Goal: Book appointment/travel/reservation

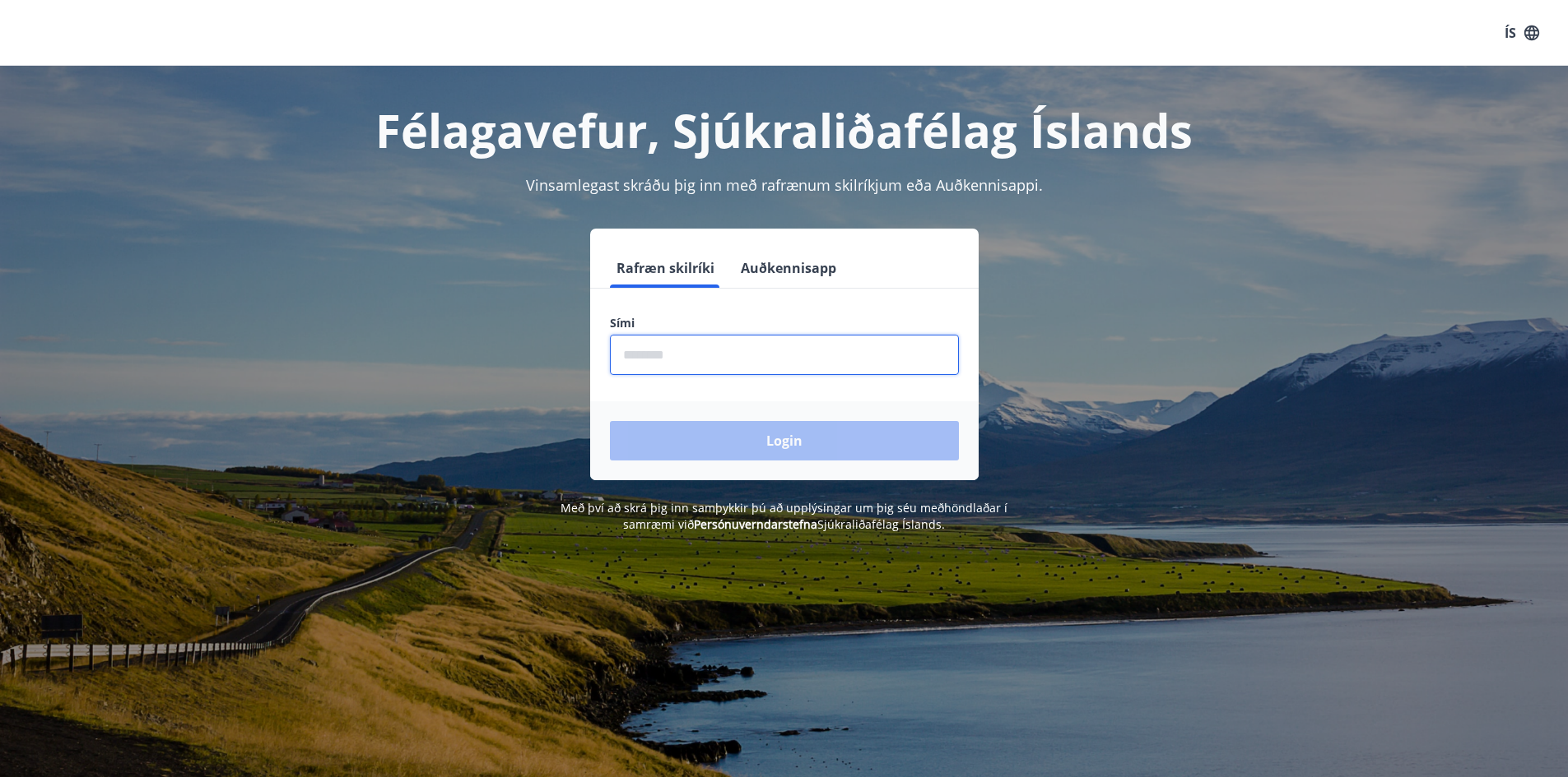
drag, startPoint x: 769, startPoint y: 352, endPoint x: 825, endPoint y: 343, distance: 56.7
click at [780, 350] on input "phone" at bounding box center [784, 355] width 349 height 40
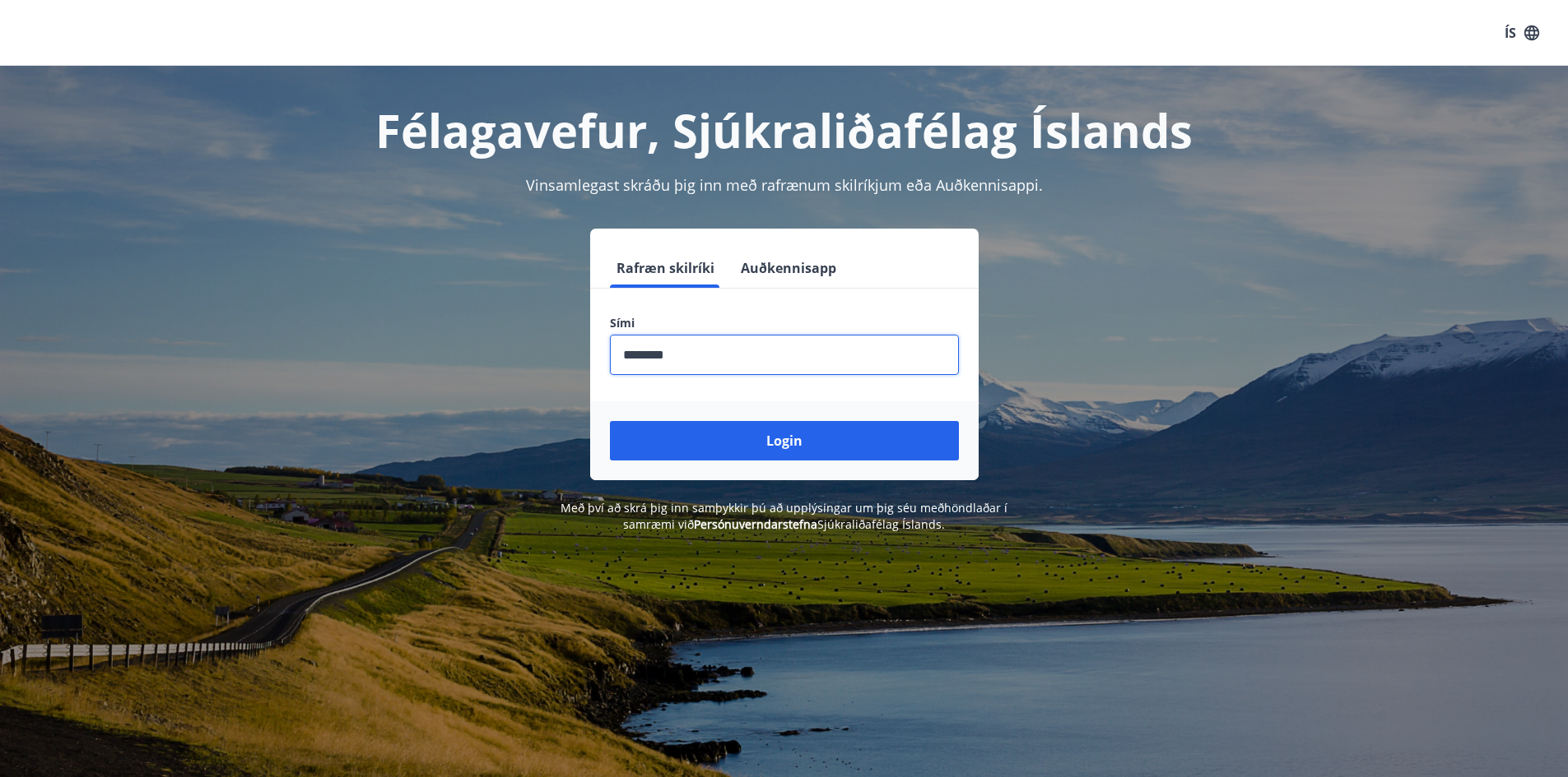
type input "********"
click at [610, 421] on button "Login" at bounding box center [784, 440] width 349 height 39
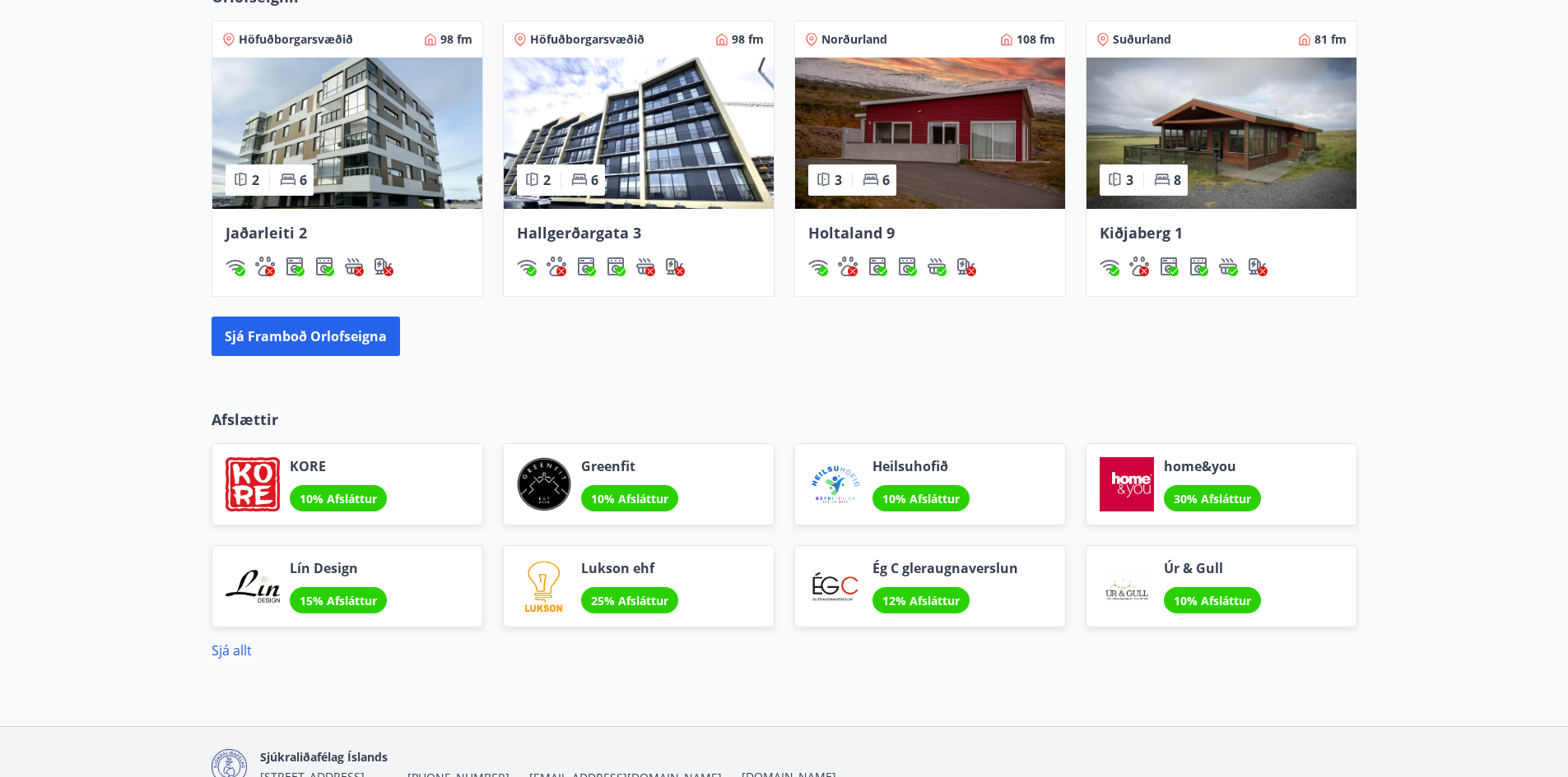
scroll to position [1238, 0]
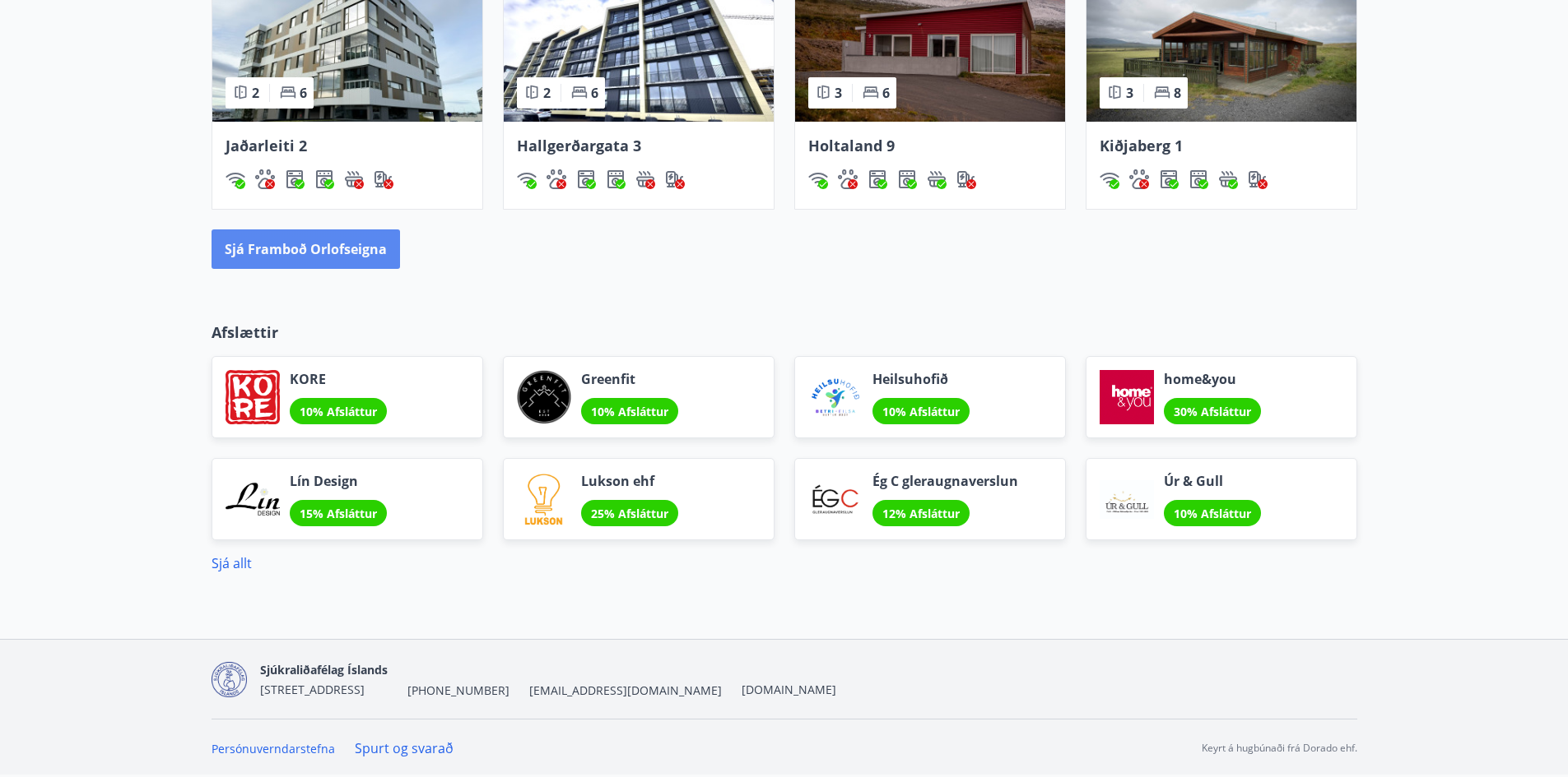
click at [311, 250] on button "Sjá framboð orlofseigna" at bounding box center [305, 248] width 188 height 39
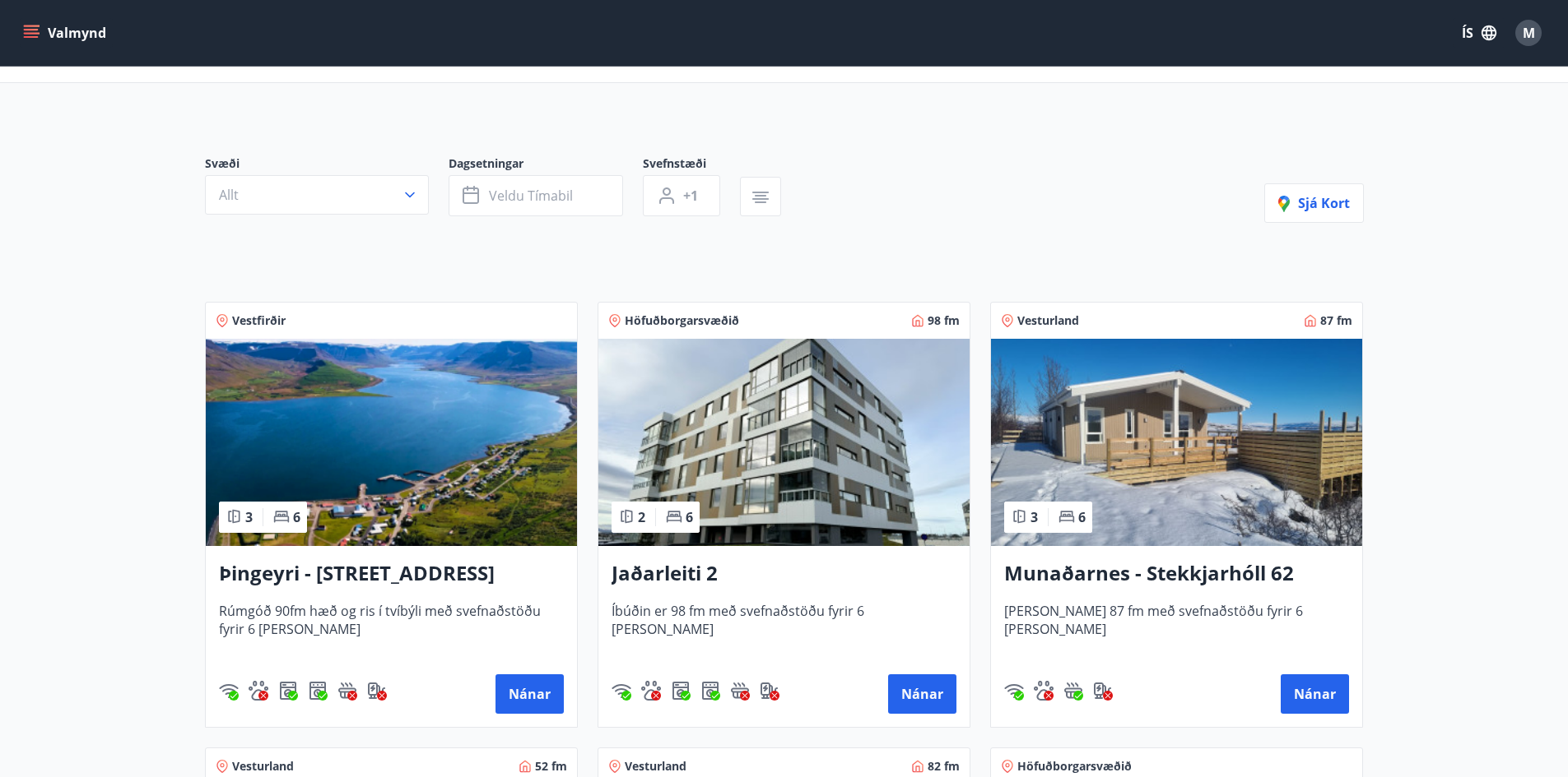
scroll to position [247, 0]
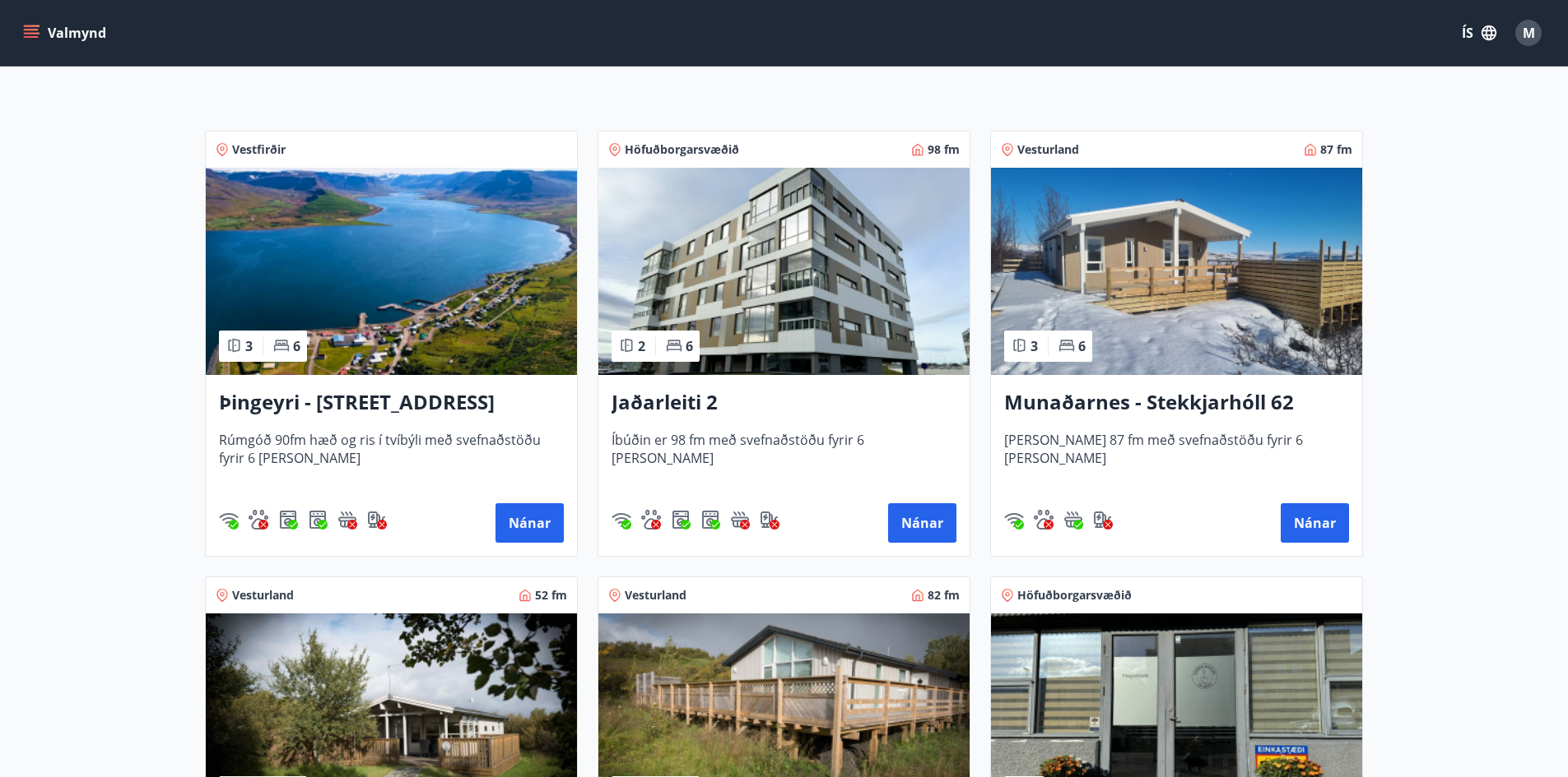
drag, startPoint x: 1132, startPoint y: 401, endPoint x: 1059, endPoint y: 411, distance: 73.7
click at [1059, 411] on h3 "Munaðarnes - Stekkjarhóll 62" at bounding box center [1176, 403] width 345 height 30
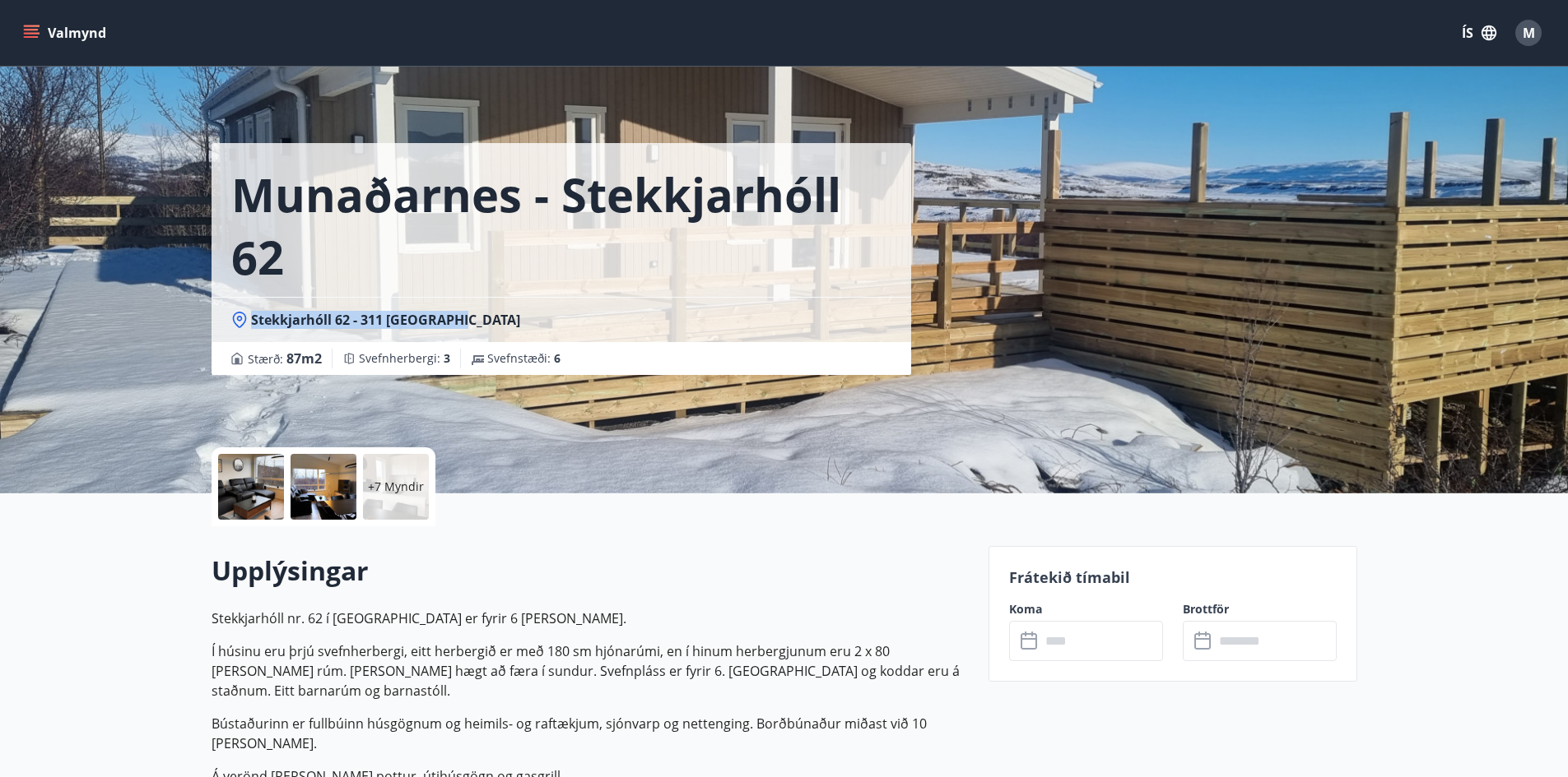
drag, startPoint x: 252, startPoint y: 318, endPoint x: 464, endPoint y: 325, distance: 212.1
click at [464, 325] on div "Stekkjarhóll 62 - 311 Borgarnesi" at bounding box center [561, 320] width 660 height 18
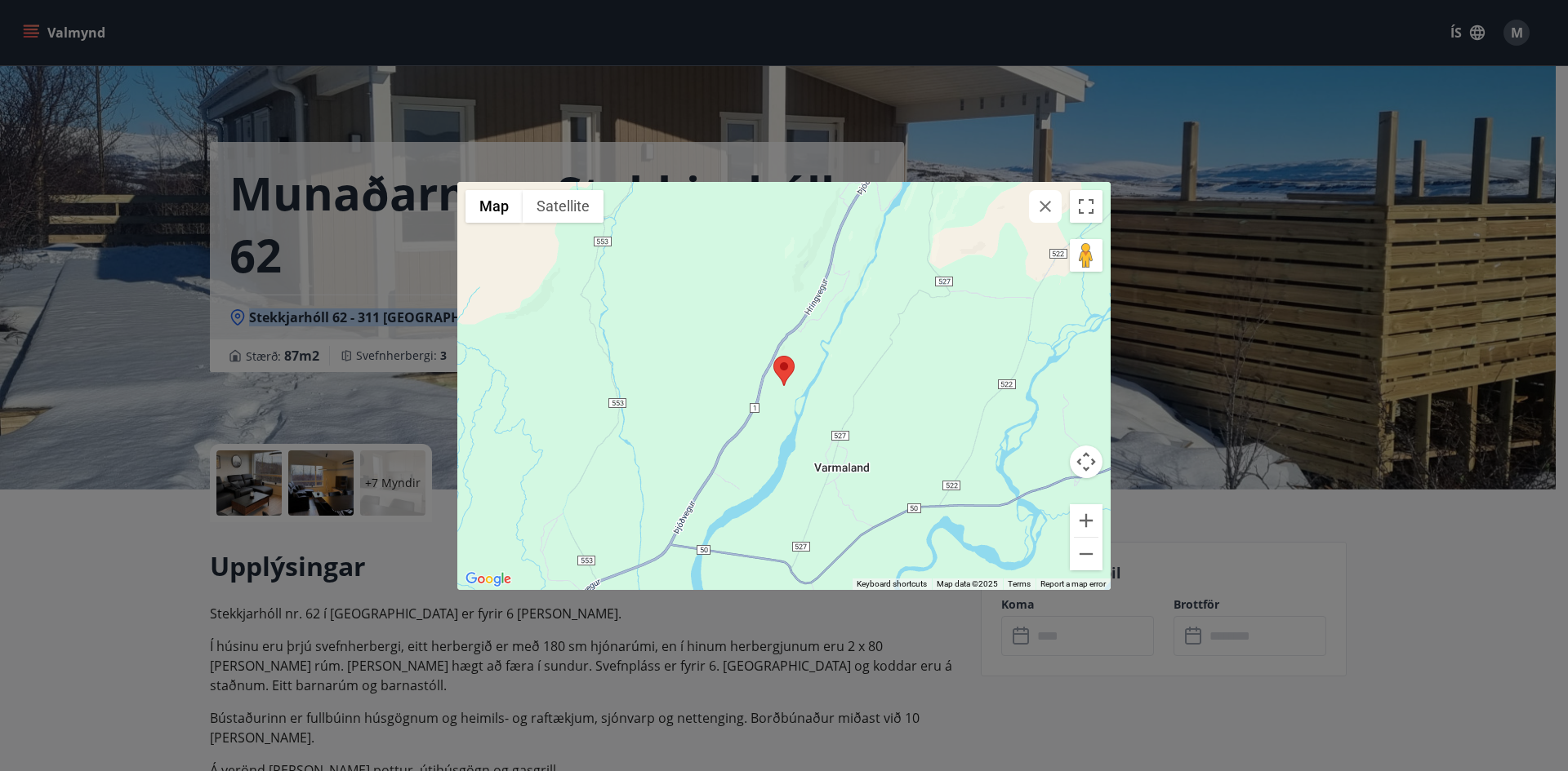
copy span "Stekkjarhóll 62 - 311 Borgarnesi"
drag, startPoint x: 356, startPoint y: 272, endPoint x: 1030, endPoint y: 93, distance: 697.4
click at [357, 272] on div "← Move left → Move right ↑ Move up ↓ Move down + Zoom in - Zoom out Home Jump l…" at bounding box center [784, 386] width 1568 height 771
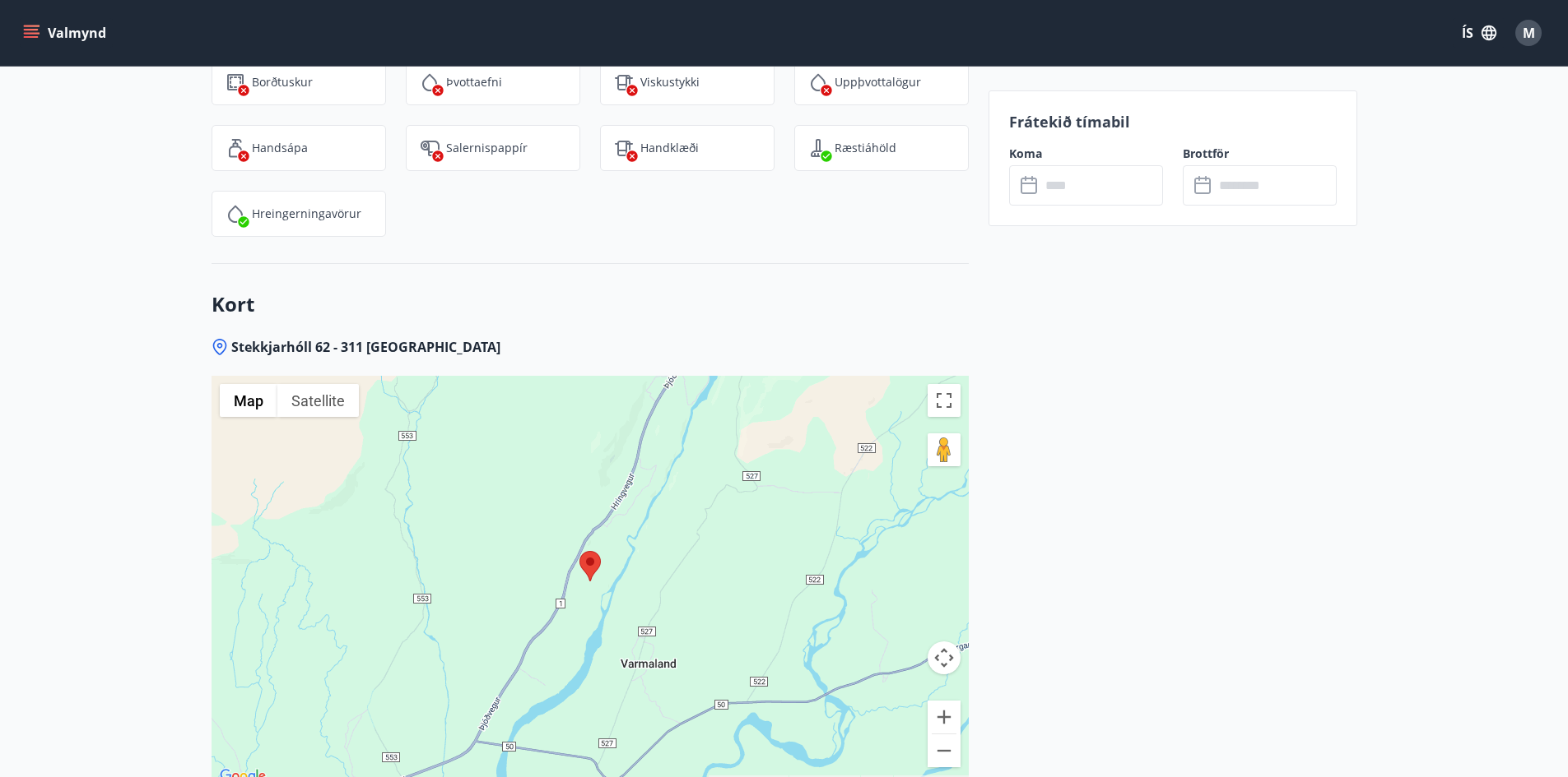
scroll to position [2763, 0]
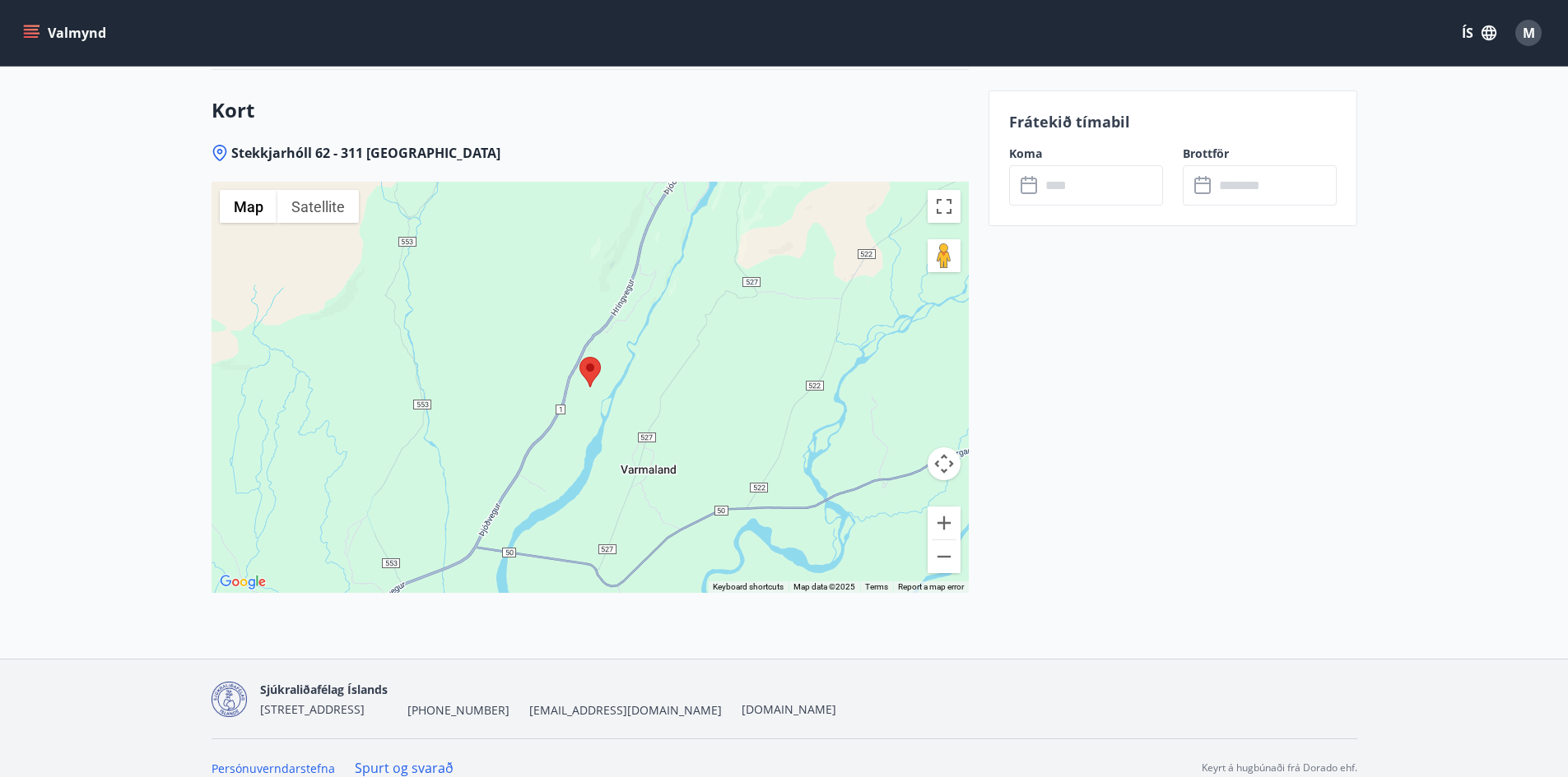
click at [938, 448] on button "Map camera controls" at bounding box center [943, 464] width 32 height 32
click at [247, 190] on button "Map" at bounding box center [248, 206] width 57 height 32
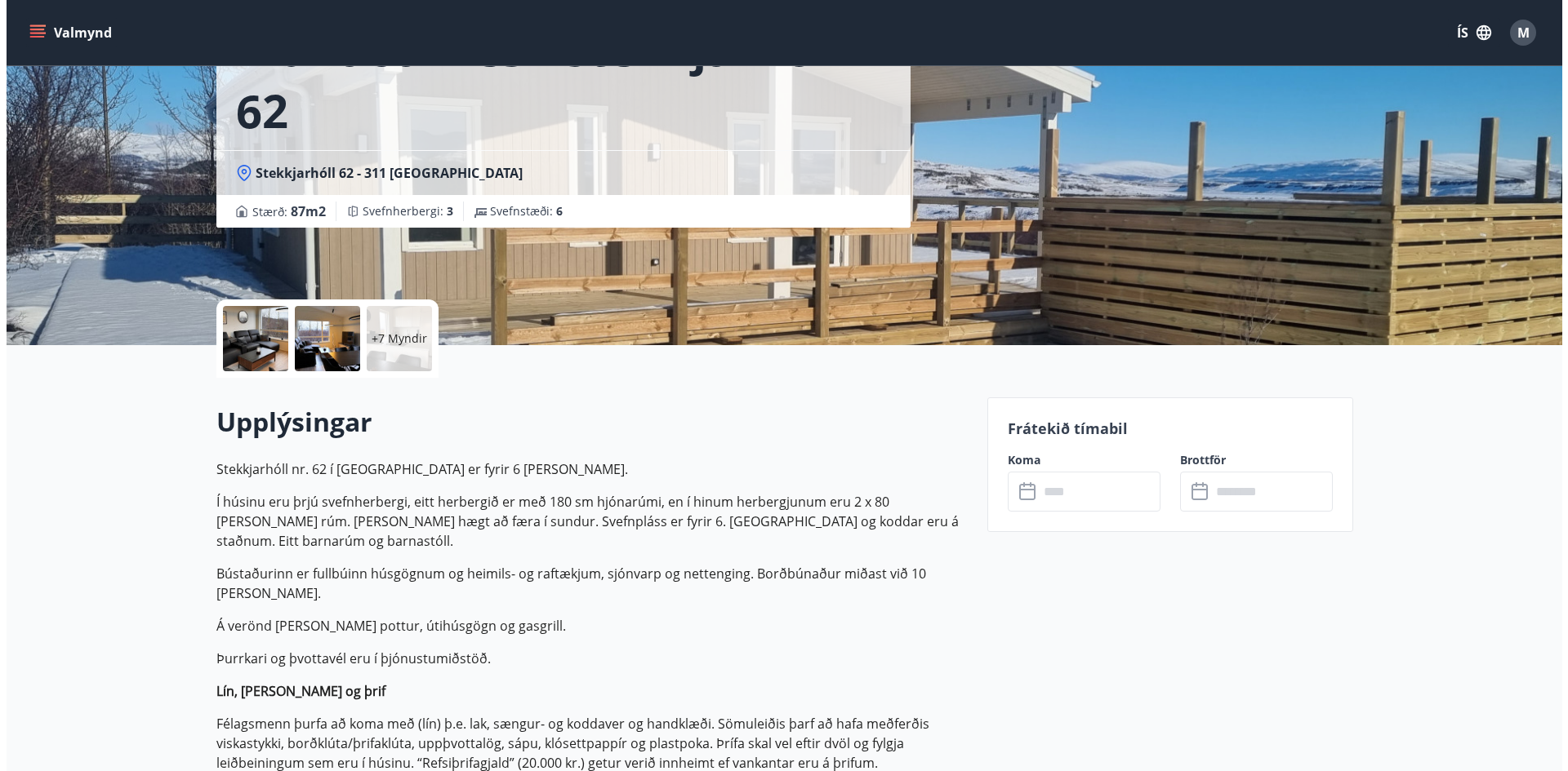
scroll to position [163, 0]
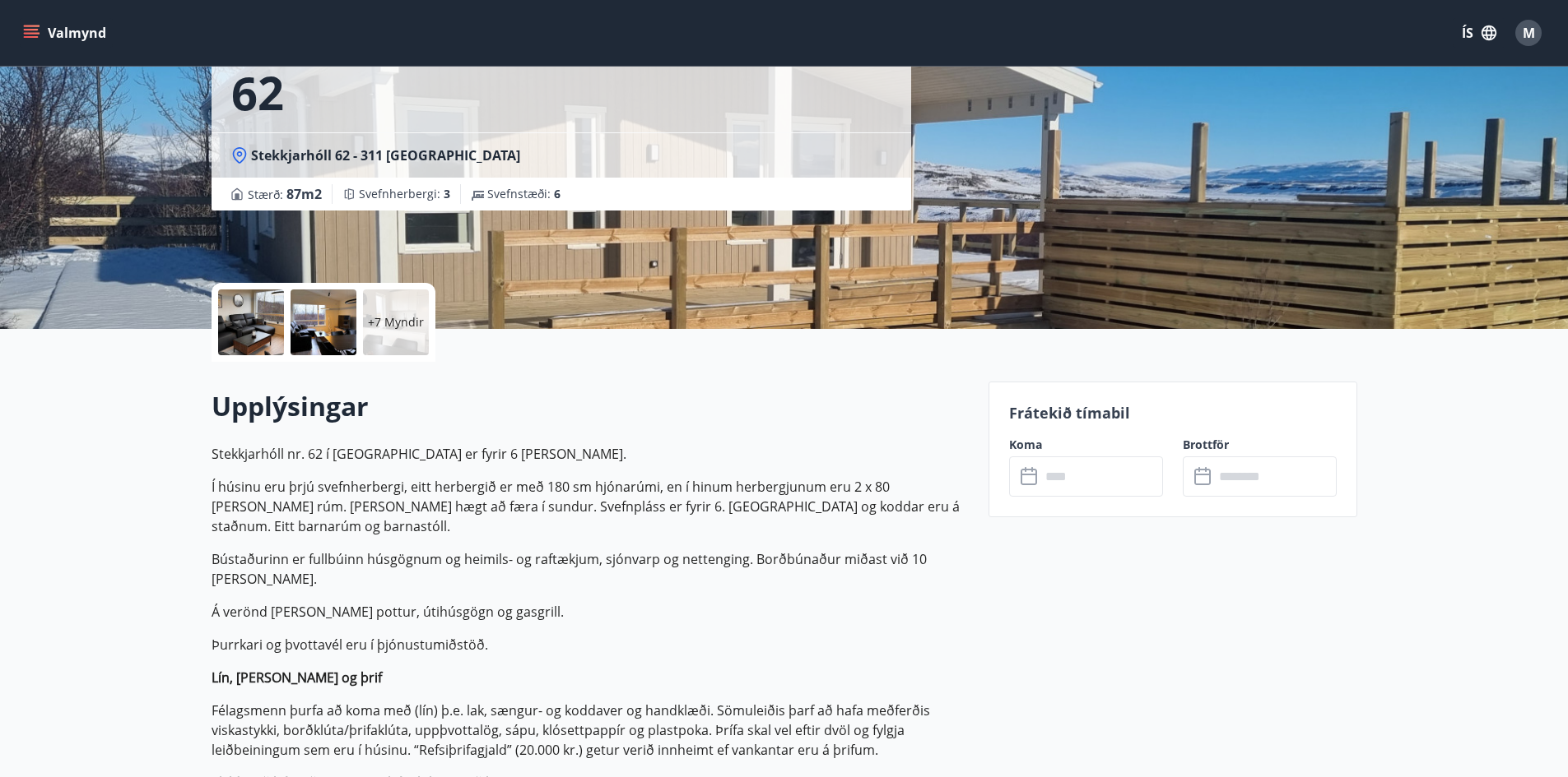
click at [258, 320] on div at bounding box center [250, 322] width 66 height 66
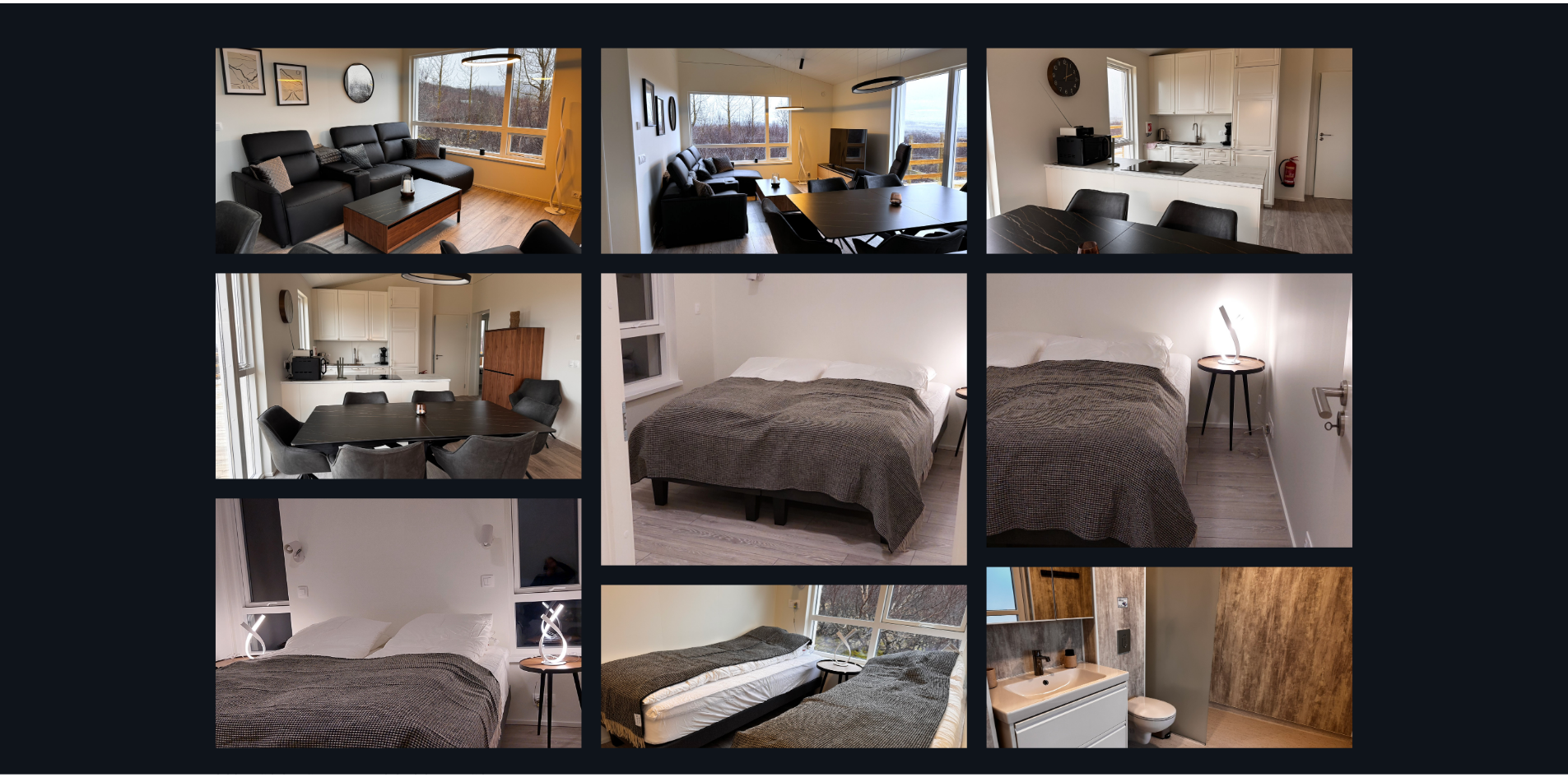
scroll to position [0, 0]
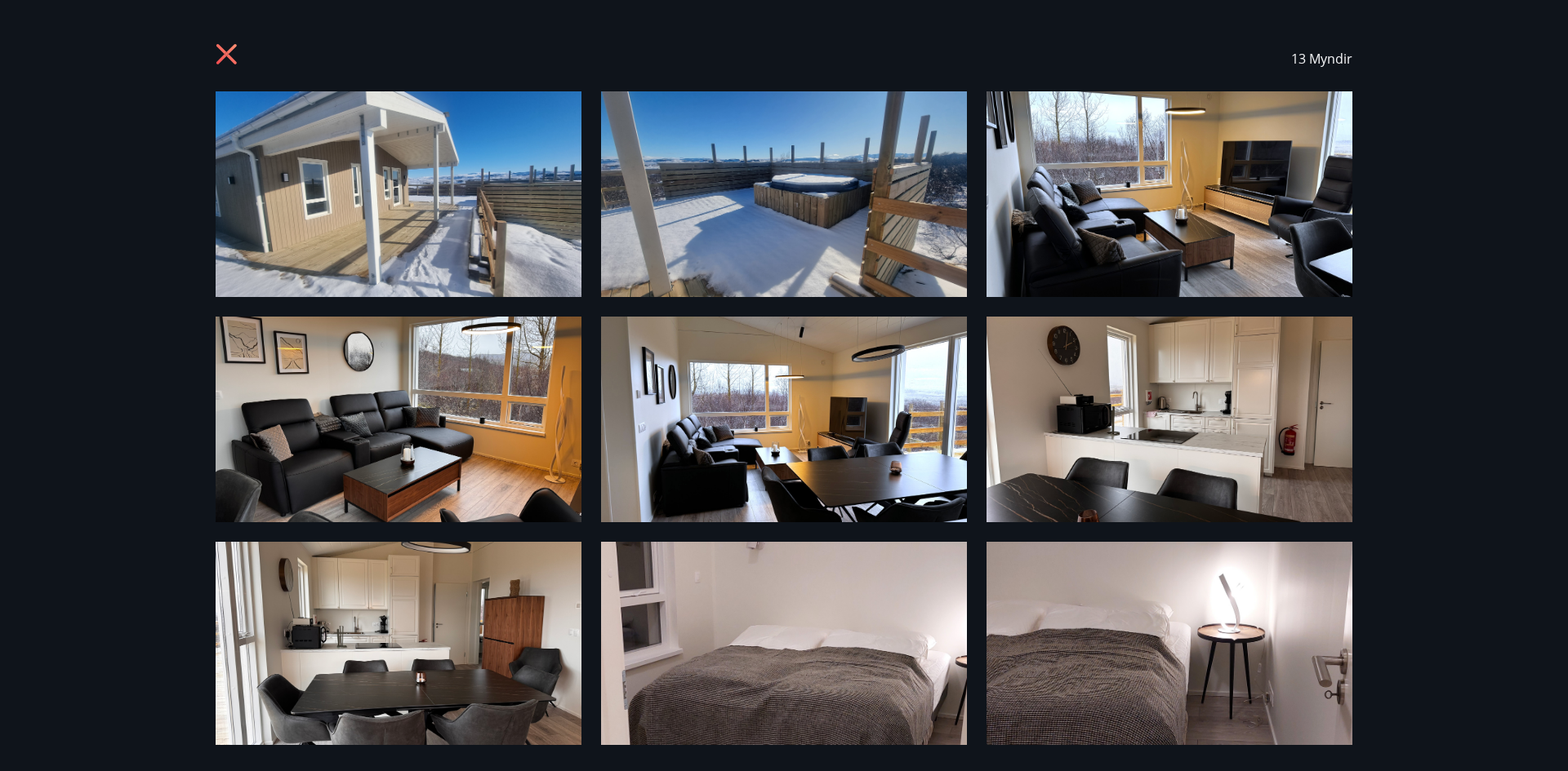
click at [232, 49] on icon at bounding box center [226, 55] width 21 height 21
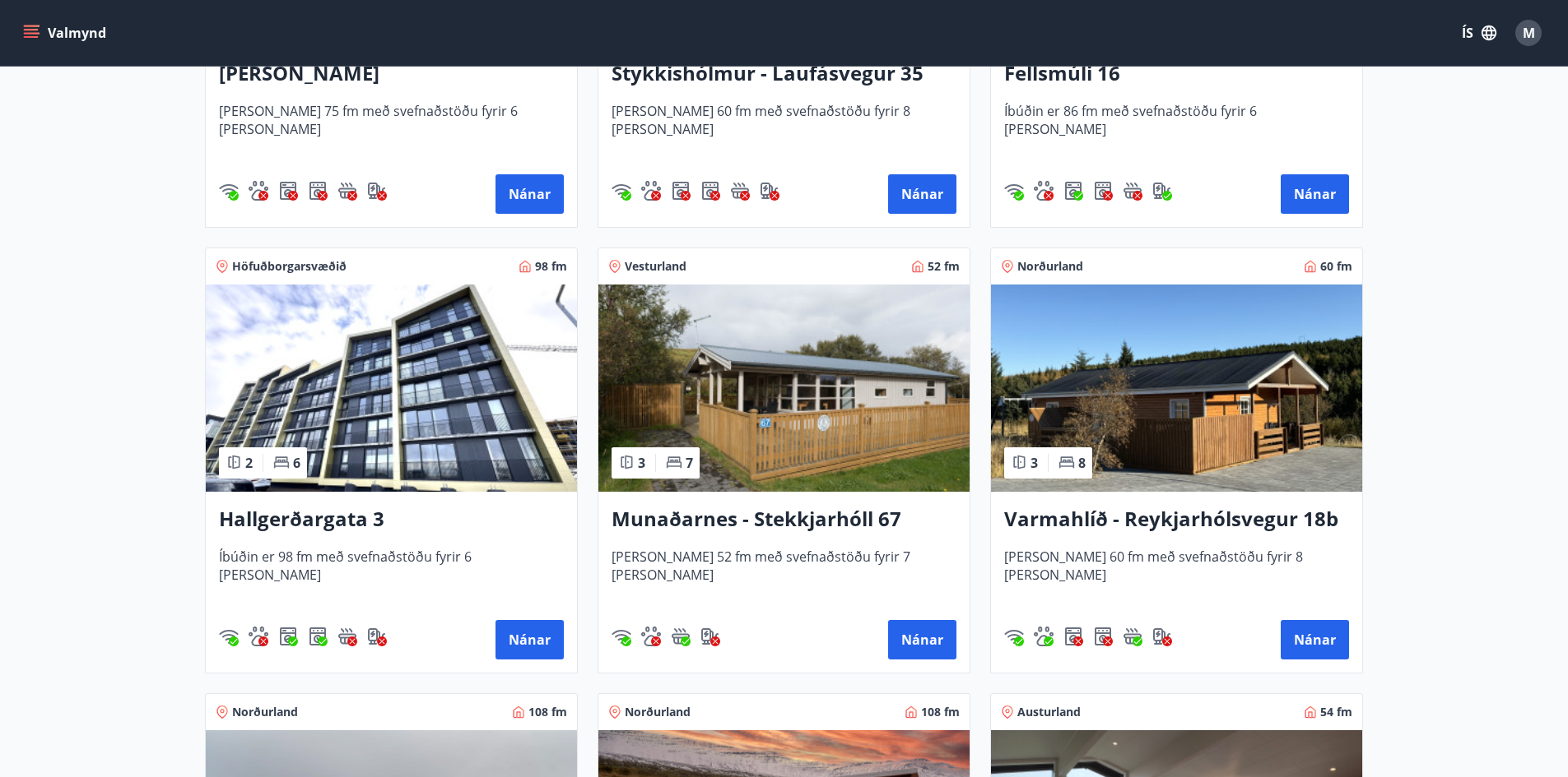
scroll to position [1480, 0]
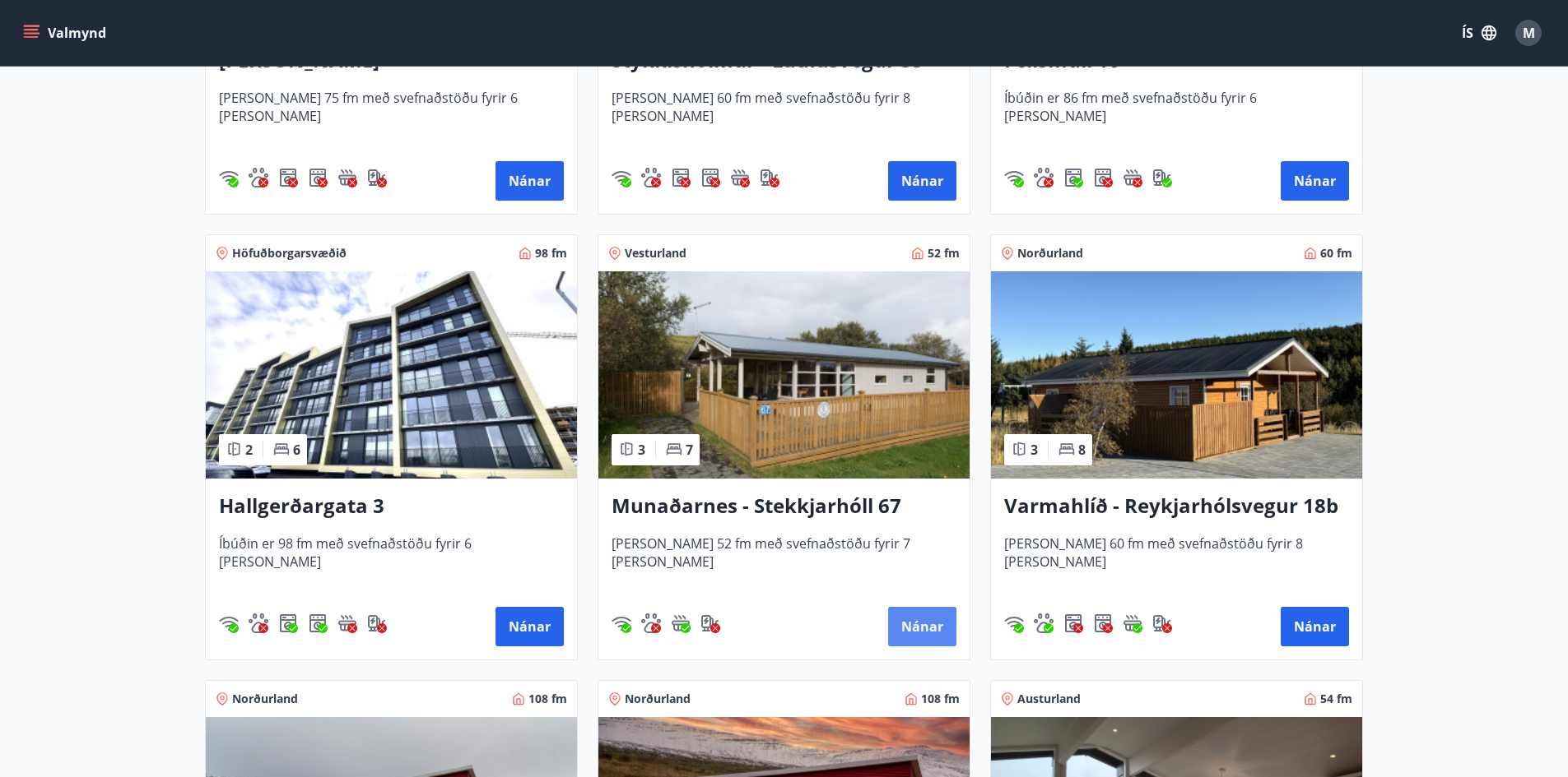
drag, startPoint x: 837, startPoint y: 500, endPoint x: 938, endPoint y: 635, distance: 168.6
drag, startPoint x: 938, startPoint y: 635, endPoint x: 857, endPoint y: 509, distance: 149.8
click at [857, 509] on h3 "Munaðarnes - Stekkjarhóll 67" at bounding box center [783, 506] width 345 height 30
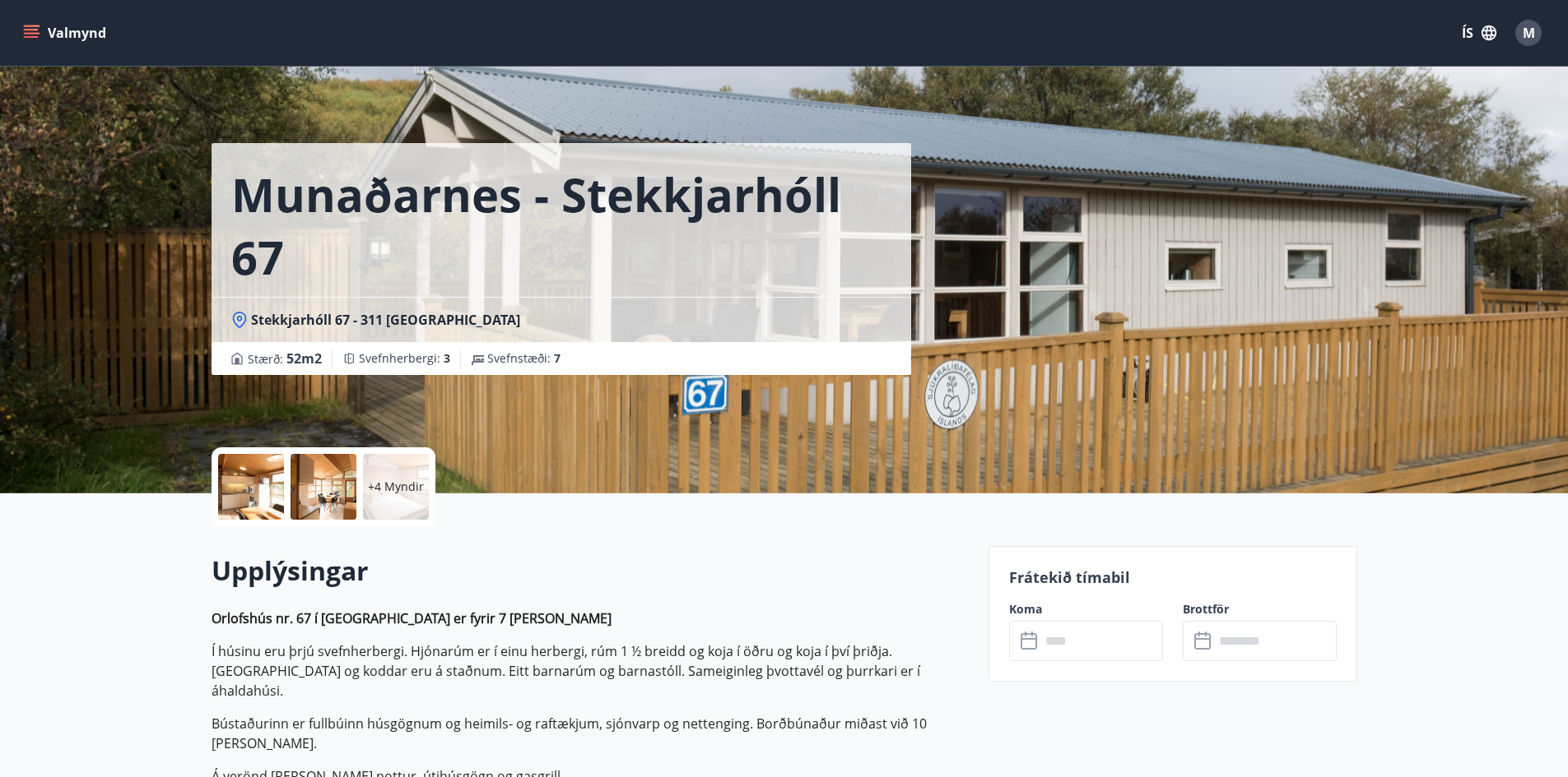
click at [237, 480] on div at bounding box center [250, 487] width 66 height 66
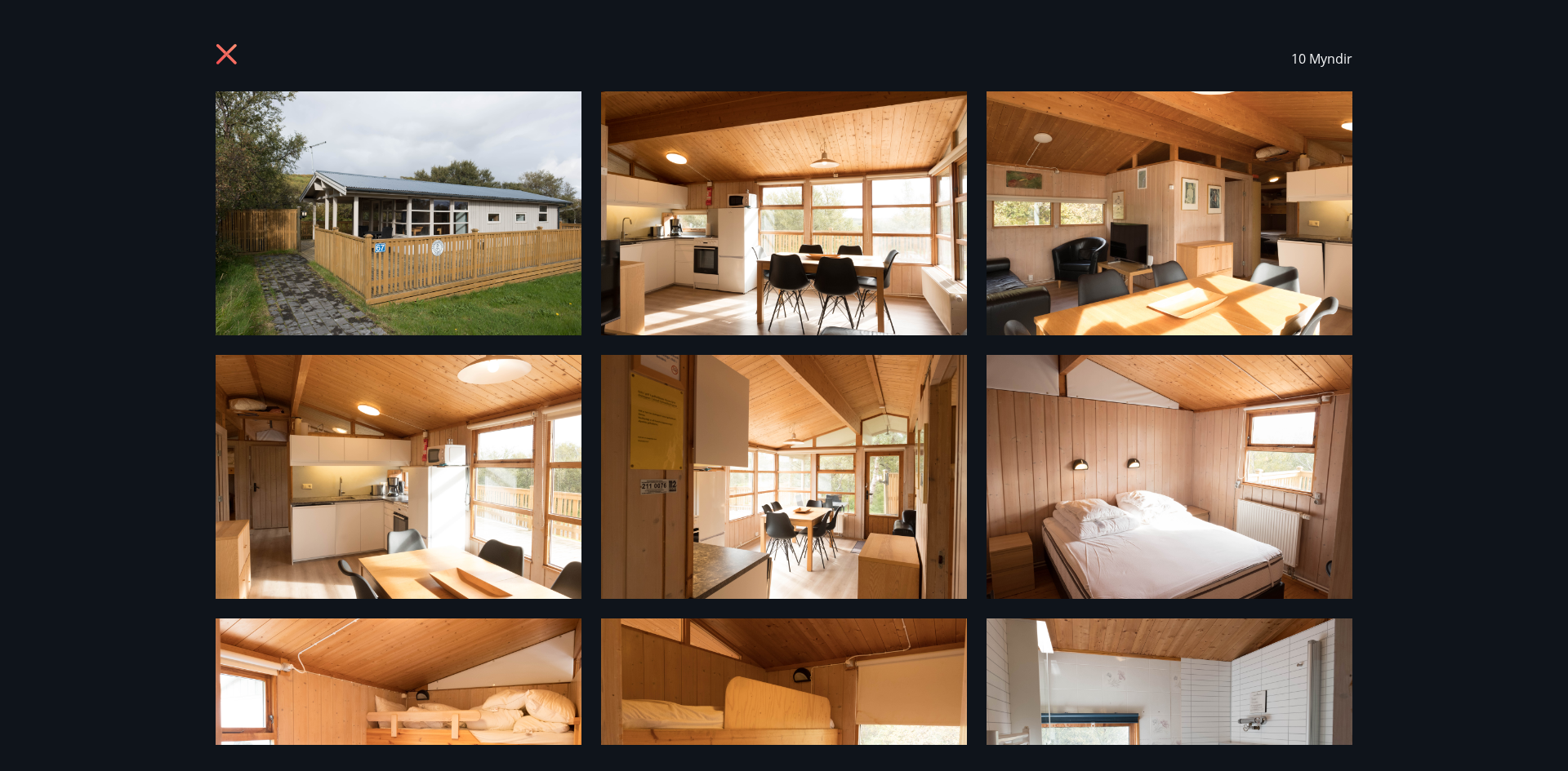
click at [209, 45] on div "10 Myndir" at bounding box center [784, 59] width 1176 height 65
click at [225, 50] on icon at bounding box center [229, 57] width 27 height 27
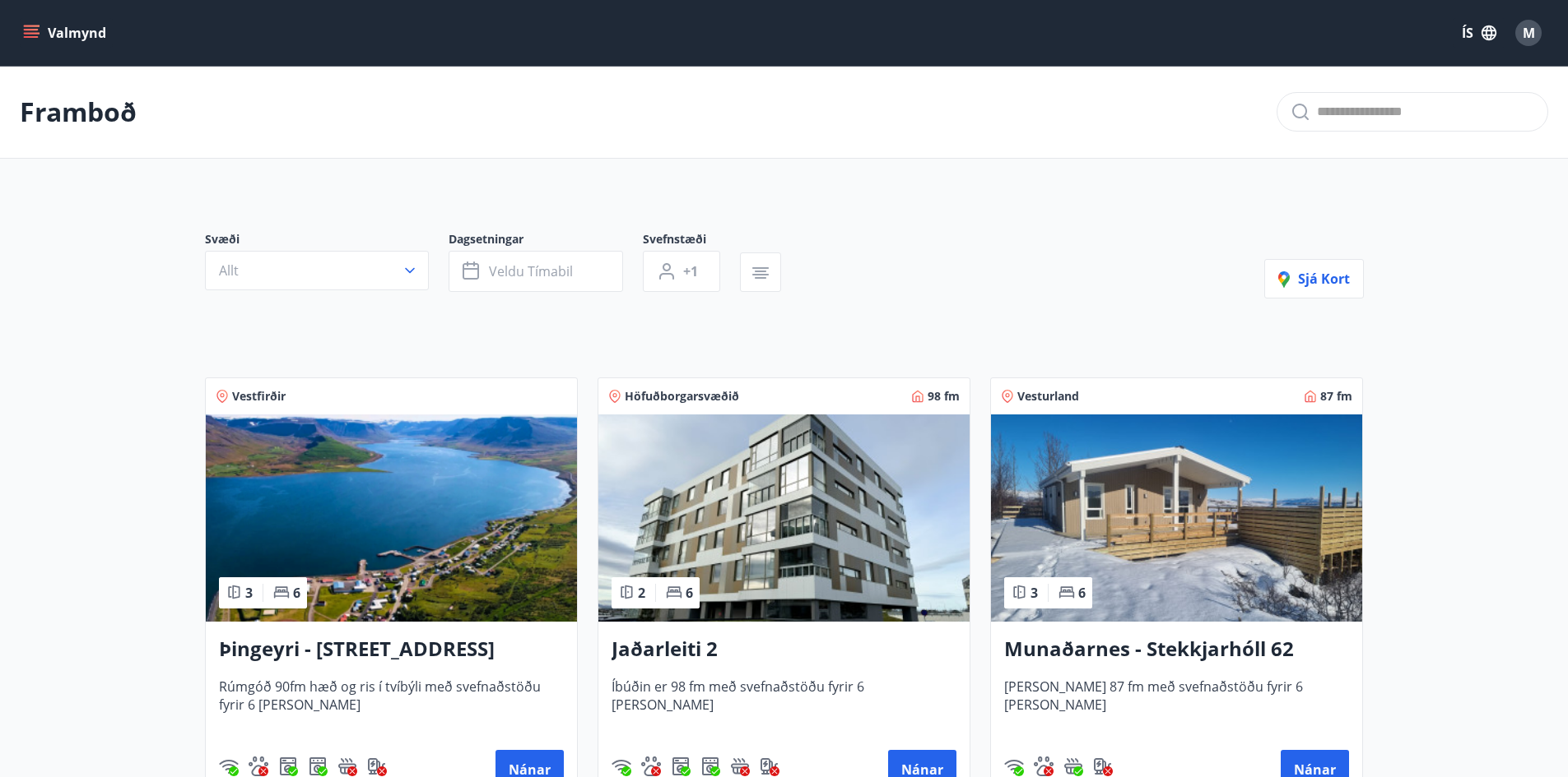
click at [1196, 649] on h3 "Munaðarnes - Stekkjarhóll 62" at bounding box center [1176, 649] width 345 height 30
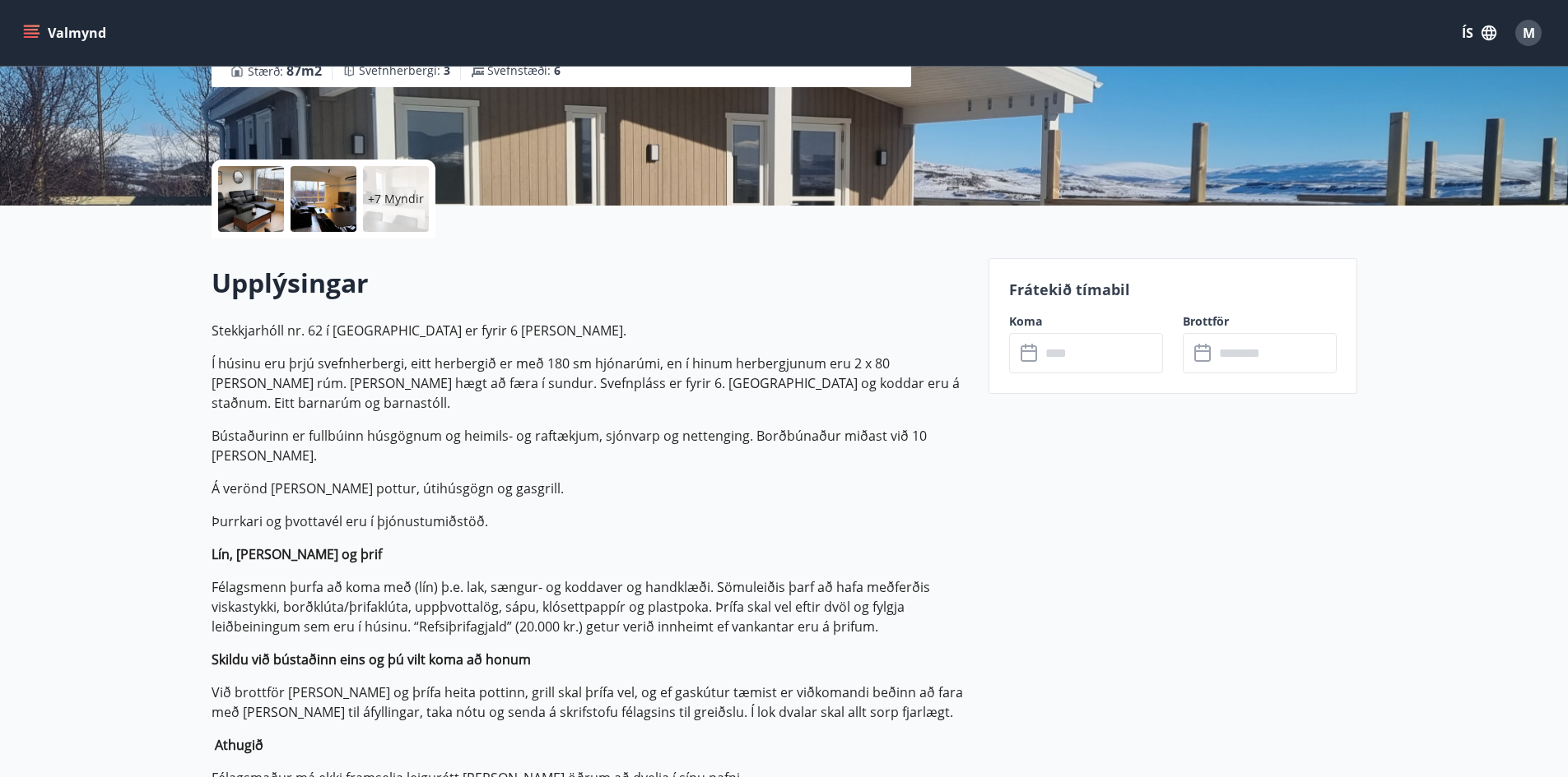
scroll to position [329, 0]
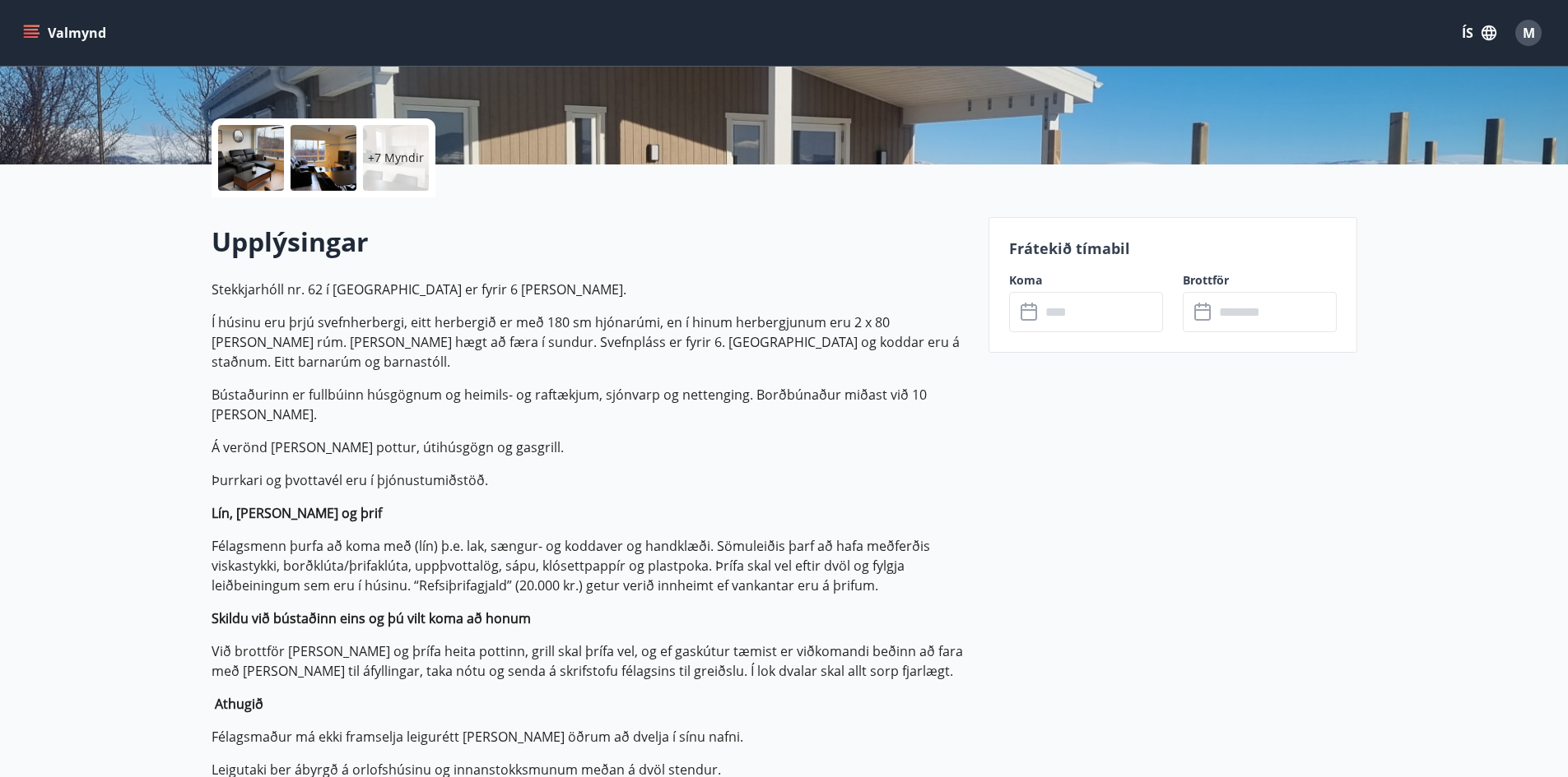
click at [1032, 311] on icon at bounding box center [1030, 312] width 20 height 20
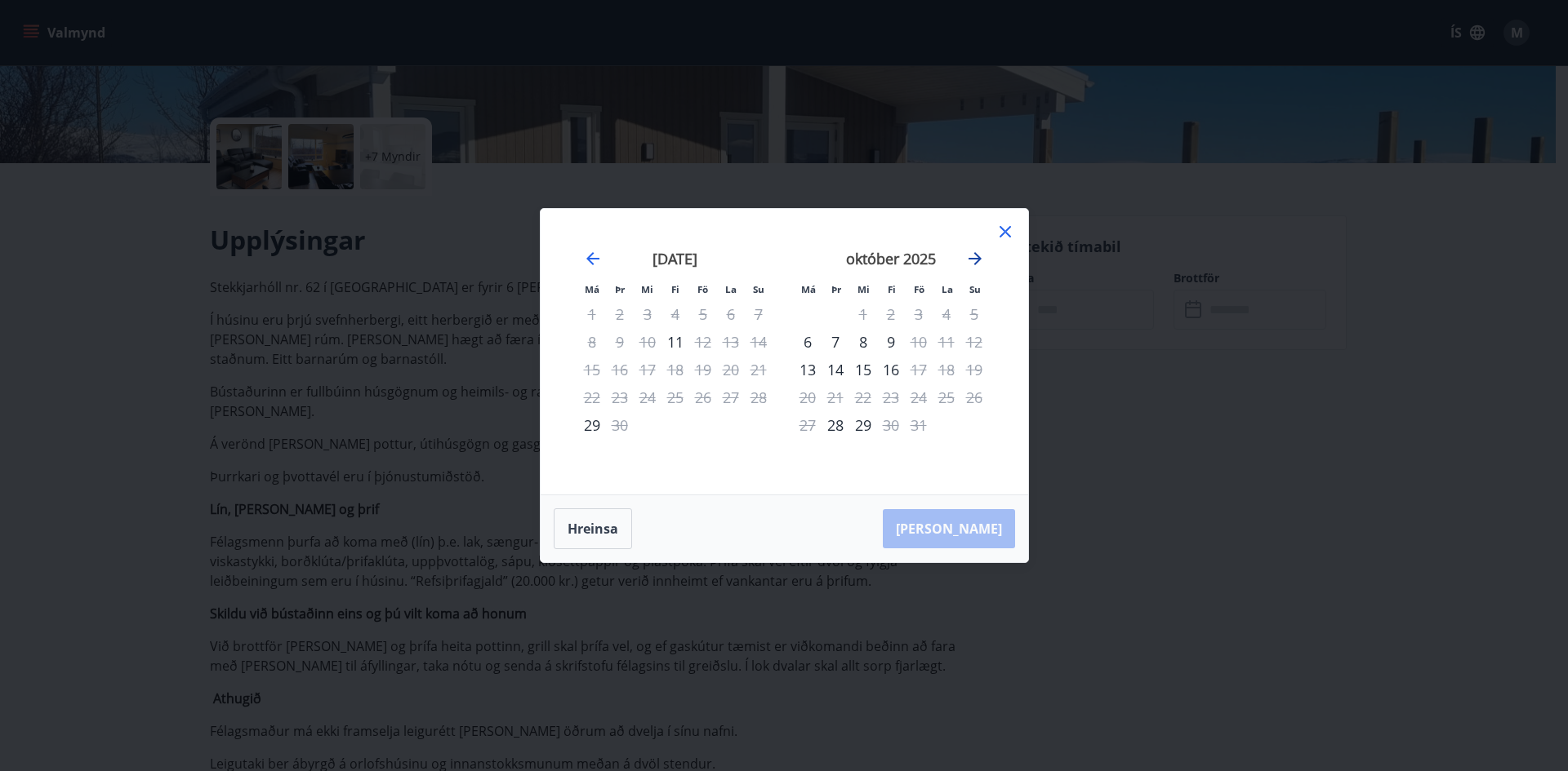
click at [975, 252] on icon "Move forward to switch to the next month." at bounding box center [975, 259] width 20 height 20
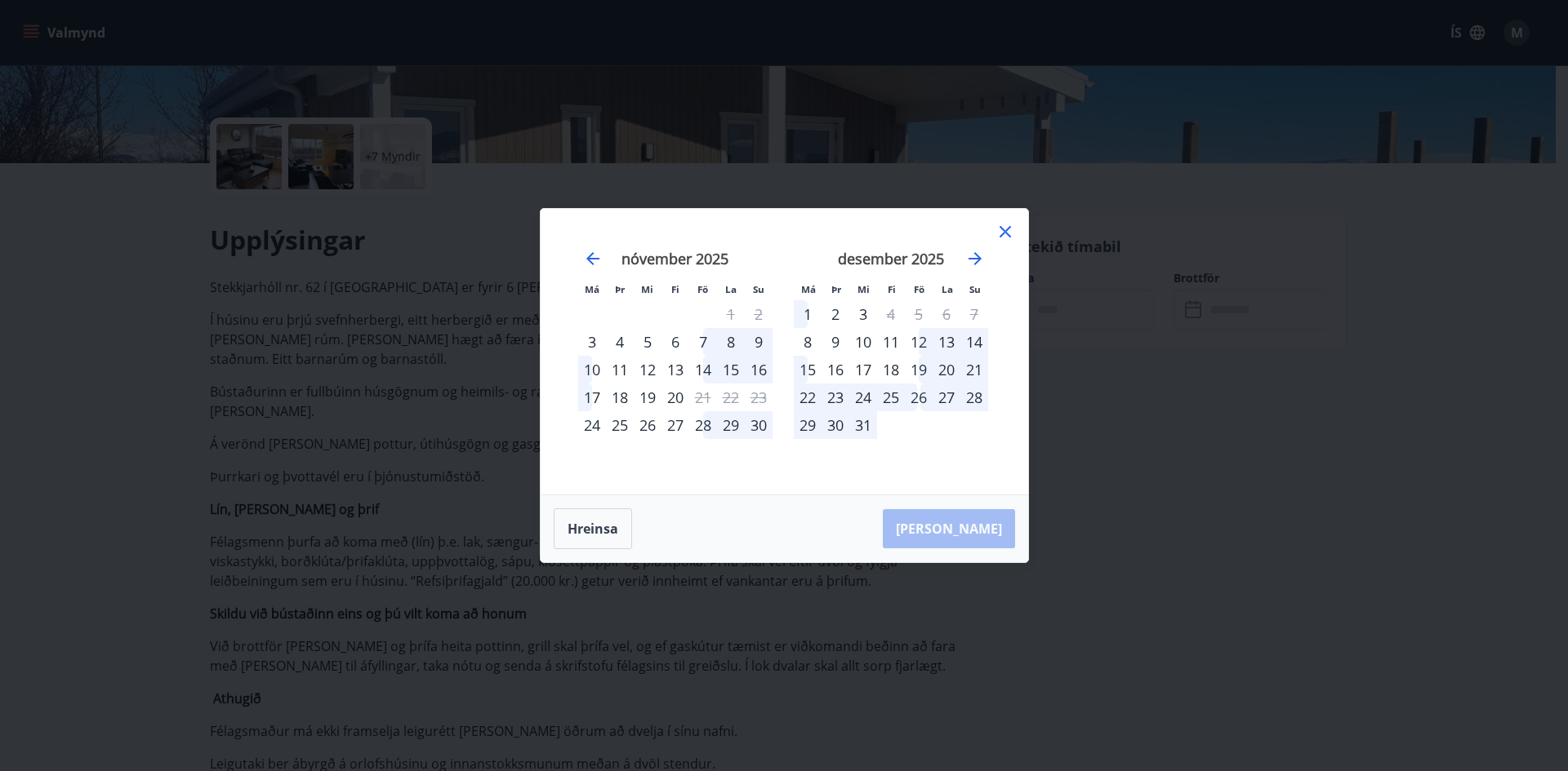
click at [916, 368] on div "19" at bounding box center [918, 369] width 27 height 27
click at [916, 367] on div "19" at bounding box center [918, 369] width 27 height 27
click at [884, 365] on div "18" at bounding box center [891, 369] width 27 height 27
click at [828, 370] on div "16" at bounding box center [835, 369] width 27 height 27
drag, startPoint x: 794, startPoint y: 375, endPoint x: 802, endPoint y: 373, distance: 8.2
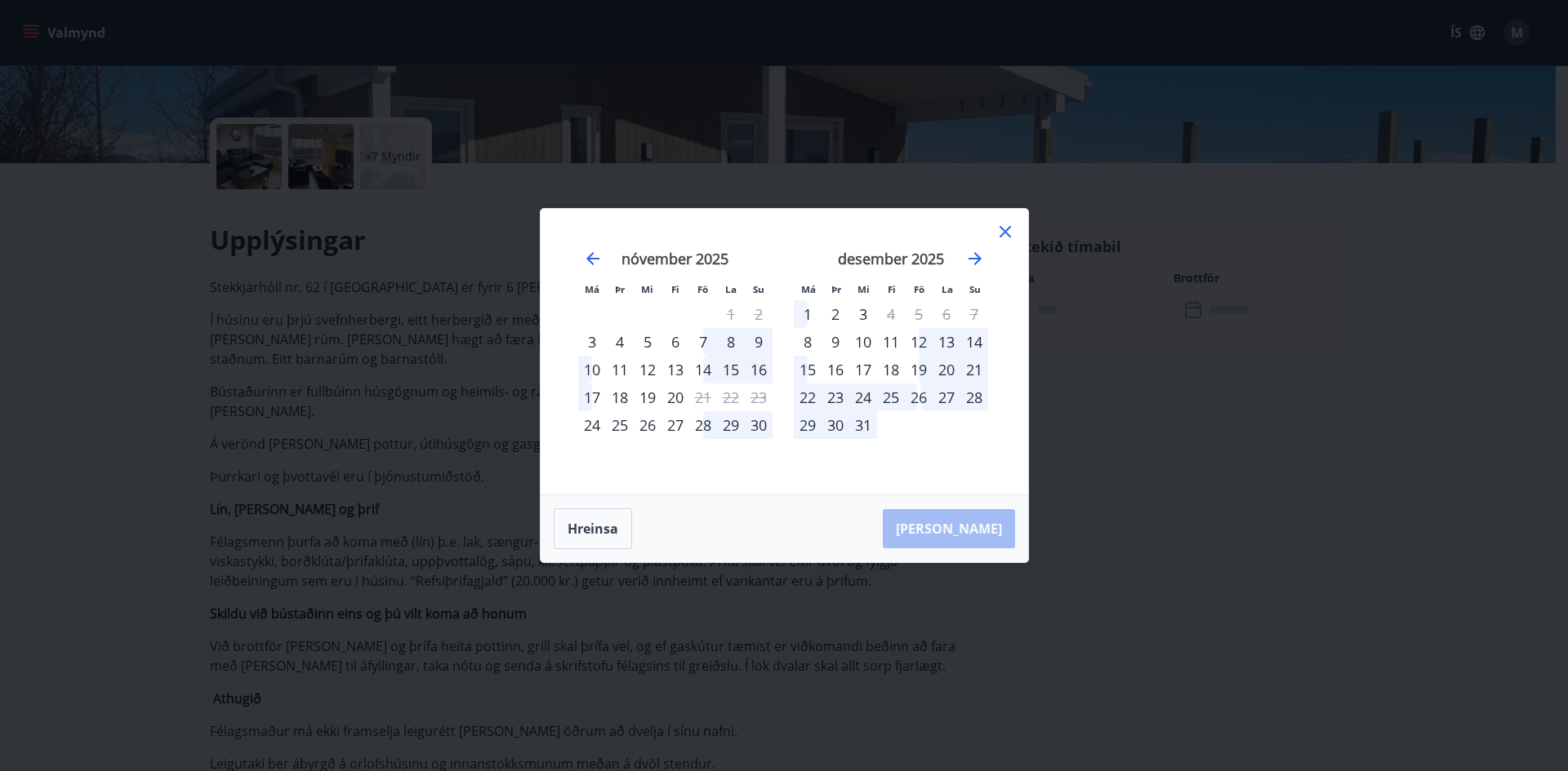
click at [795, 375] on div "15" at bounding box center [807, 369] width 27 height 27
drag, startPoint x: 802, startPoint y: 373, endPoint x: 880, endPoint y: 358, distance: 79.4
click at [807, 372] on div "15" at bounding box center [807, 369] width 27 height 27
click at [1004, 231] on icon at bounding box center [1005, 232] width 11 height 11
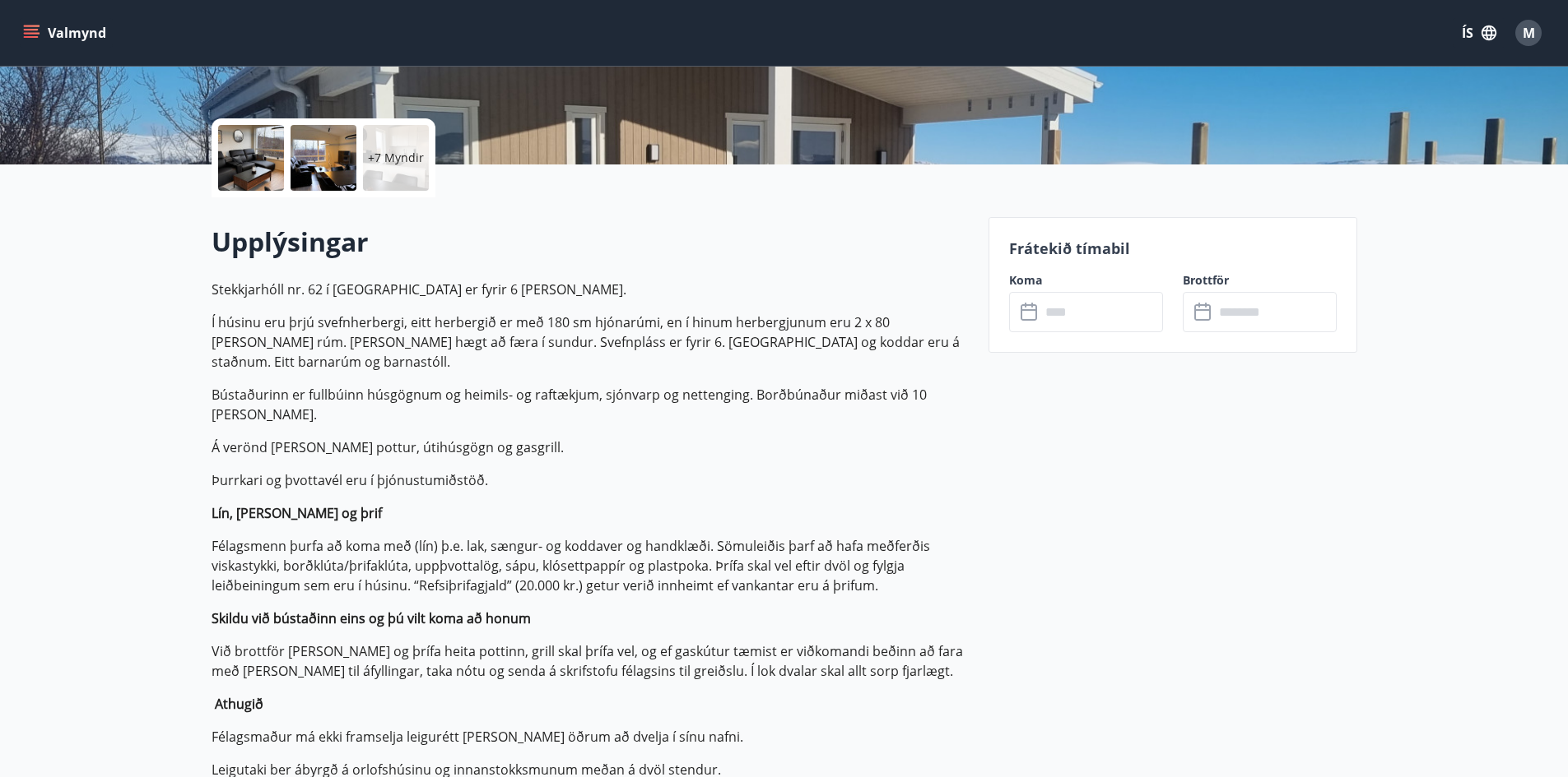
click at [1013, 321] on div "​ ​" at bounding box center [1085, 312] width 154 height 40
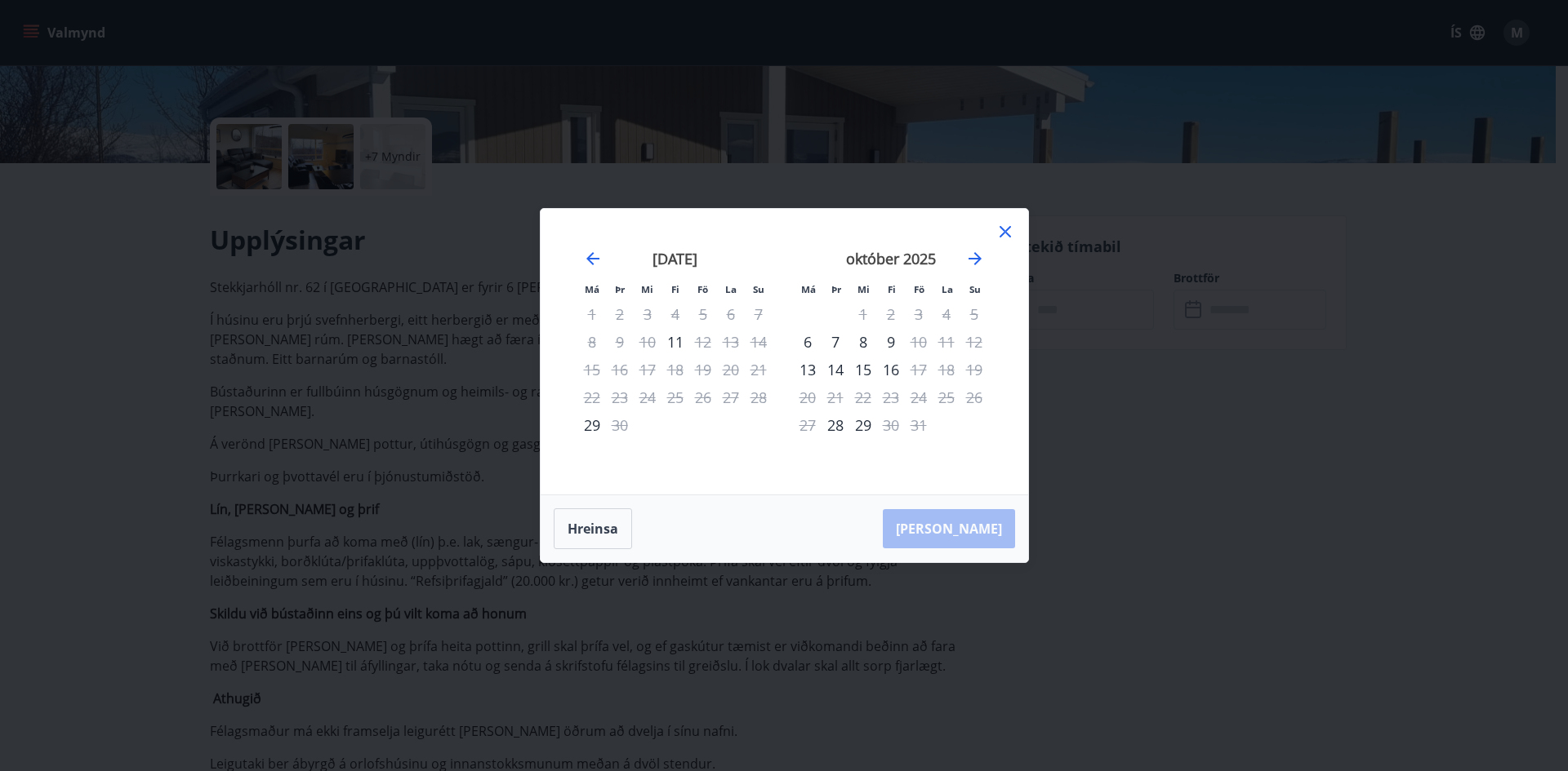
click at [1018, 316] on div "Má Þr Mi Fi Fö La Su Má Þr Mi Fi Fö La Su ágúst 2025 1 2 3 4 5 6 7 8 9 10 11 12…" at bounding box center [784, 352] width 487 height 286
click at [867, 368] on div "15" at bounding box center [862, 369] width 27 height 27
drag, startPoint x: 910, startPoint y: 366, endPoint x: 942, endPoint y: 330, distance: 48.2
click at [908, 364] on div "17" at bounding box center [918, 369] width 27 height 27
click at [977, 255] on icon "Move forward to switch to the next month." at bounding box center [975, 259] width 13 height 13
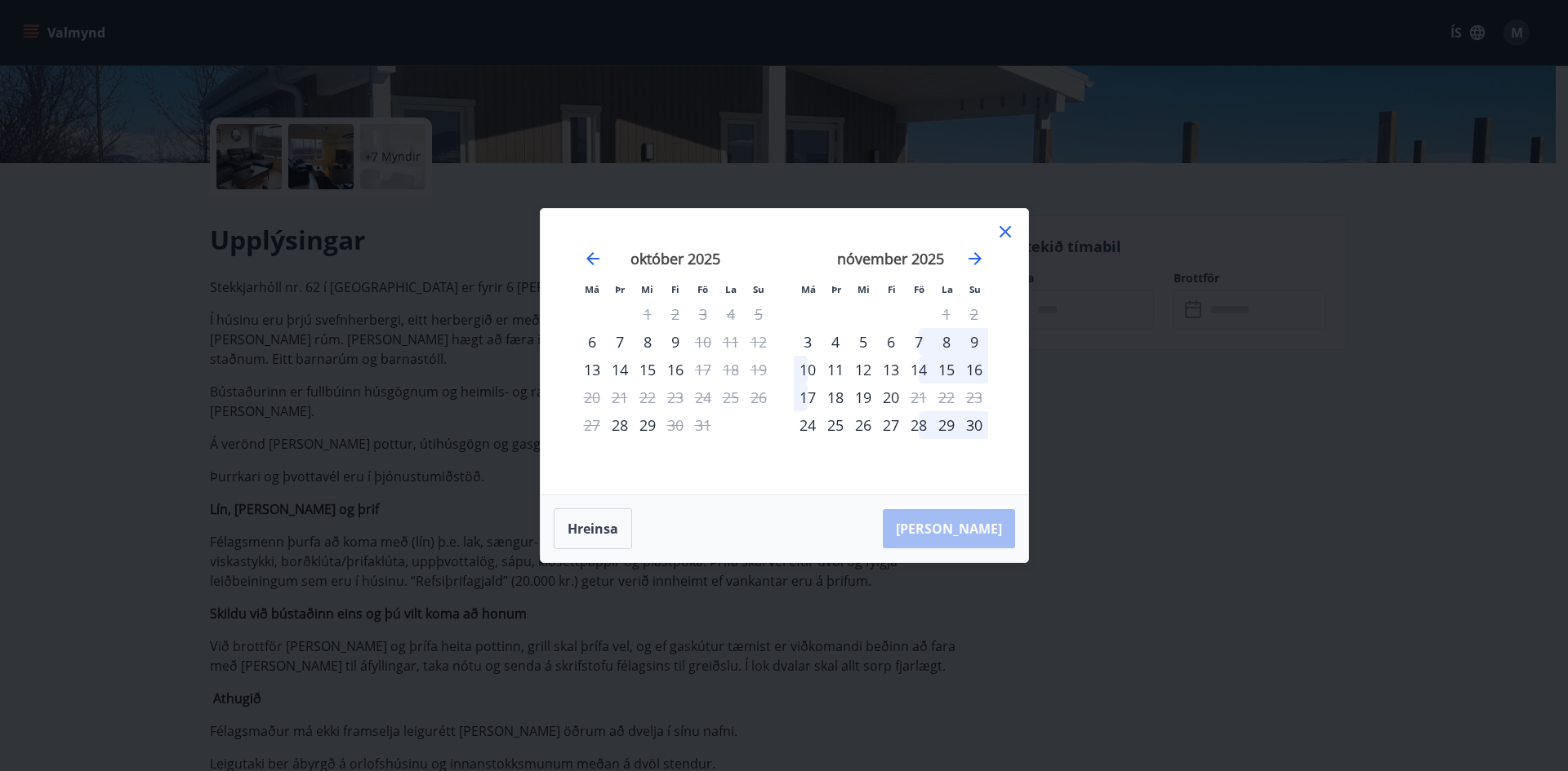
click at [918, 369] on div "14" at bounding box center [918, 369] width 27 height 27
drag, startPoint x: 980, startPoint y: 367, endPoint x: 974, endPoint y: 376, distance: 10.8
click at [980, 368] on div "16" at bounding box center [973, 369] width 27 height 27
drag, startPoint x: 796, startPoint y: 389, endPoint x: 813, endPoint y: 392, distance: 17.3
click at [804, 390] on div "17" at bounding box center [807, 397] width 27 height 27
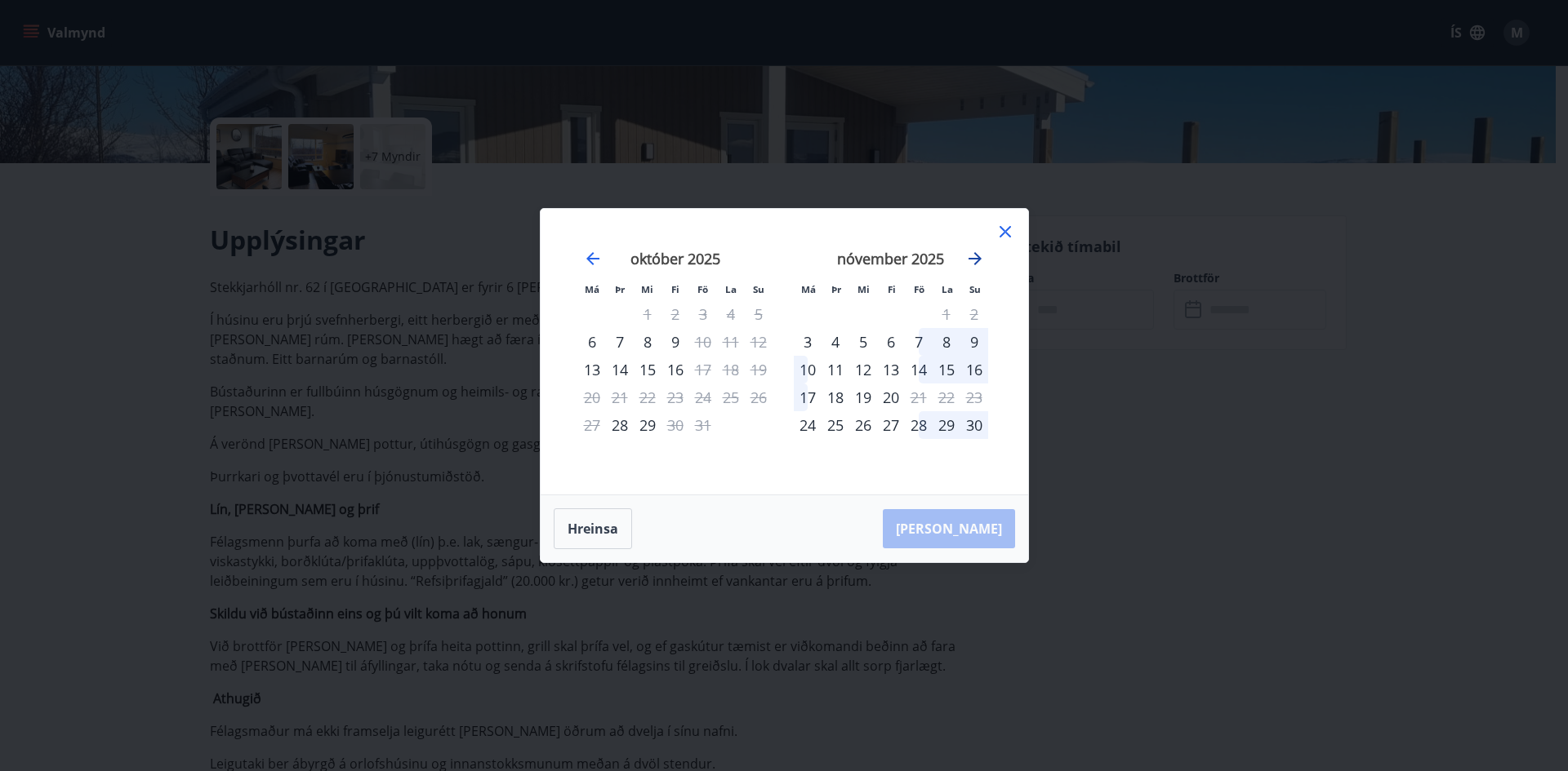
click at [968, 260] on icon "Move forward to switch to the next month." at bounding box center [975, 259] width 20 height 20
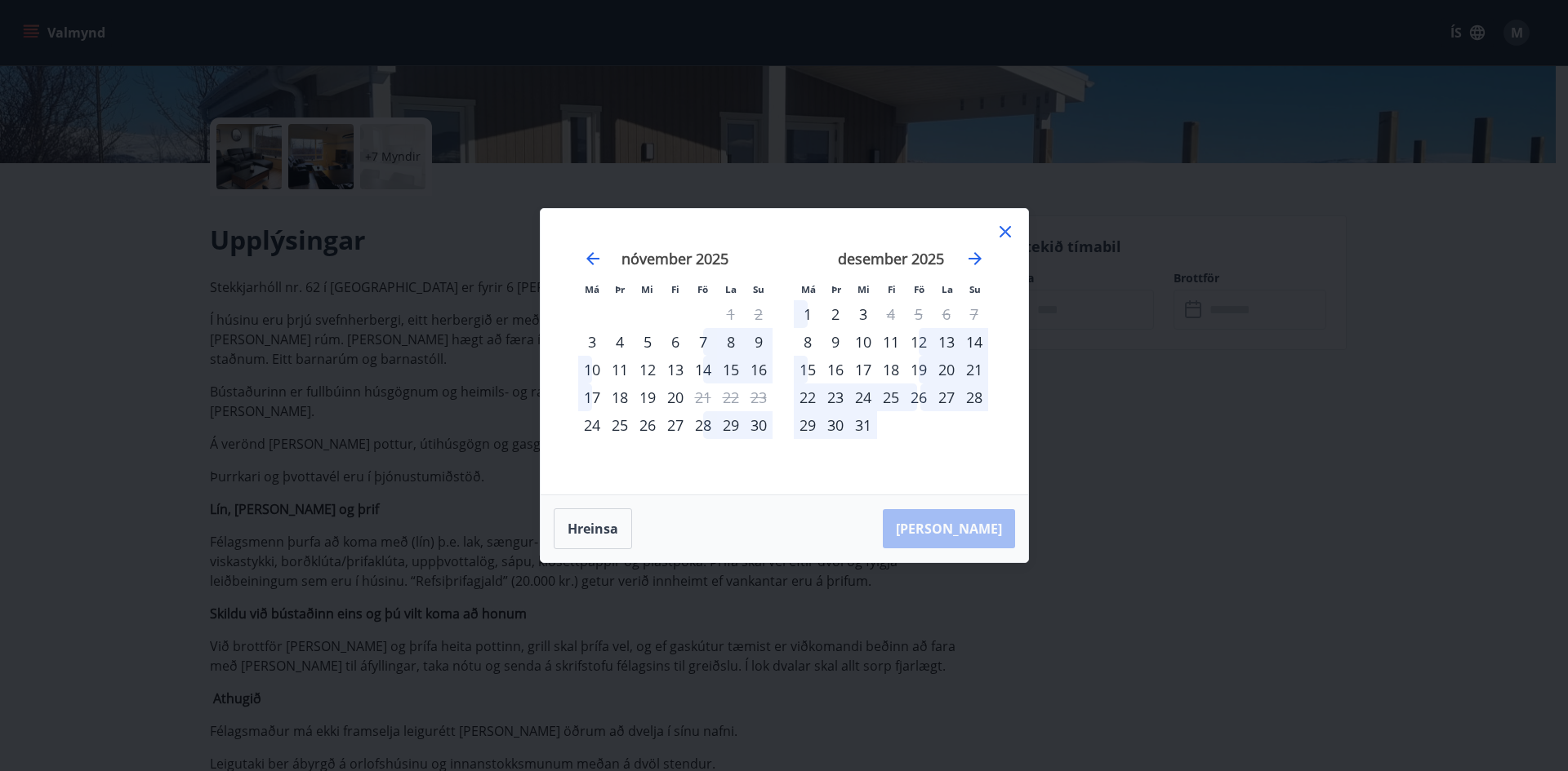
click at [924, 369] on div "19" at bounding box center [918, 369] width 27 height 27
click at [830, 392] on div "23" at bounding box center [835, 397] width 27 height 27
click at [590, 529] on button "Hreinsa" at bounding box center [592, 529] width 79 height 41
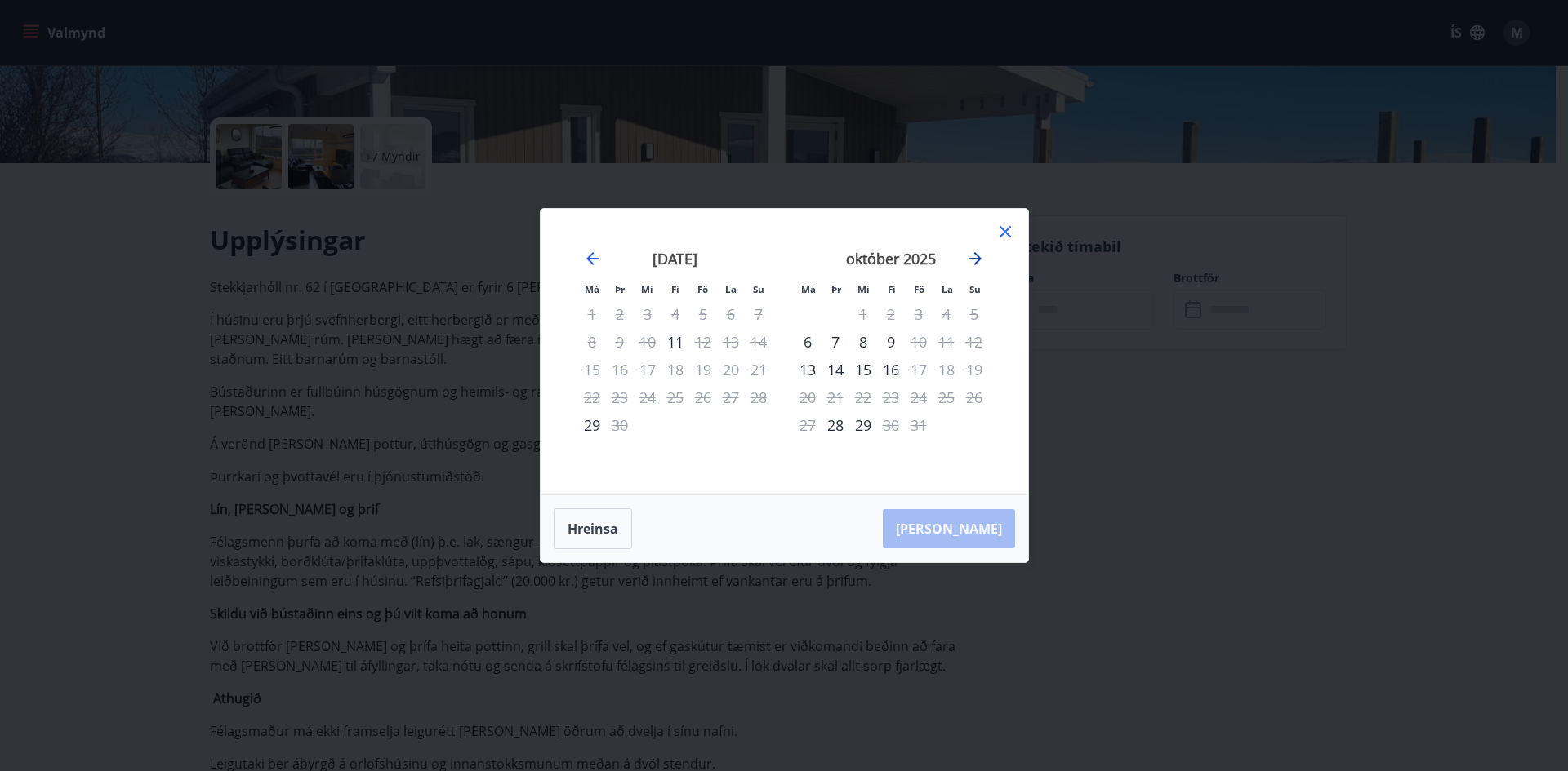
click at [973, 251] on icon "Move forward to switch to the next month." at bounding box center [975, 259] width 20 height 20
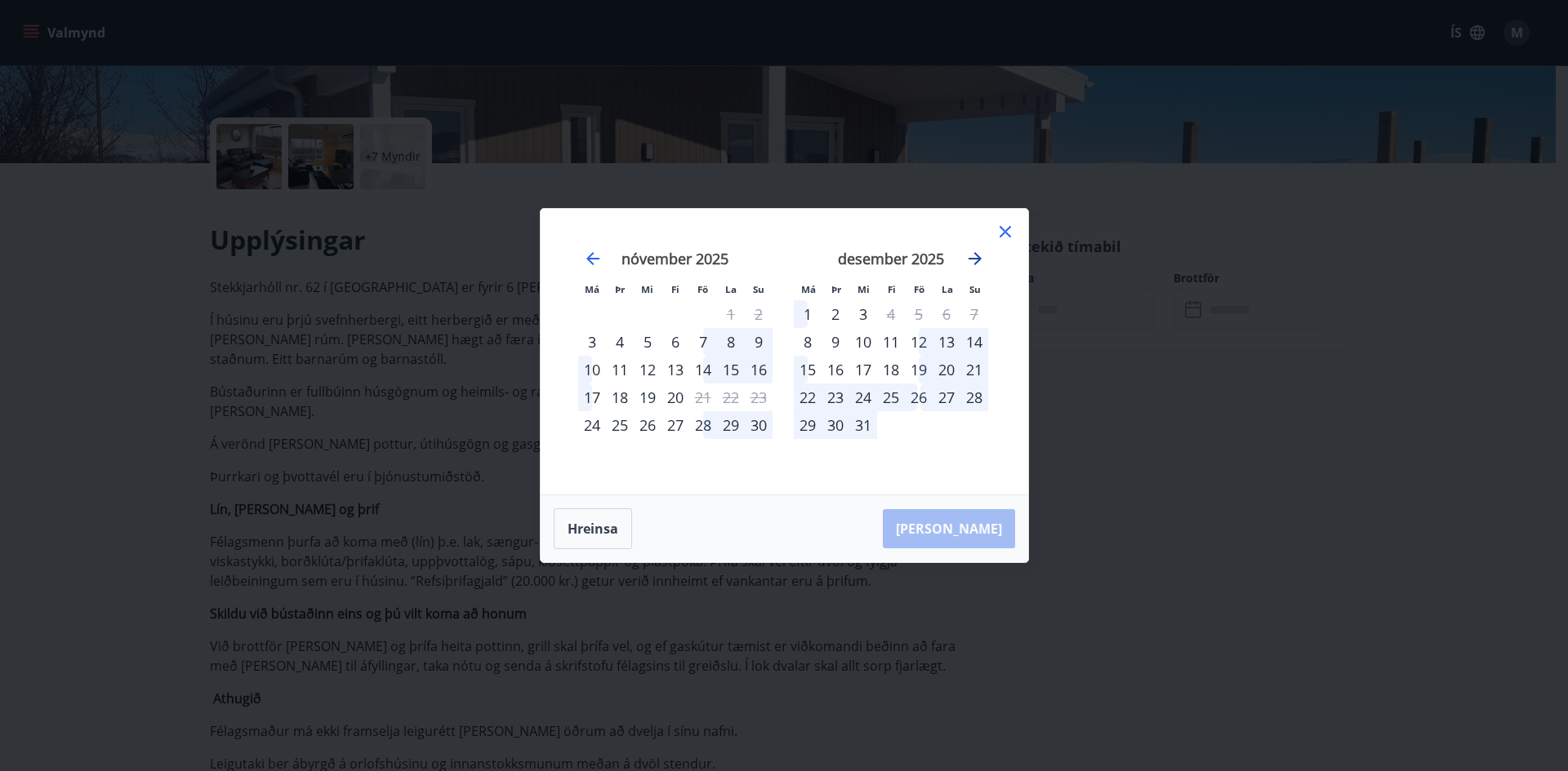
click at [973, 251] on icon "Move forward to switch to the next month." at bounding box center [975, 259] width 20 height 20
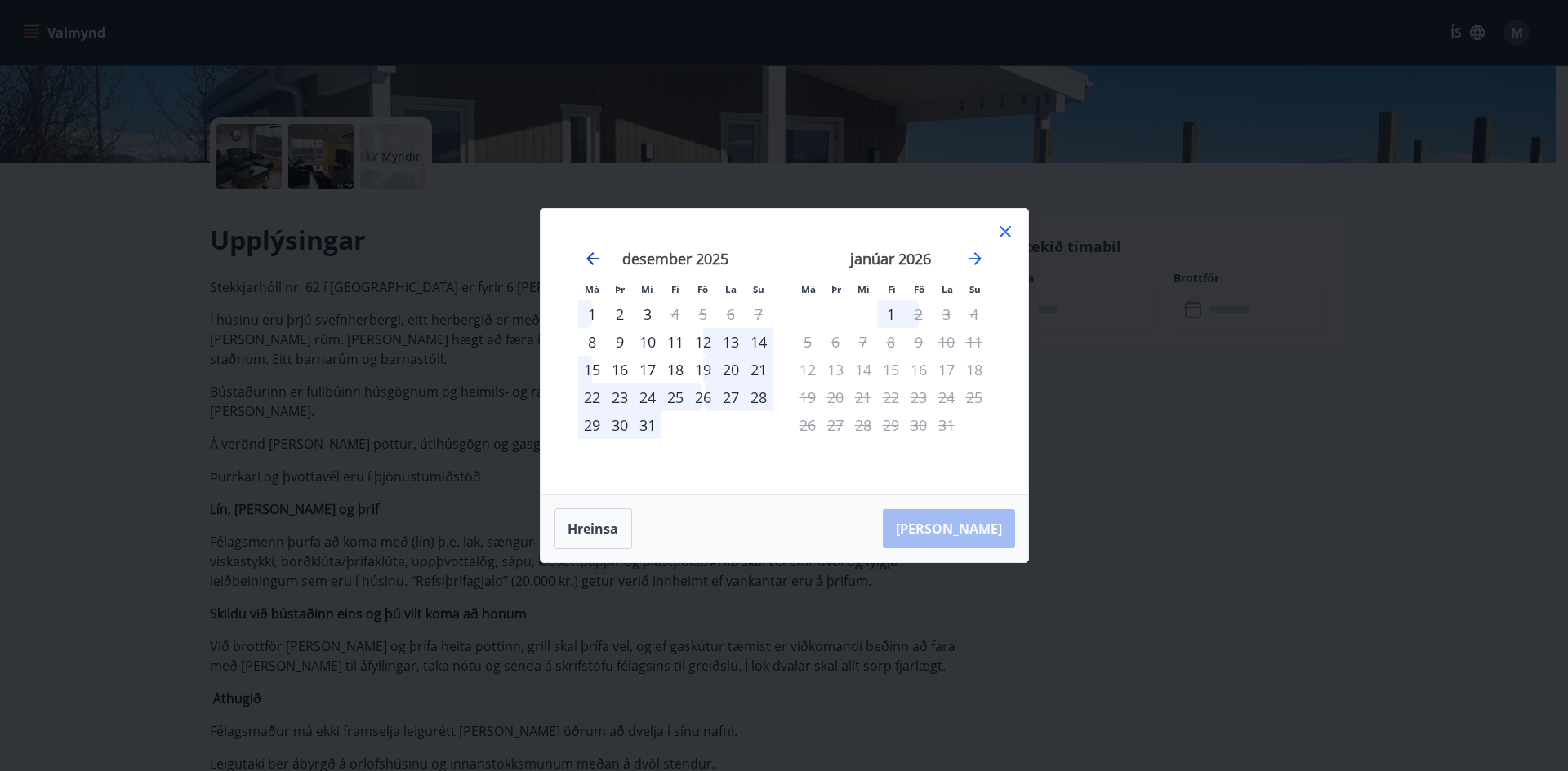
click at [590, 258] on icon "Move backward to switch to the previous month." at bounding box center [593, 259] width 13 height 13
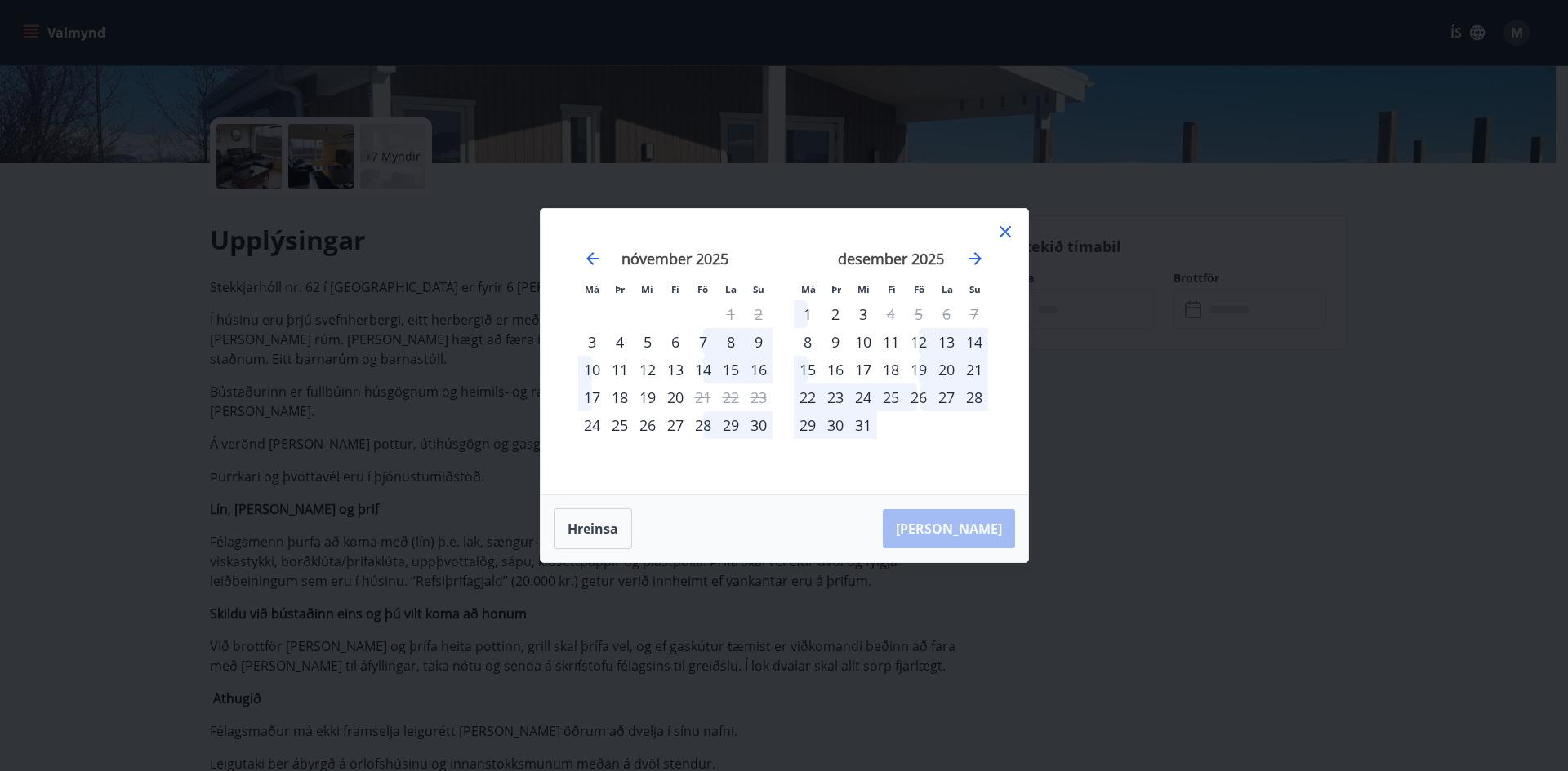
click at [912, 367] on div "19" at bounding box center [918, 369] width 27 height 27
click at [840, 397] on div "23" at bounding box center [835, 397] width 27 height 27
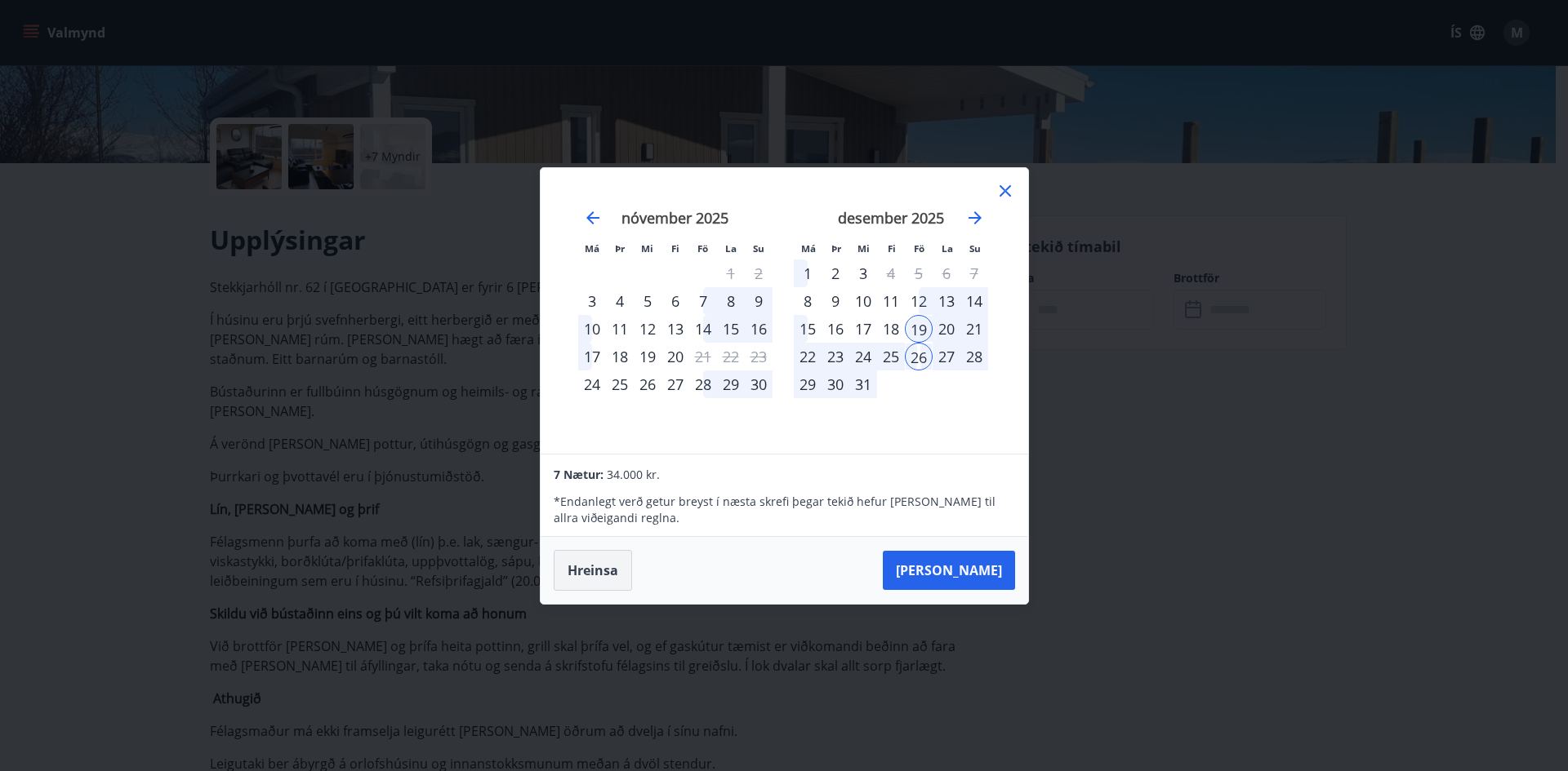
click at [597, 575] on button "Hreinsa" at bounding box center [592, 570] width 79 height 41
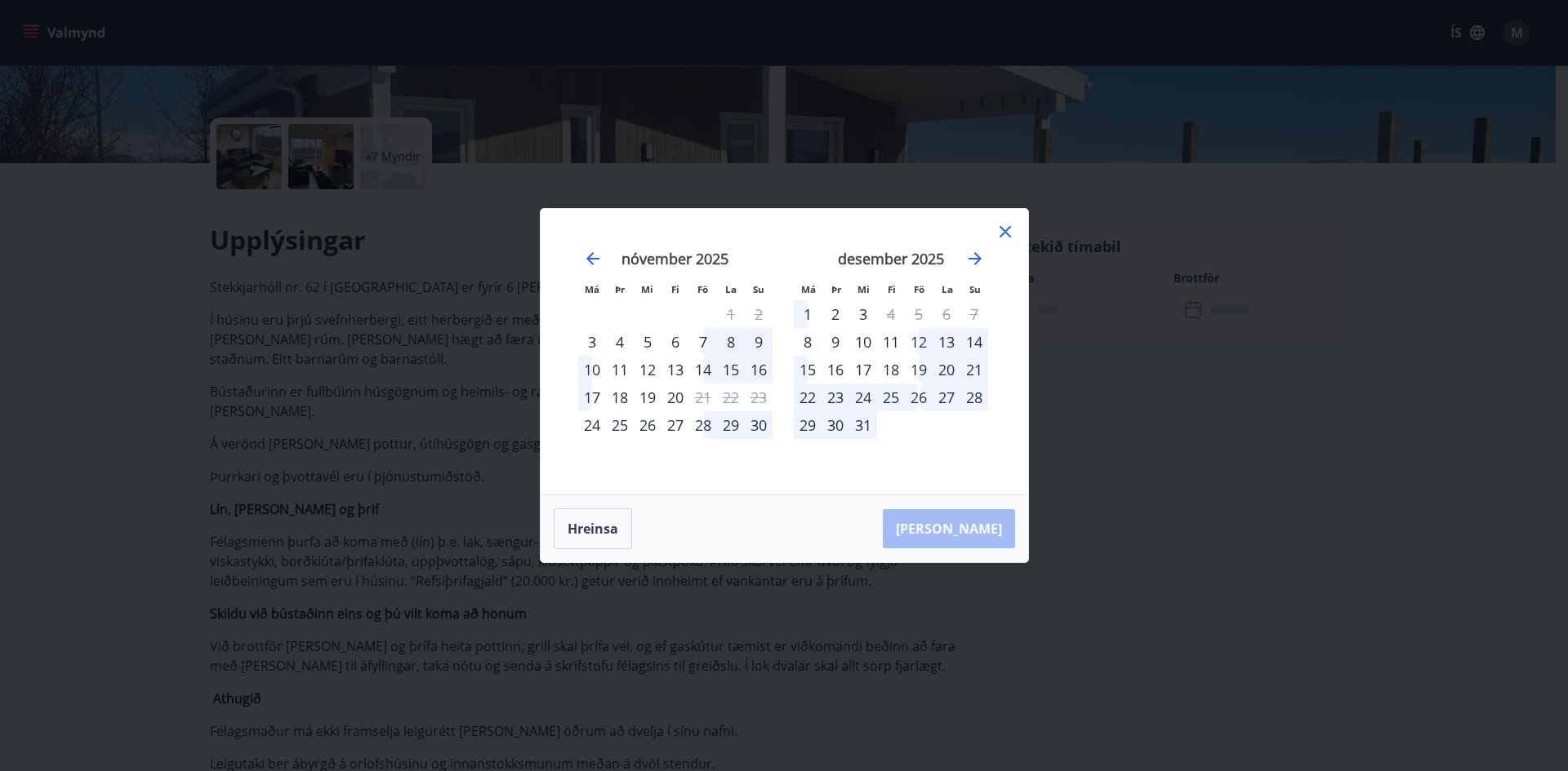
click at [860, 367] on div "17" at bounding box center [862, 369] width 27 height 27
click at [838, 399] on div "23" at bounding box center [835, 397] width 27 height 27
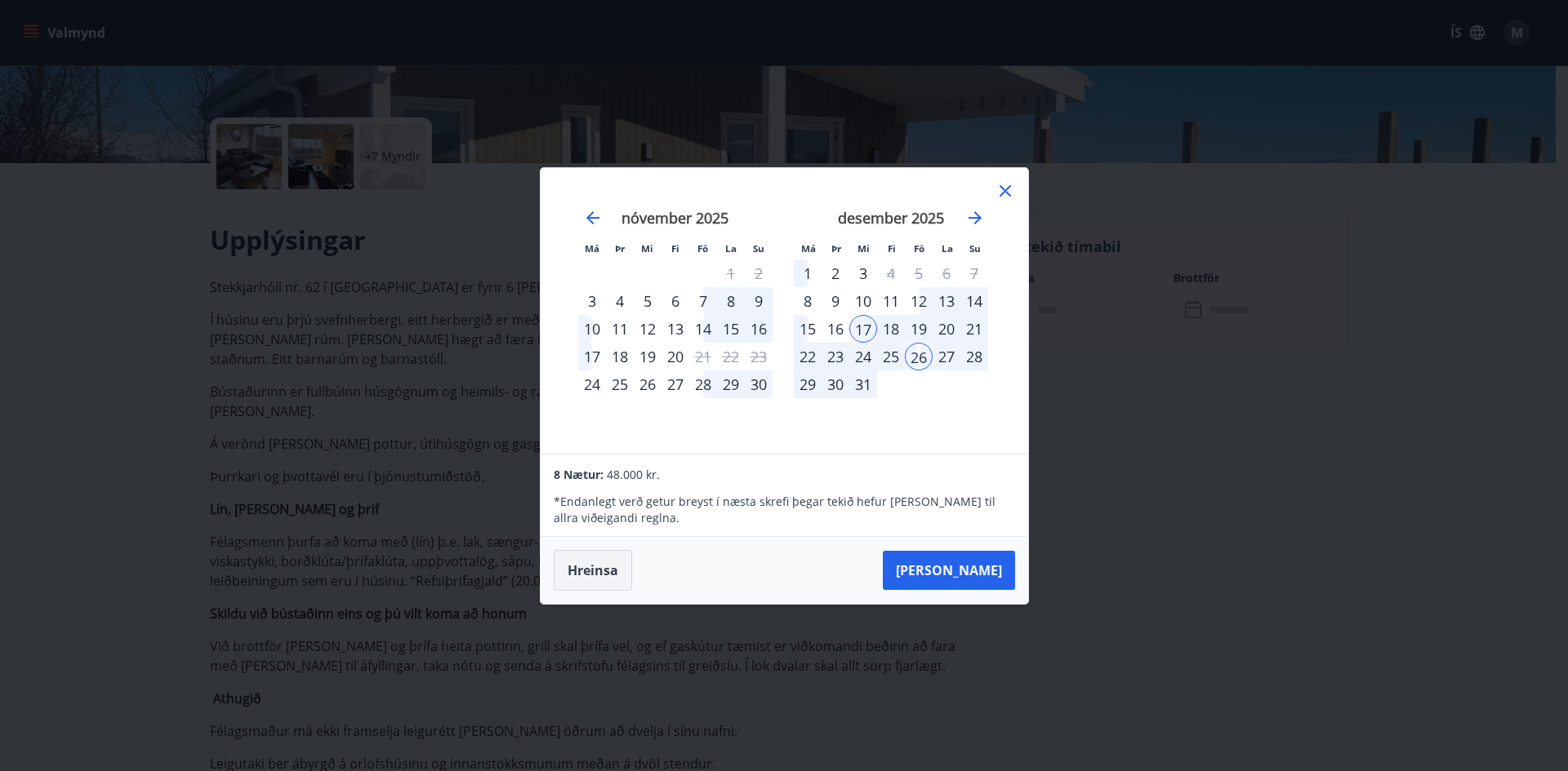
click at [606, 566] on button "Hreinsa" at bounding box center [592, 570] width 79 height 41
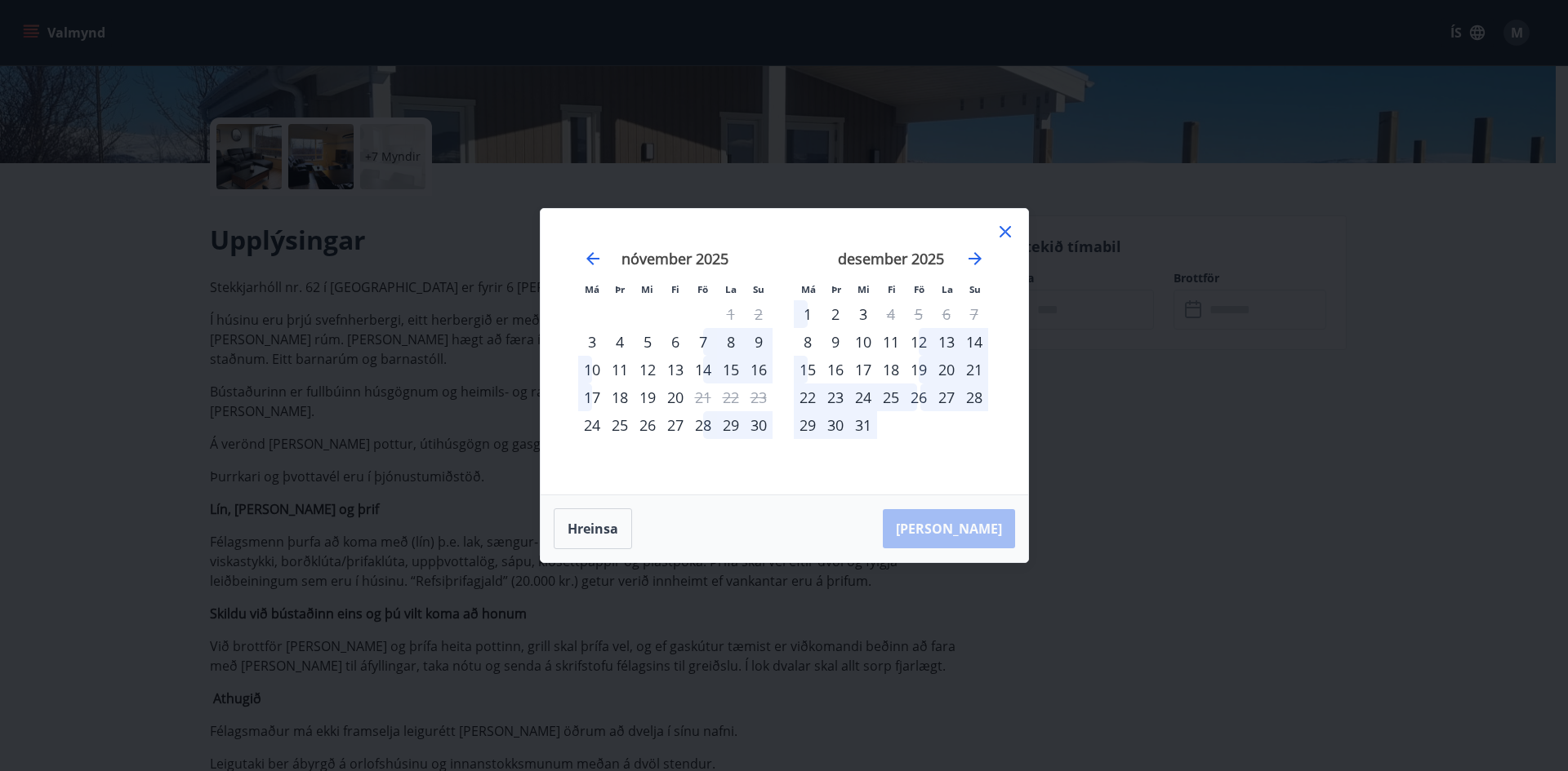
click at [921, 339] on div "12" at bounding box center [918, 341] width 27 height 27
click at [944, 368] on div "20" at bounding box center [946, 369] width 27 height 27
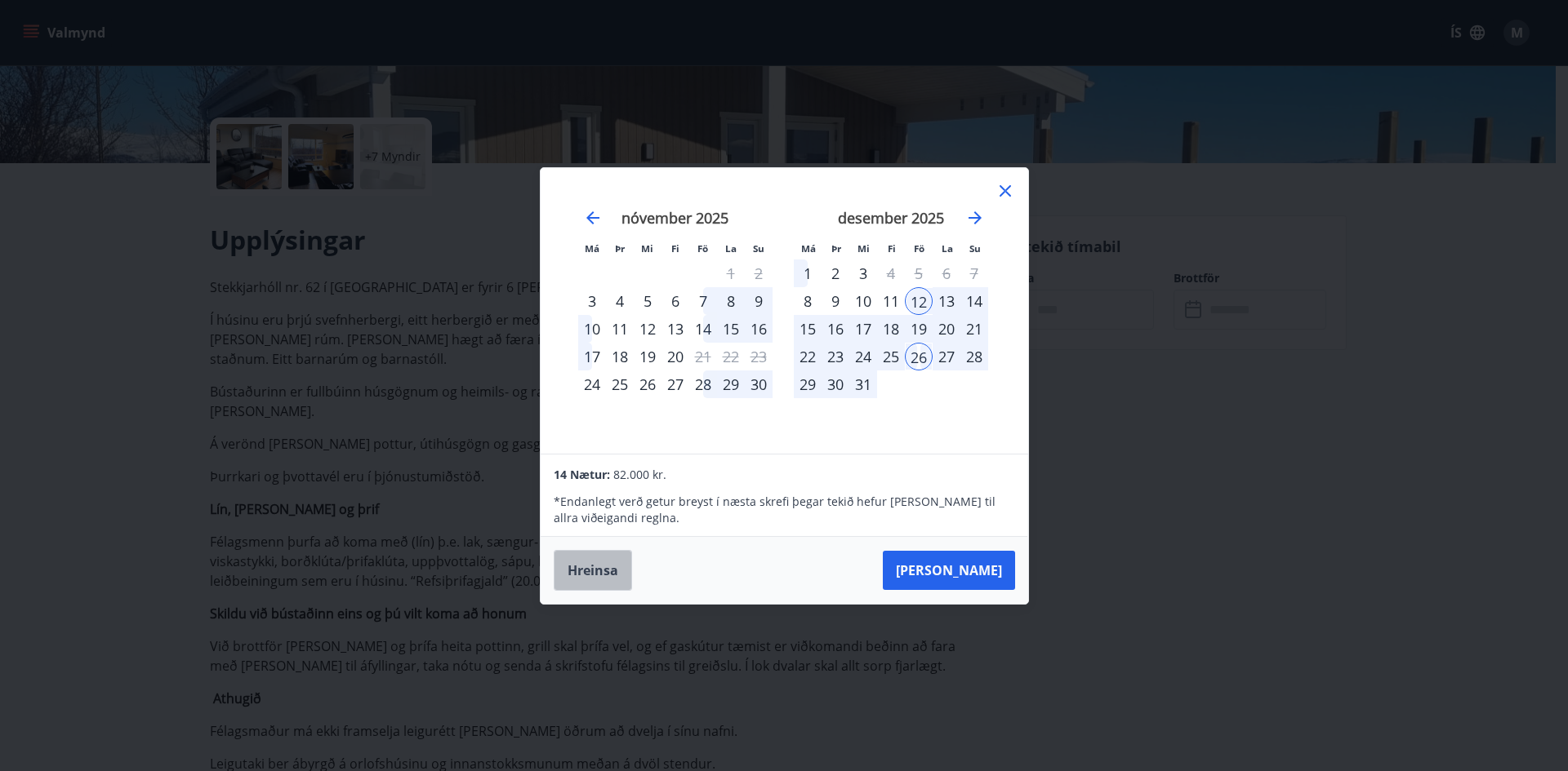
click at [604, 566] on button "Hreinsa" at bounding box center [592, 570] width 79 height 41
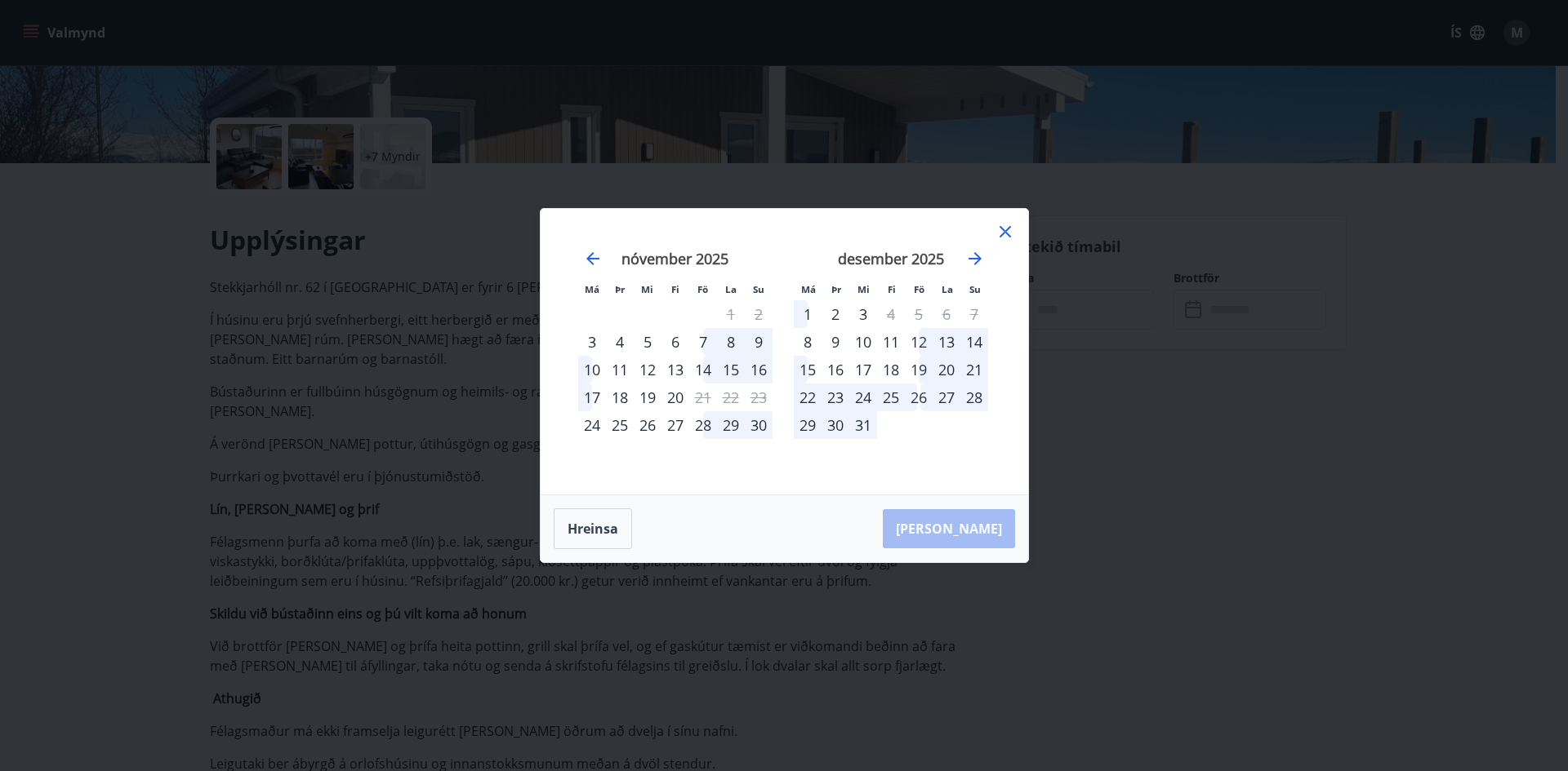
click at [919, 368] on div "19" at bounding box center [918, 369] width 27 height 27
click at [851, 398] on div "24" at bounding box center [862, 397] width 27 height 27
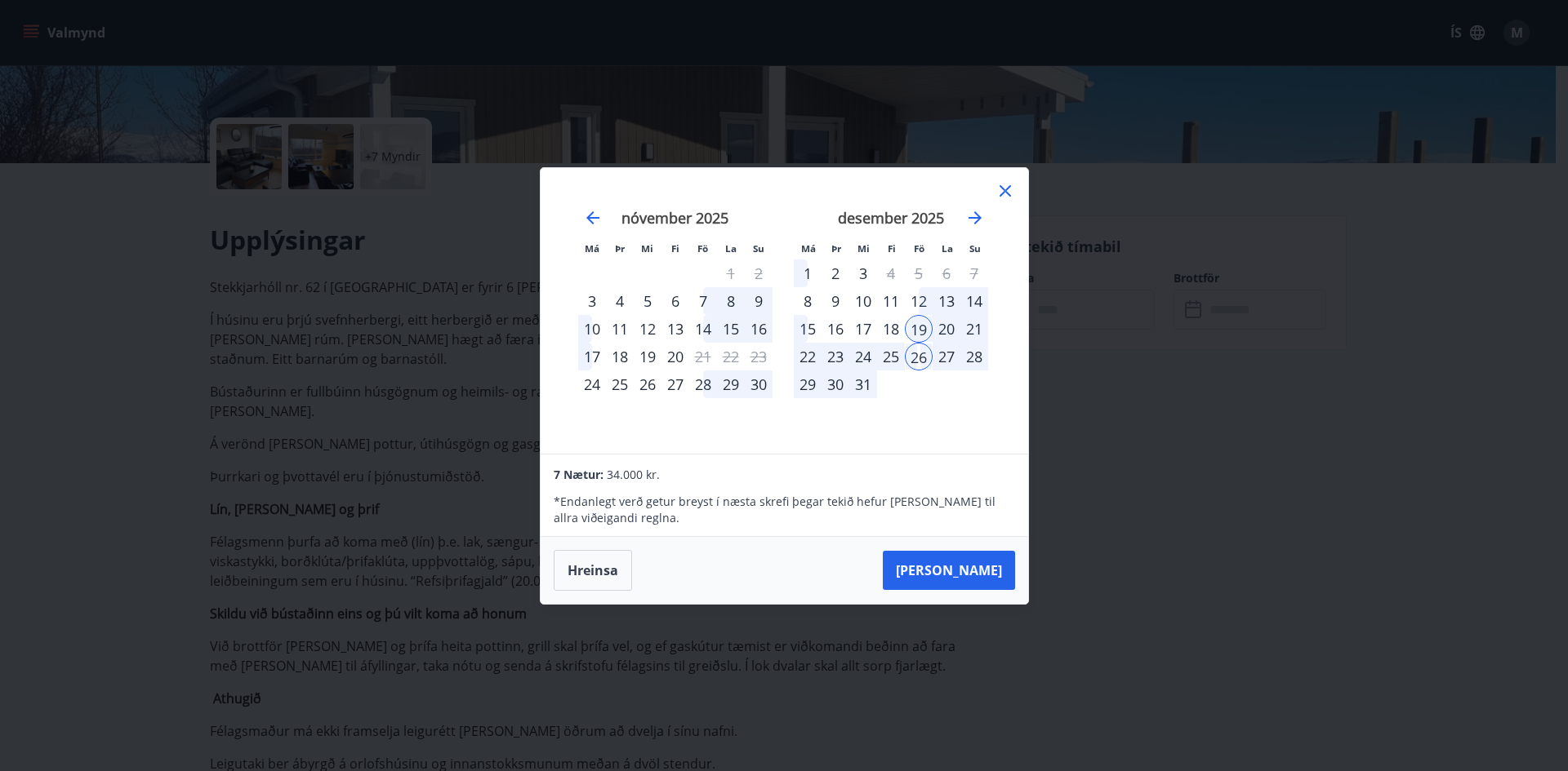
click at [860, 350] on div "24" at bounding box center [862, 356] width 27 height 27
click at [931, 562] on div "Hreinsa Taka Frá" at bounding box center [784, 570] width 487 height 67
drag, startPoint x: 909, startPoint y: 566, endPoint x: 938, endPoint y: 566, distance: 29.0
click at [915, 566] on div "Hreinsa Taka Frá" at bounding box center [784, 570] width 487 height 67
click at [959, 567] on button "Taka Frá" at bounding box center [949, 570] width 133 height 39
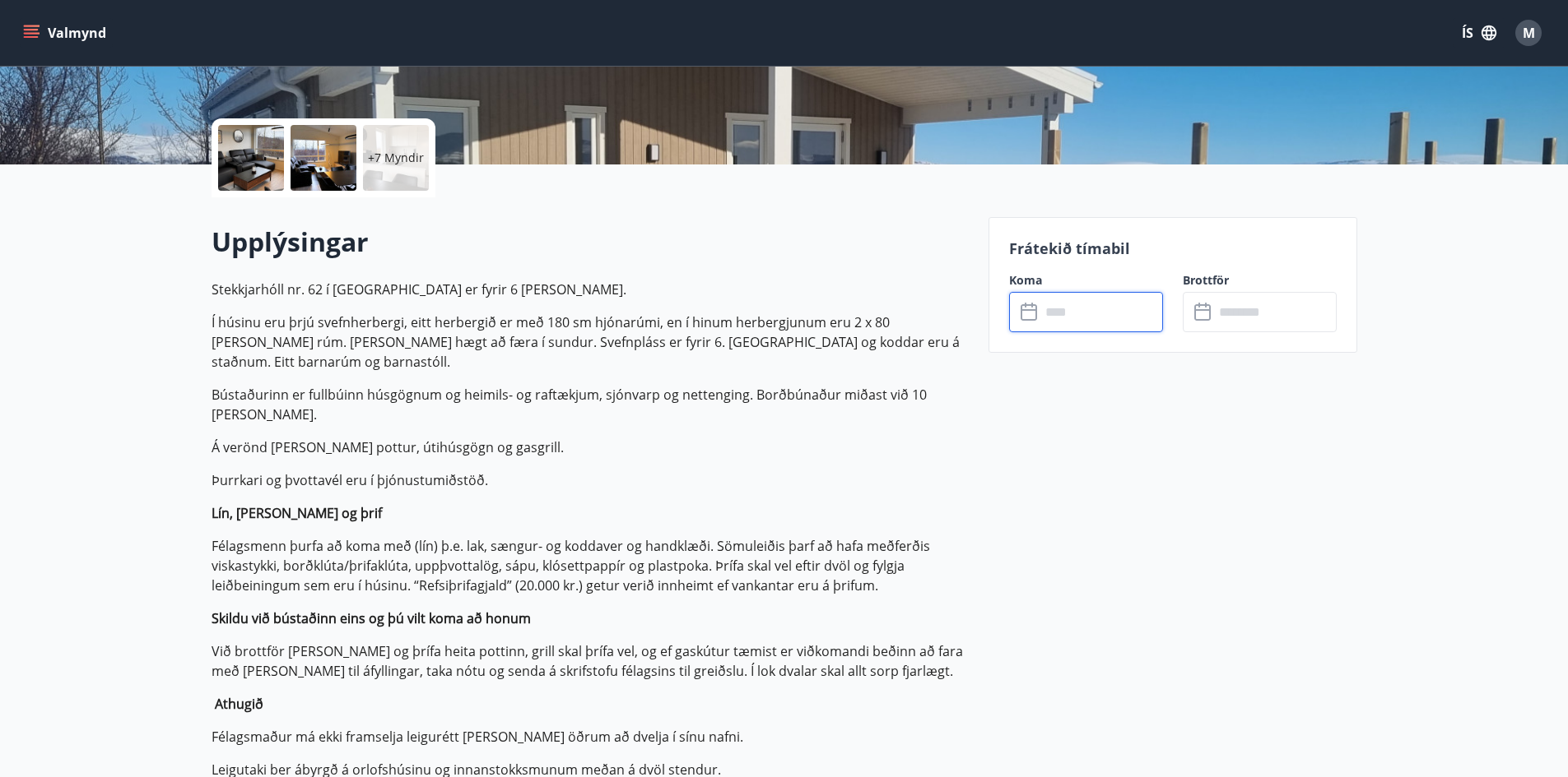
type input "******"
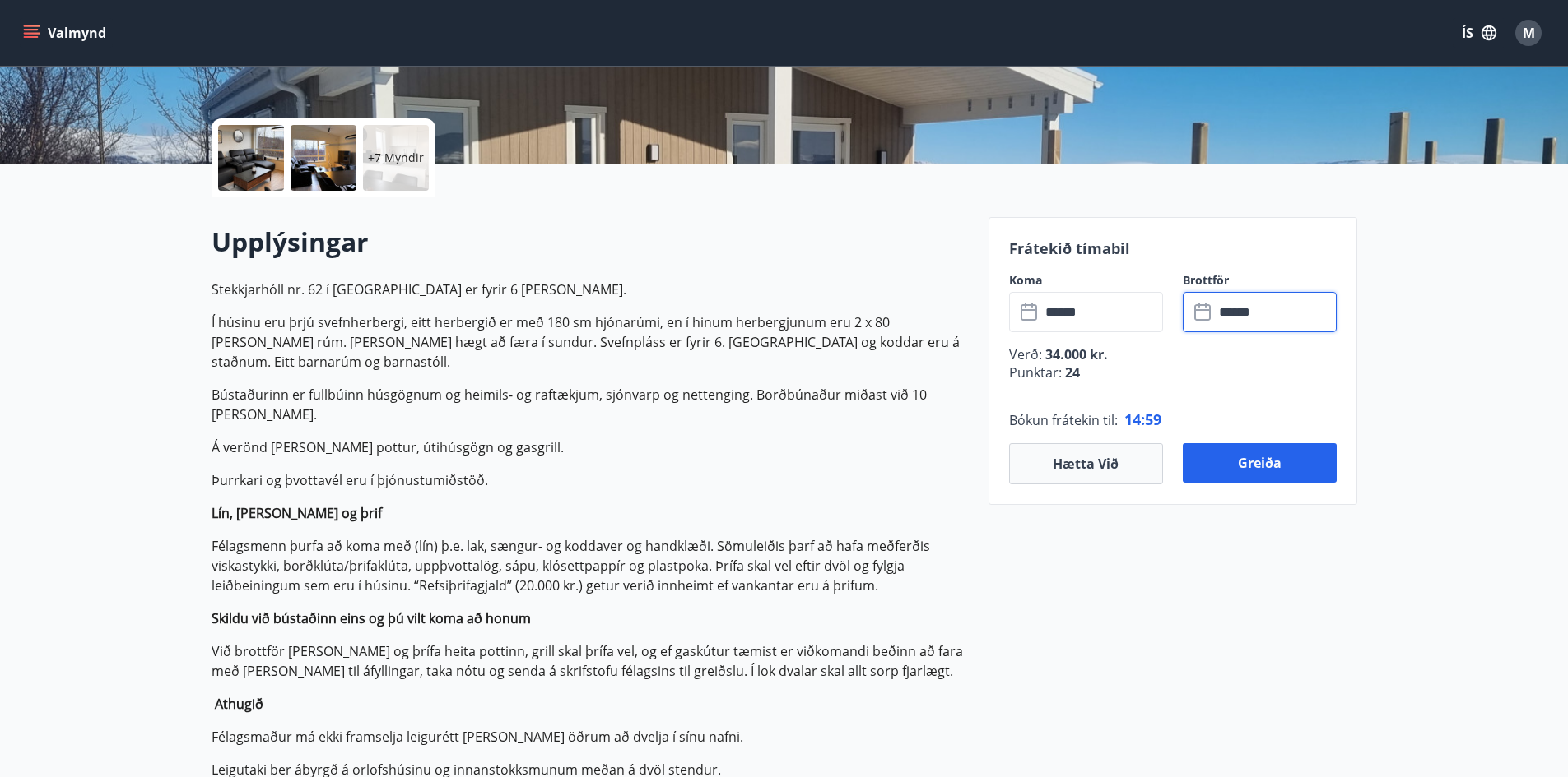
click at [1250, 320] on input "******" at bounding box center [1275, 312] width 122 height 40
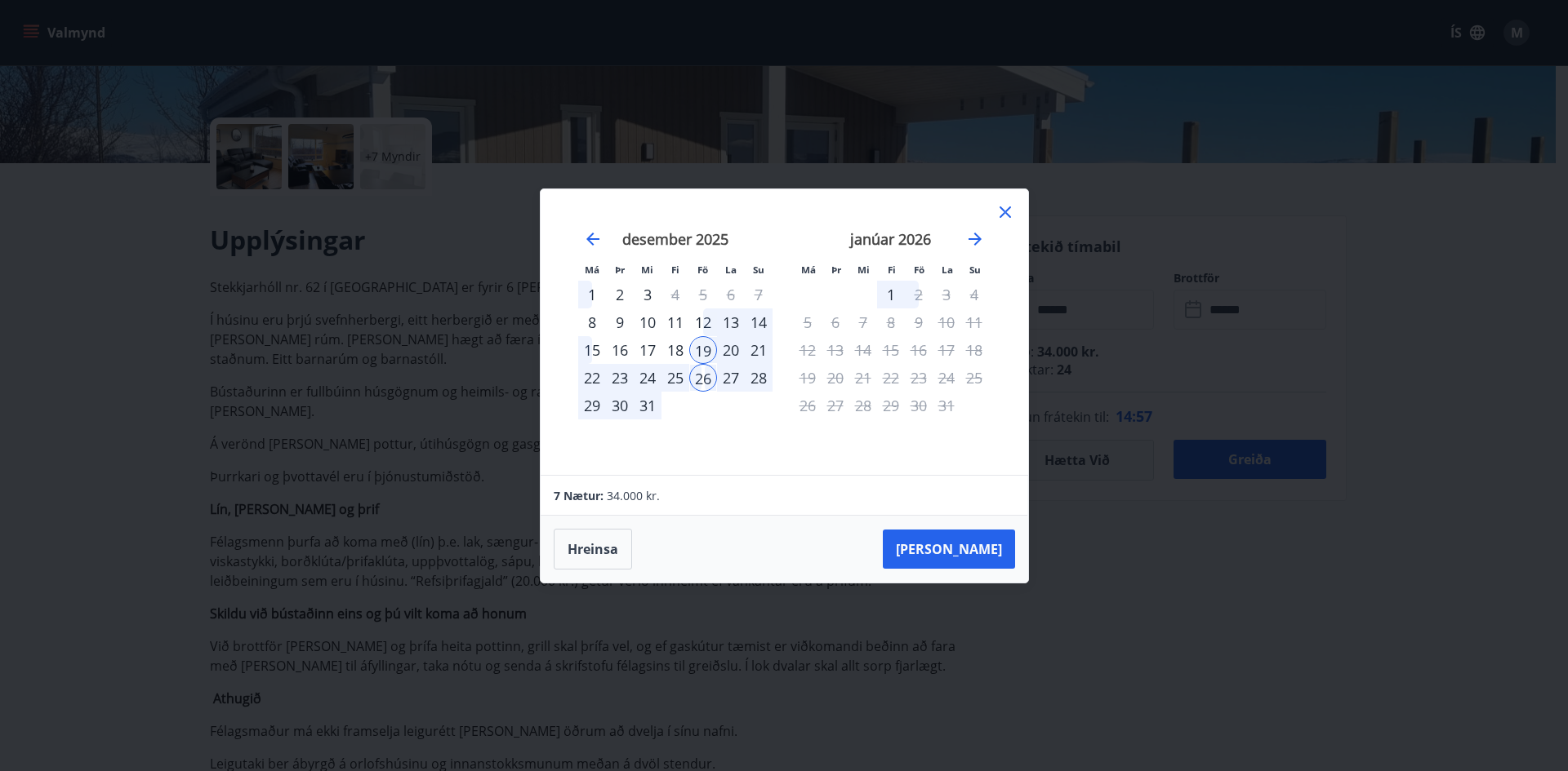
click at [618, 378] on div "23" at bounding box center [619, 377] width 27 height 27
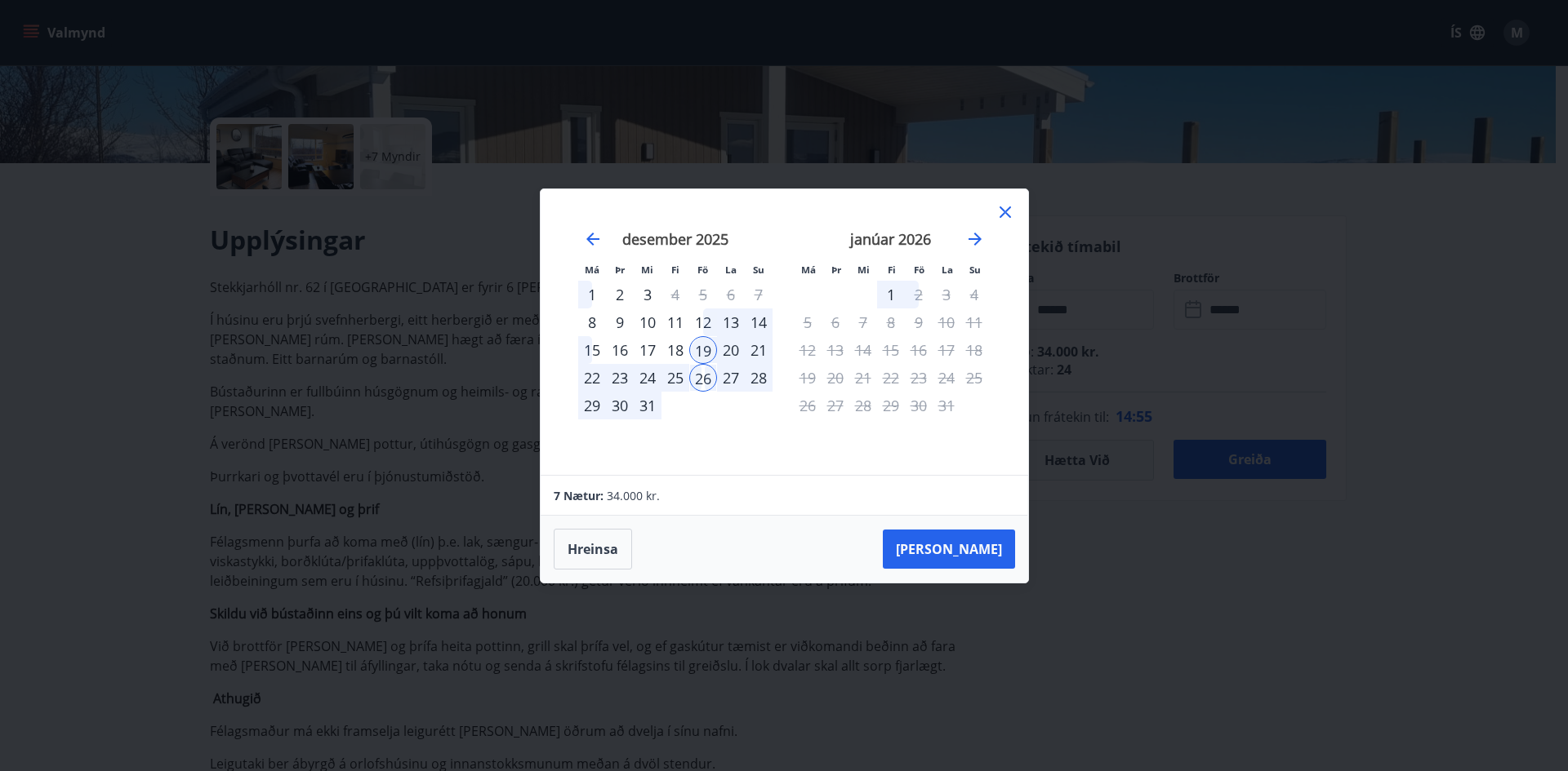
click at [616, 378] on div "23" at bounding box center [619, 377] width 27 height 27
click at [615, 378] on div "23" at bounding box center [619, 377] width 27 height 27
click at [626, 375] on div "23" at bounding box center [619, 377] width 27 height 27
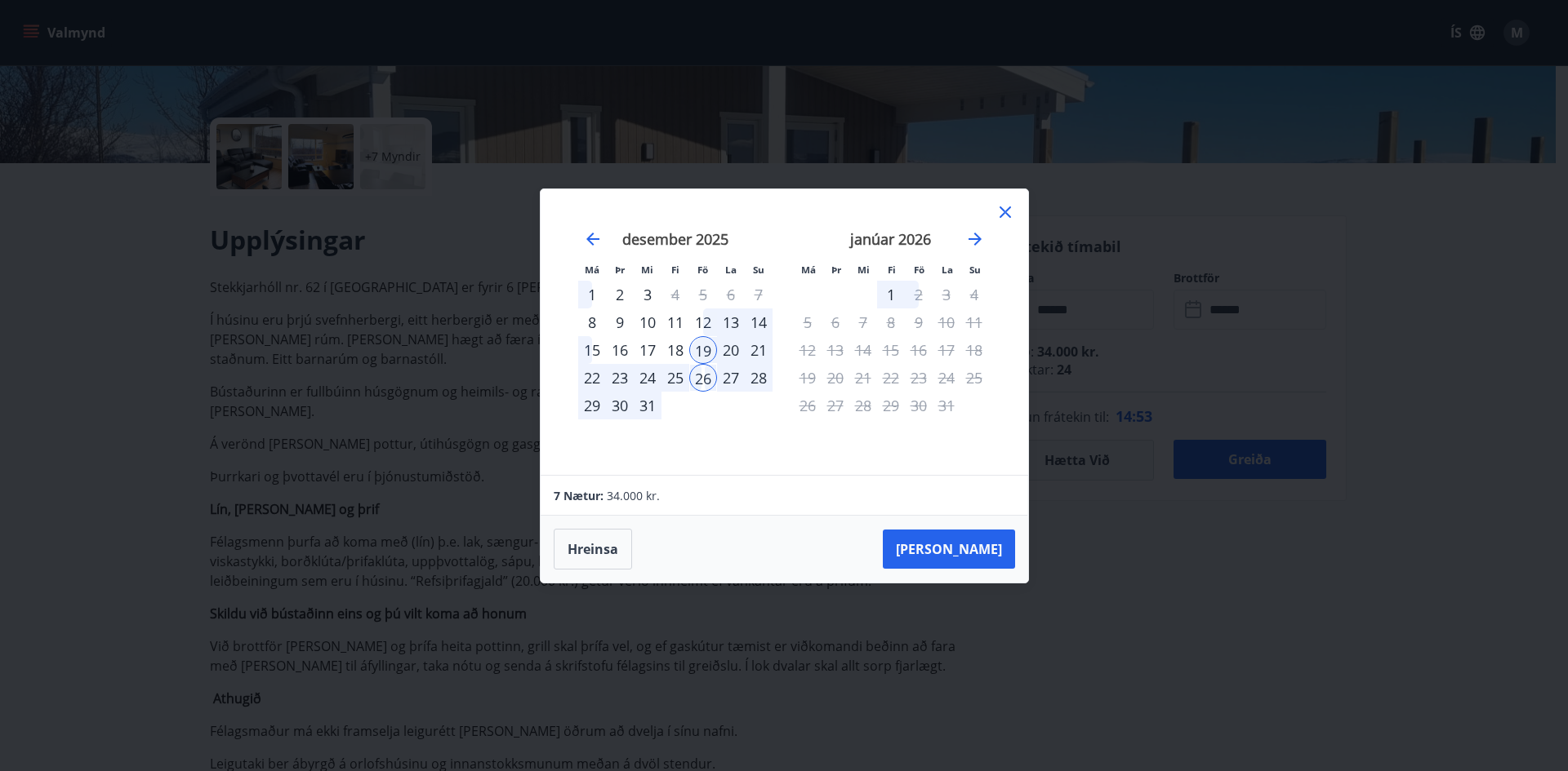
click at [626, 375] on div "23" at bounding box center [619, 377] width 27 height 27
click at [623, 375] on div "23" at bounding box center [619, 377] width 27 height 27
click at [645, 380] on div "24" at bounding box center [647, 377] width 27 height 27
click at [645, 379] on div "24" at bounding box center [647, 377] width 27 height 27
drag, startPoint x: 603, startPoint y: 552, endPoint x: 576, endPoint y: 552, distance: 27.0
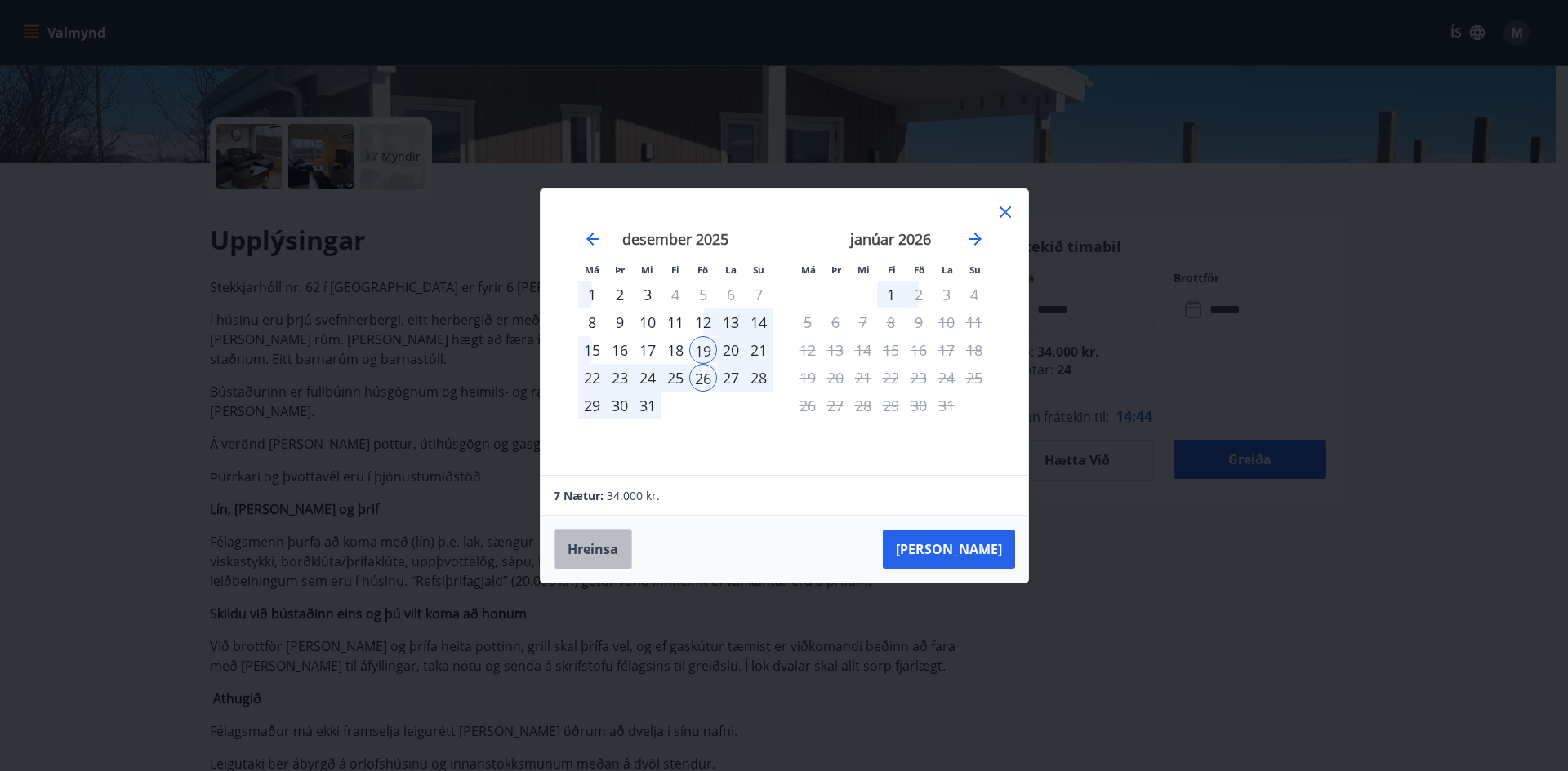
click at [603, 552] on button "Hreinsa" at bounding box center [592, 548] width 79 height 41
click at [623, 373] on div "23" at bounding box center [619, 377] width 27 height 27
click at [589, 375] on div "22" at bounding box center [591, 377] width 27 height 27
click at [577, 552] on button "Hreinsa" at bounding box center [592, 548] width 79 height 41
click at [1000, 209] on icon at bounding box center [1004, 212] width 20 height 20
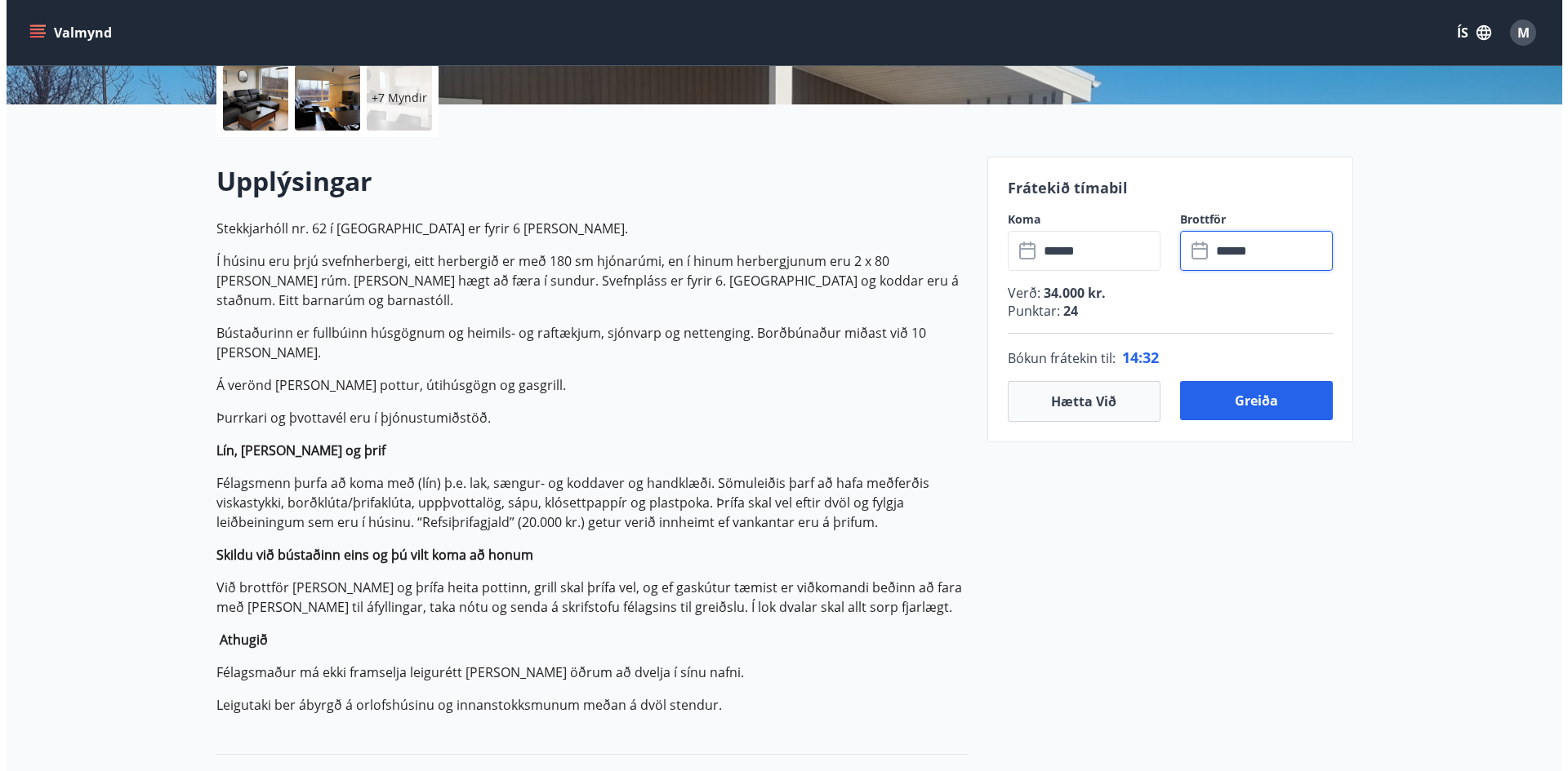
scroll to position [375, 0]
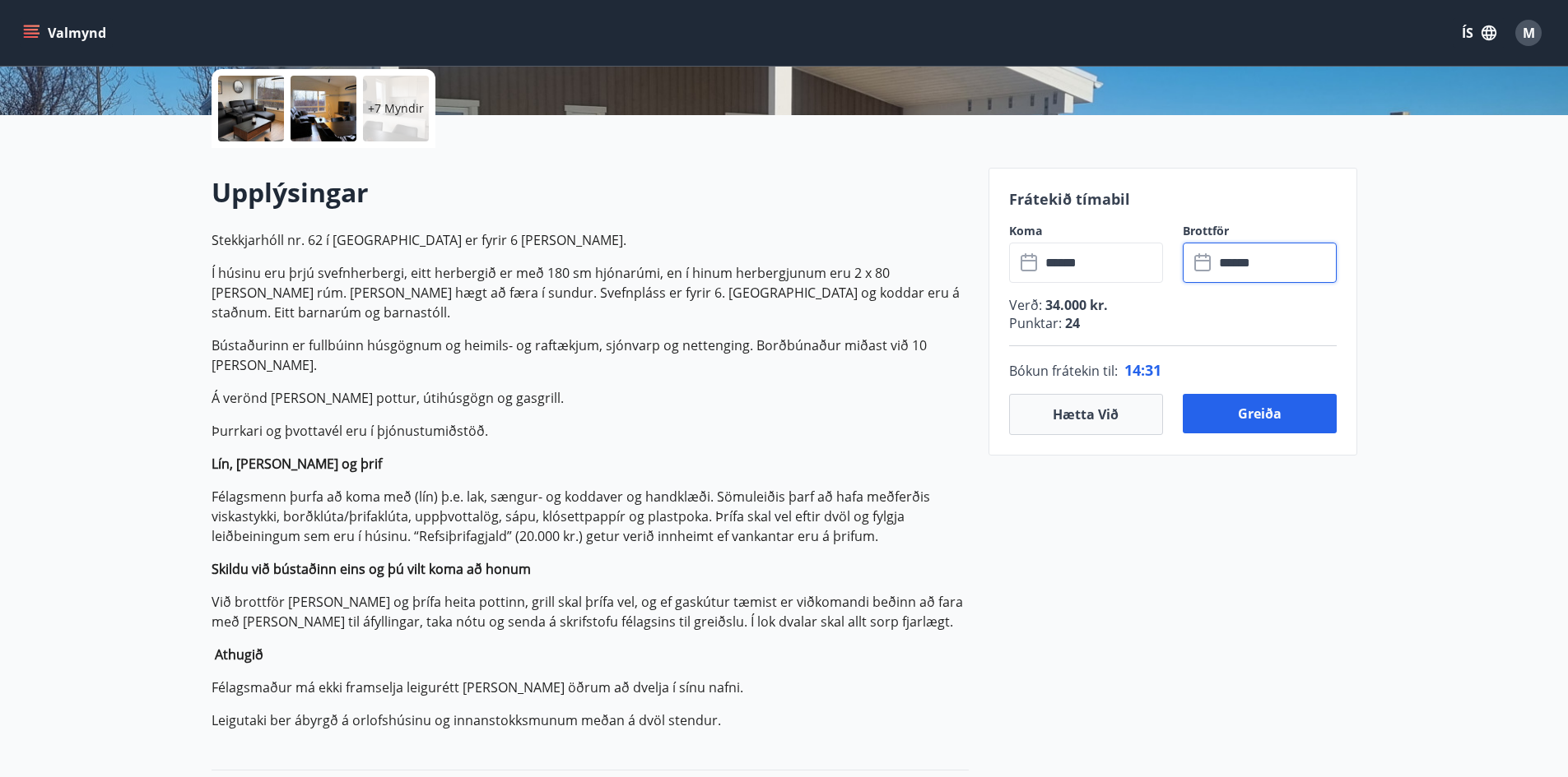
click at [1275, 259] on input "******" at bounding box center [1275, 262] width 122 height 40
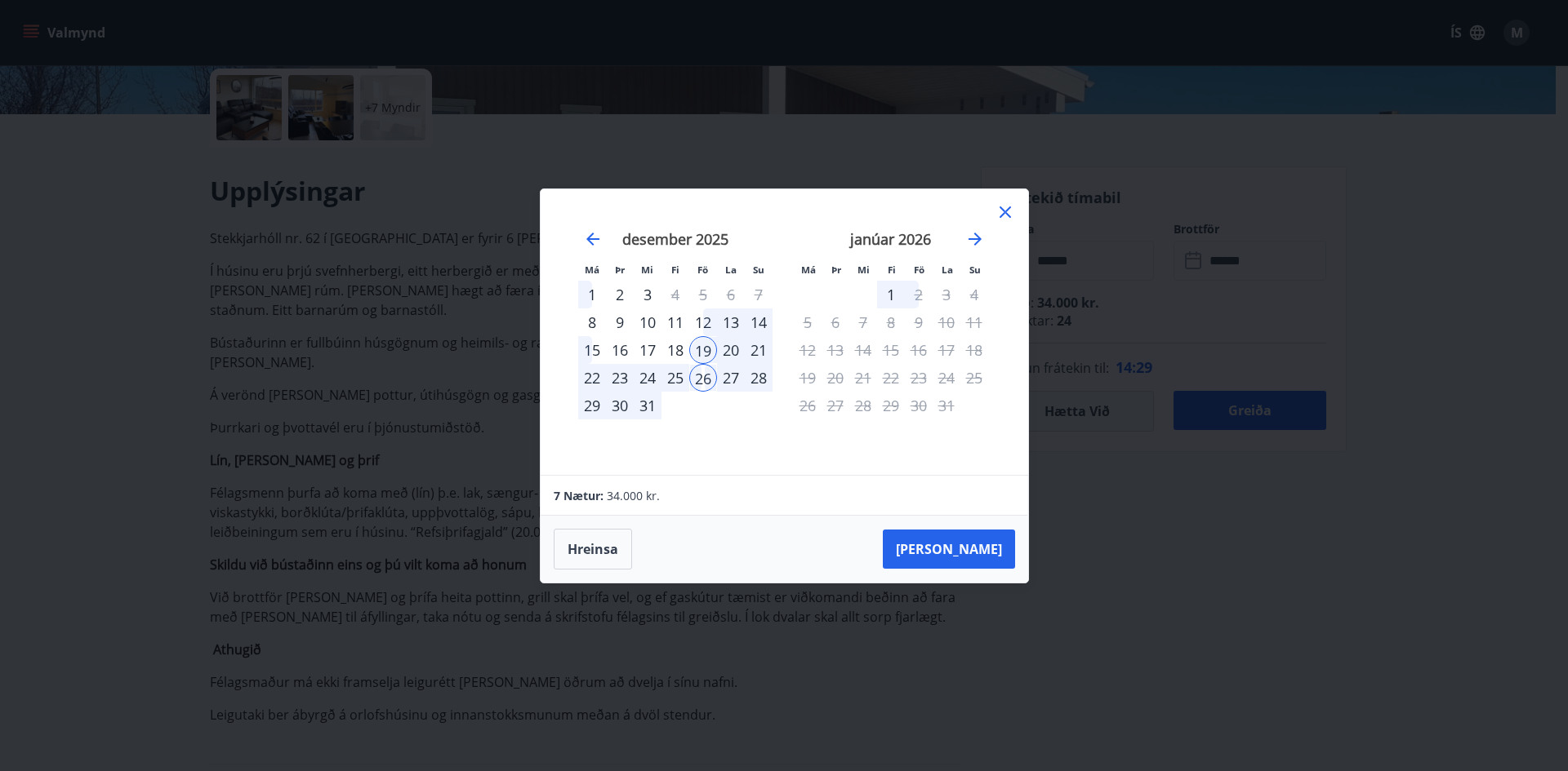
click at [620, 381] on div "23" at bounding box center [619, 377] width 27 height 27
drag, startPoint x: 620, startPoint y: 381, endPoint x: 640, endPoint y: 376, distance: 20.6
click at [621, 381] on div "23" at bounding box center [619, 377] width 27 height 27
drag, startPoint x: 698, startPoint y: 377, endPoint x: 622, endPoint y: 382, distance: 76.2
click at [622, 382] on tr "22 23 24 25 26 27 28" at bounding box center [675, 377] width 194 height 27
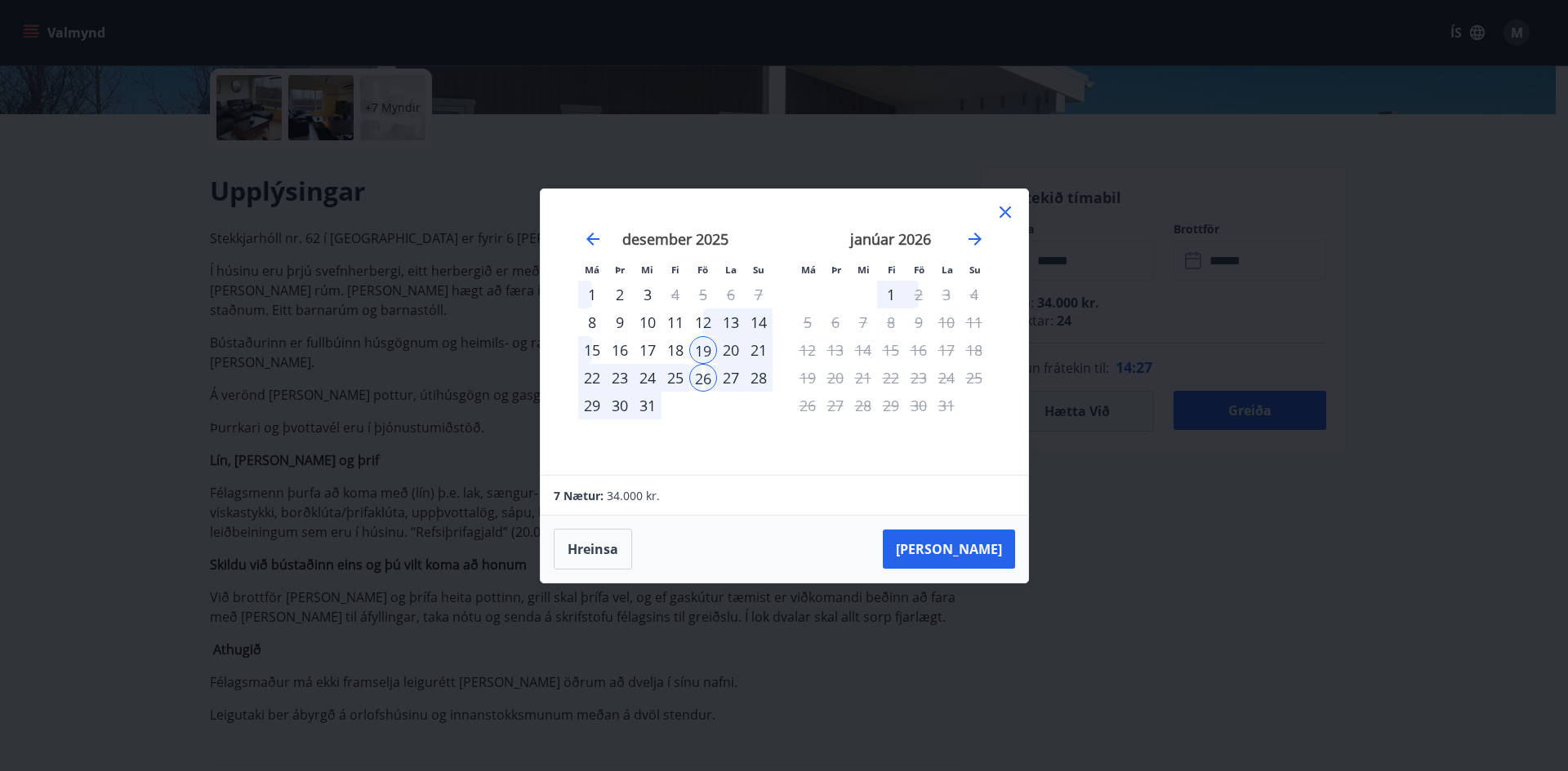
drag, startPoint x: 638, startPoint y: 377, endPoint x: 623, endPoint y: 379, distance: 15.1
click at [629, 379] on tr "22 23 24 25 26 27 28" at bounding box center [675, 377] width 194 height 27
click at [623, 379] on div "23" at bounding box center [619, 377] width 27 height 27
click at [617, 382] on div "23" at bounding box center [619, 377] width 27 height 27
click at [602, 540] on button "Hreinsa" at bounding box center [592, 548] width 79 height 41
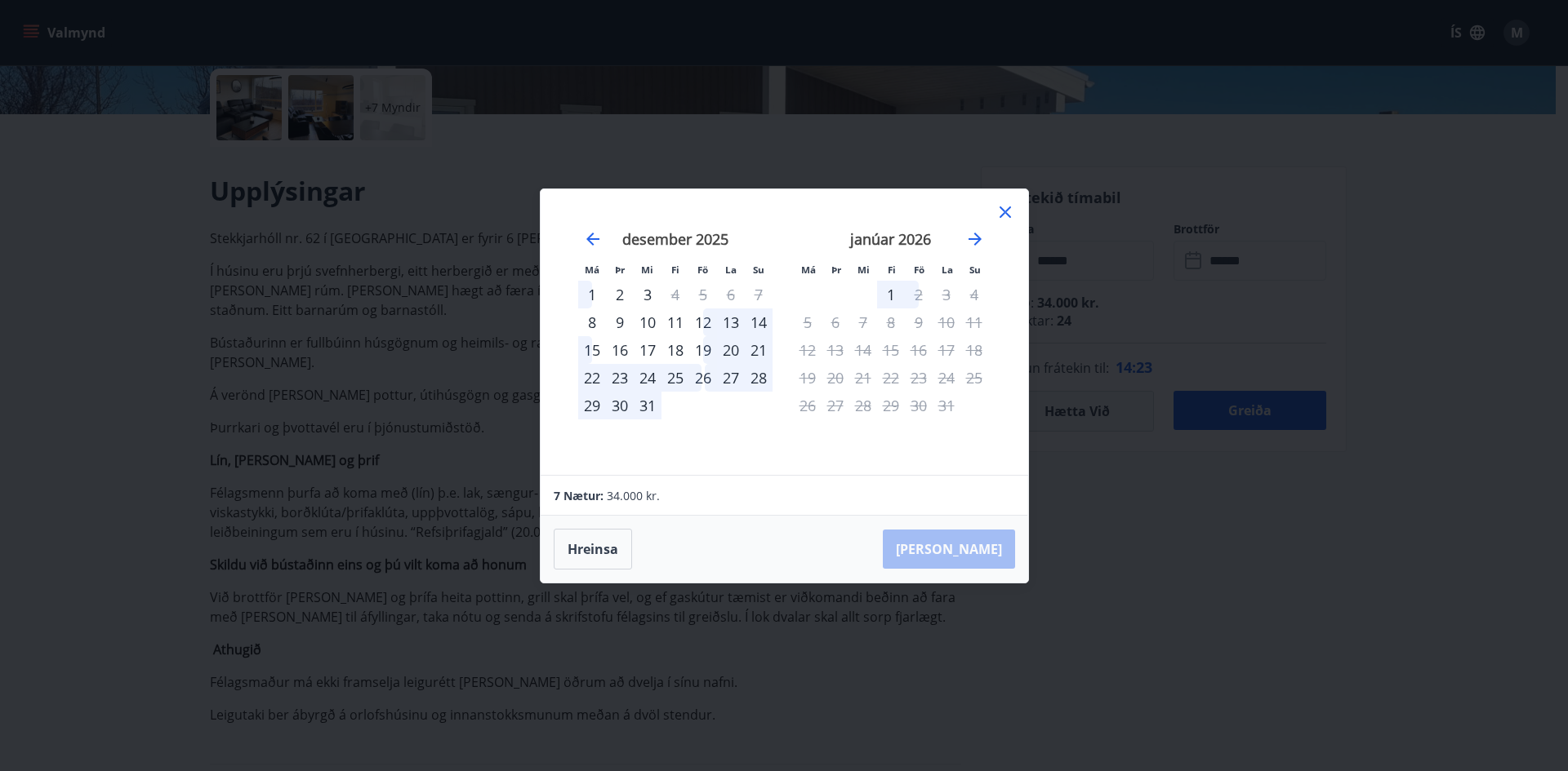
drag, startPoint x: 704, startPoint y: 322, endPoint x: 697, endPoint y: 348, distance: 26.9
click at [705, 323] on div "12" at bounding box center [702, 322] width 27 height 27
click at [705, 351] on div "19" at bounding box center [702, 350] width 27 height 27
click at [587, 535] on button "Hreinsa" at bounding box center [592, 548] width 79 height 41
click at [589, 346] on div "15" at bounding box center [591, 350] width 27 height 27
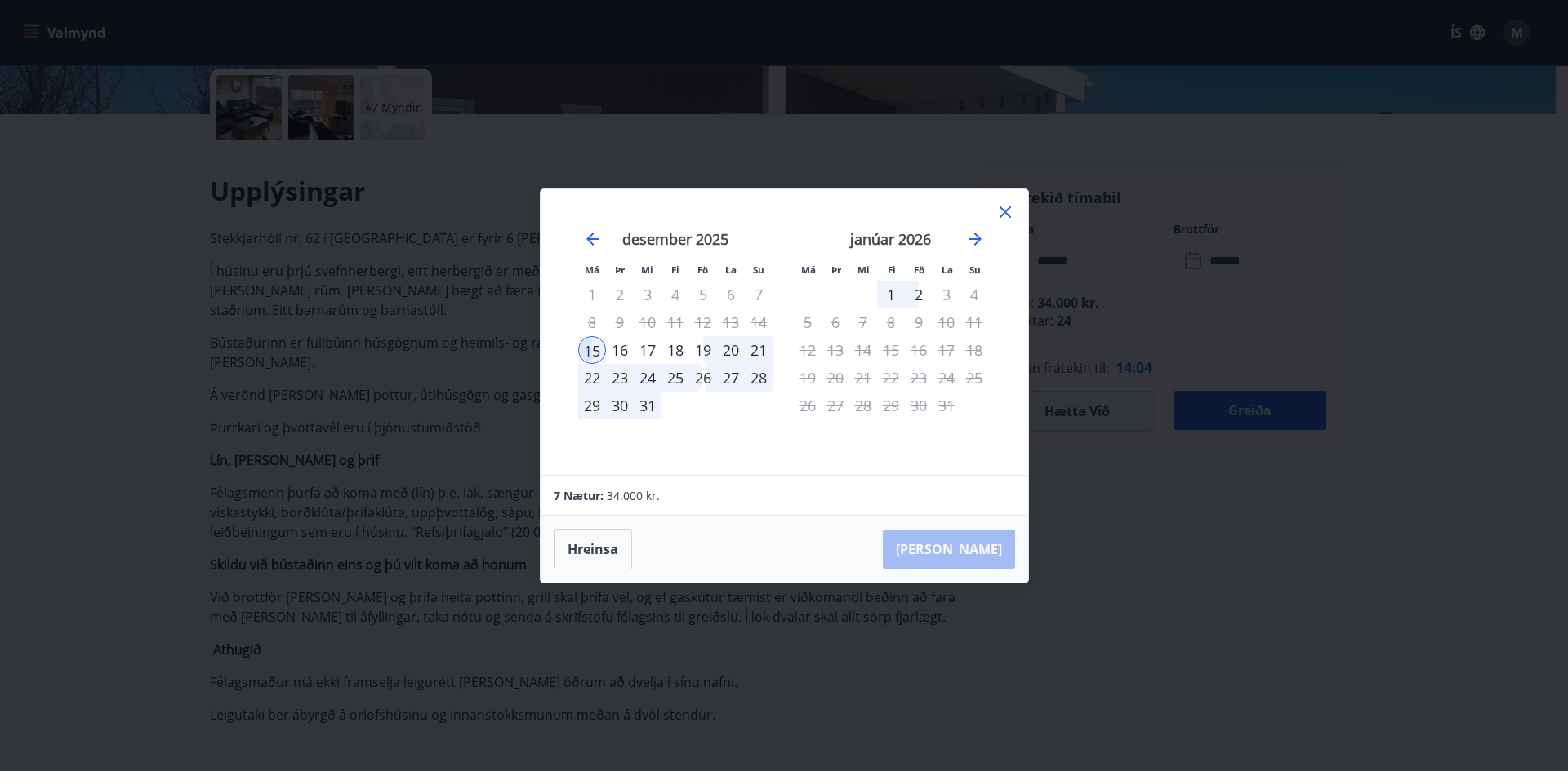
click at [596, 376] on div "22" at bounding box center [591, 377] width 27 height 27
click at [595, 350] on div "15" at bounding box center [591, 350] width 27 height 27
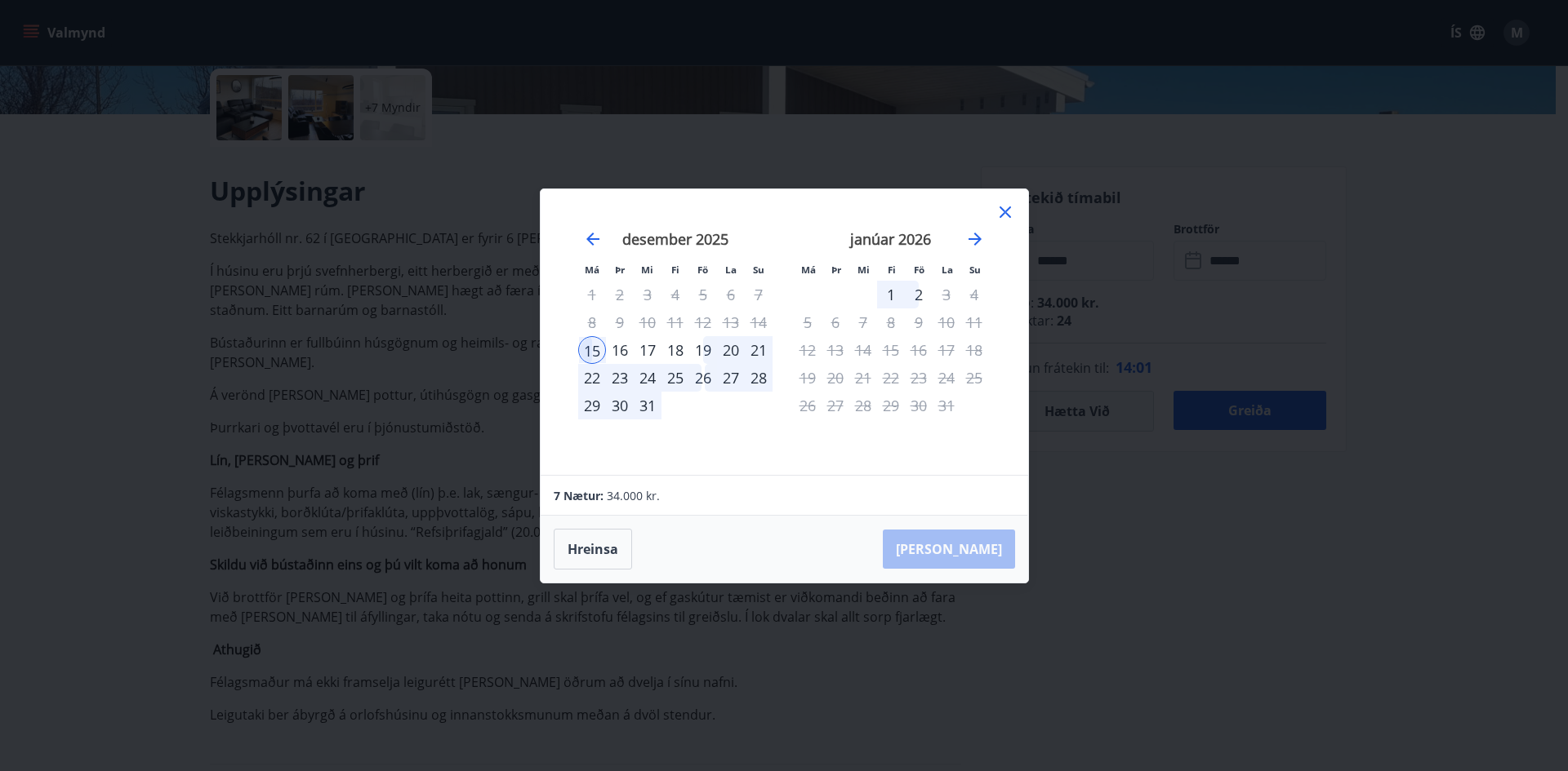
drag, startPoint x: 595, startPoint y: 350, endPoint x: 593, endPoint y: 377, distance: 27.1
click at [595, 351] on div "15" at bounding box center [591, 350] width 27 height 27
click at [614, 547] on button "Hreinsa" at bounding box center [592, 548] width 79 height 41
drag, startPoint x: 756, startPoint y: 317, endPoint x: 738, endPoint y: 330, distance: 22.2
click at [757, 318] on div "14" at bounding box center [758, 322] width 27 height 27
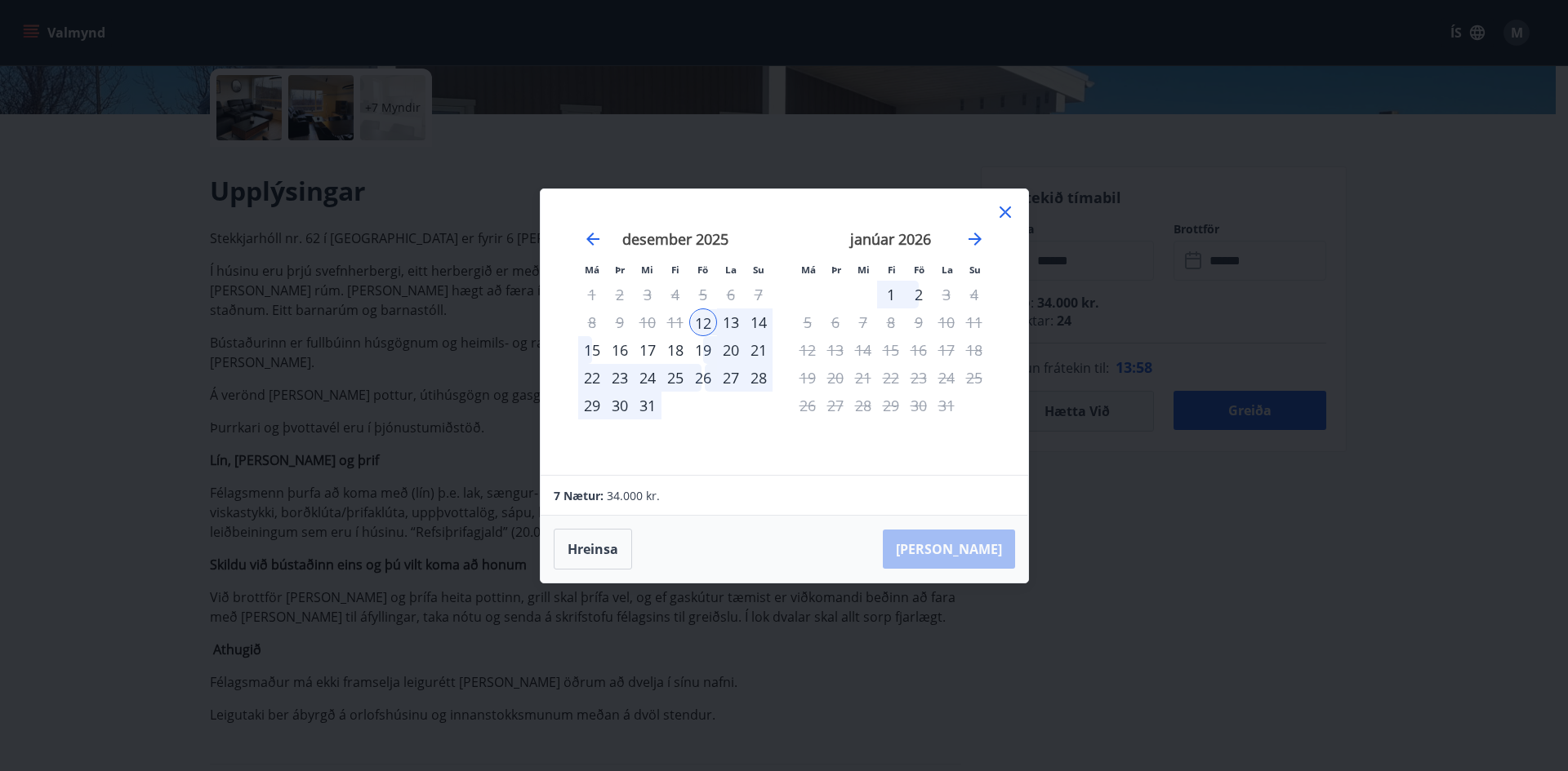
click at [753, 348] on div "21" at bounding box center [758, 350] width 27 height 27
click at [597, 547] on button "Hreinsa" at bounding box center [592, 548] width 79 height 41
click at [701, 316] on div "12" at bounding box center [702, 322] width 27 height 27
click at [701, 344] on div "19" at bounding box center [702, 350] width 27 height 27
click at [968, 550] on button "Taka Frá" at bounding box center [949, 548] width 133 height 39
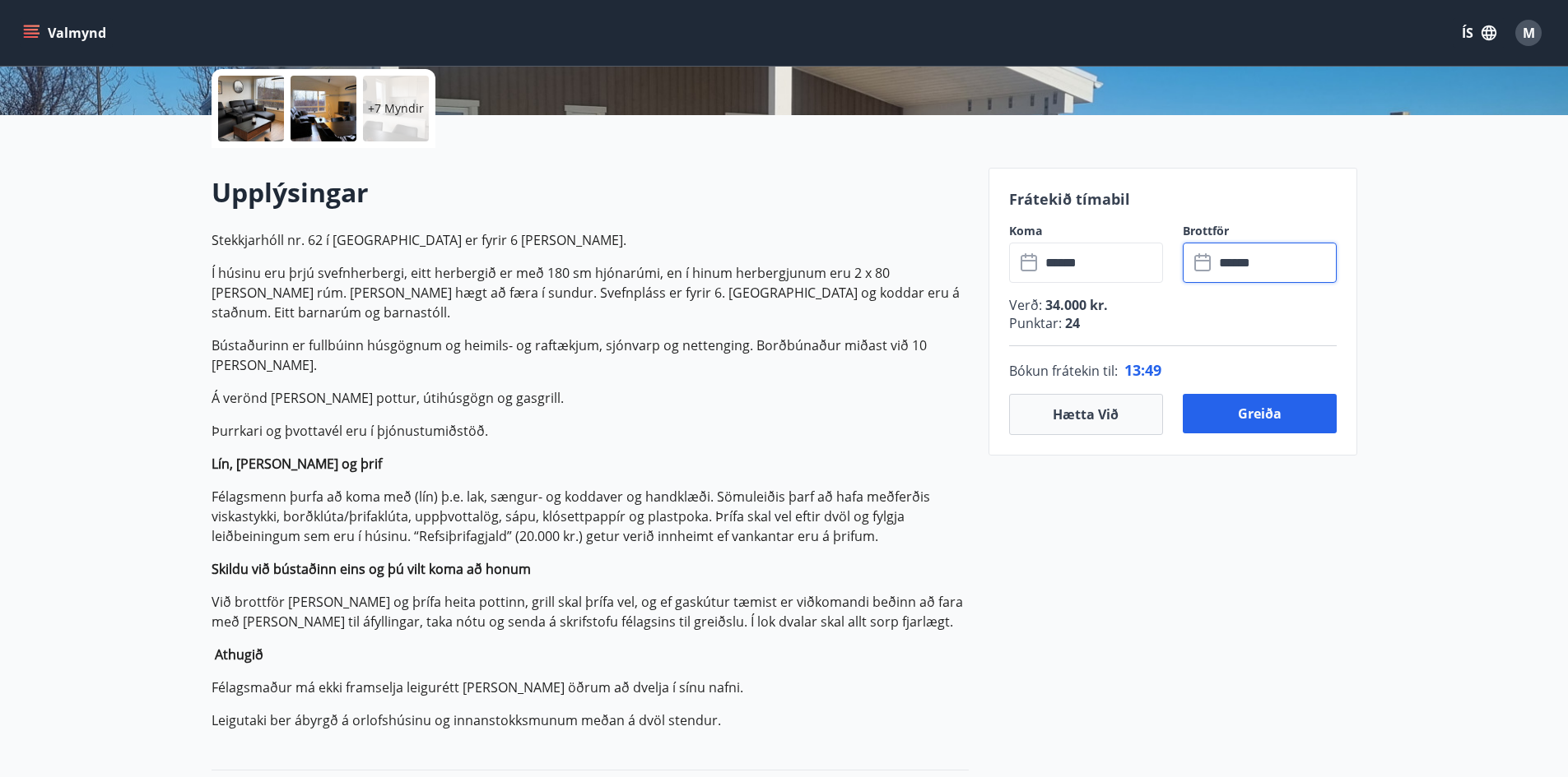
type input "******"
click at [1222, 269] on input "******" at bounding box center [1275, 262] width 122 height 40
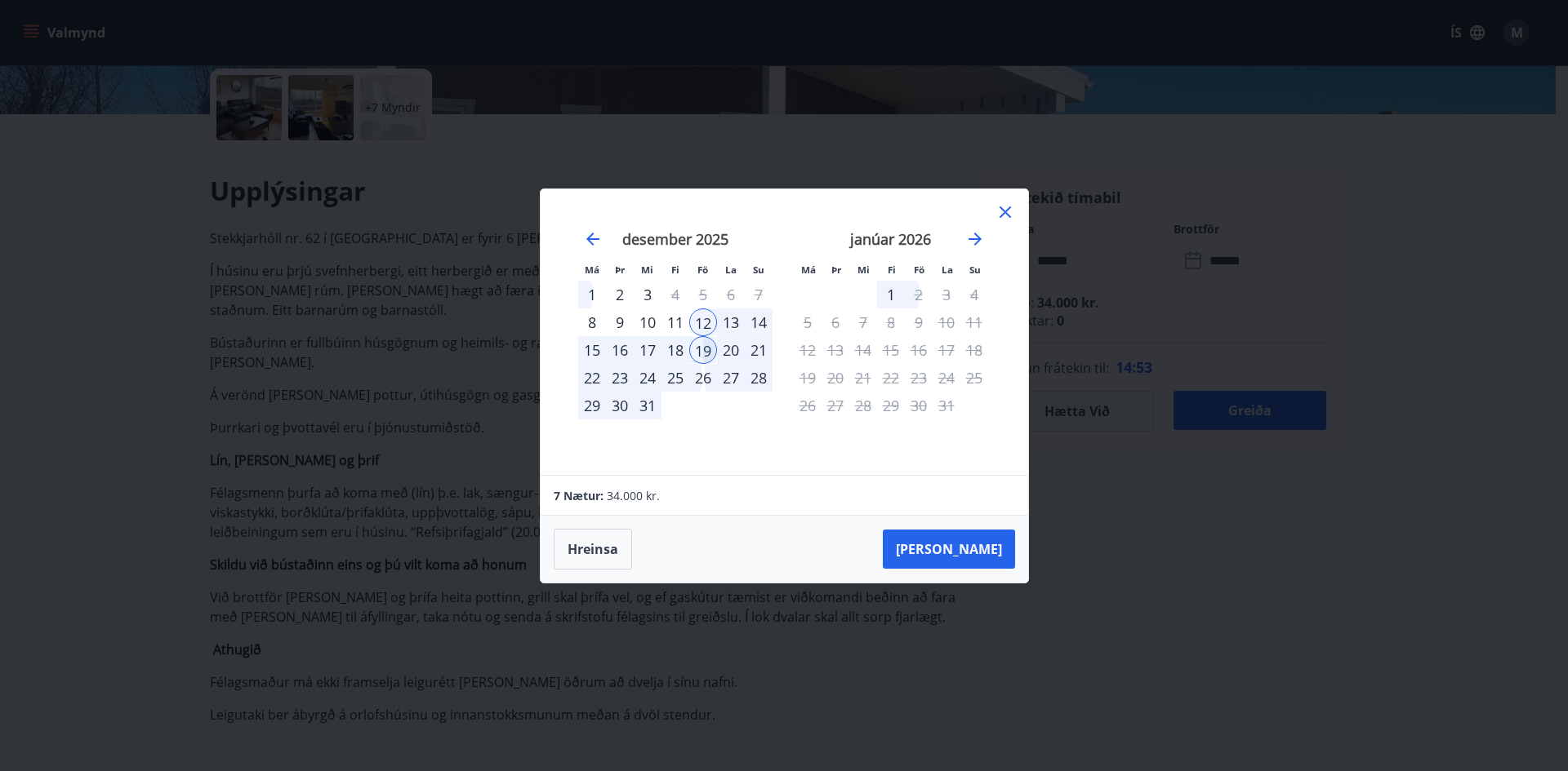
click at [759, 350] on div "21" at bounding box center [758, 350] width 27 height 27
click at [700, 346] on div "19" at bounding box center [702, 350] width 27 height 27
click at [1009, 217] on icon at bounding box center [1005, 212] width 11 height 11
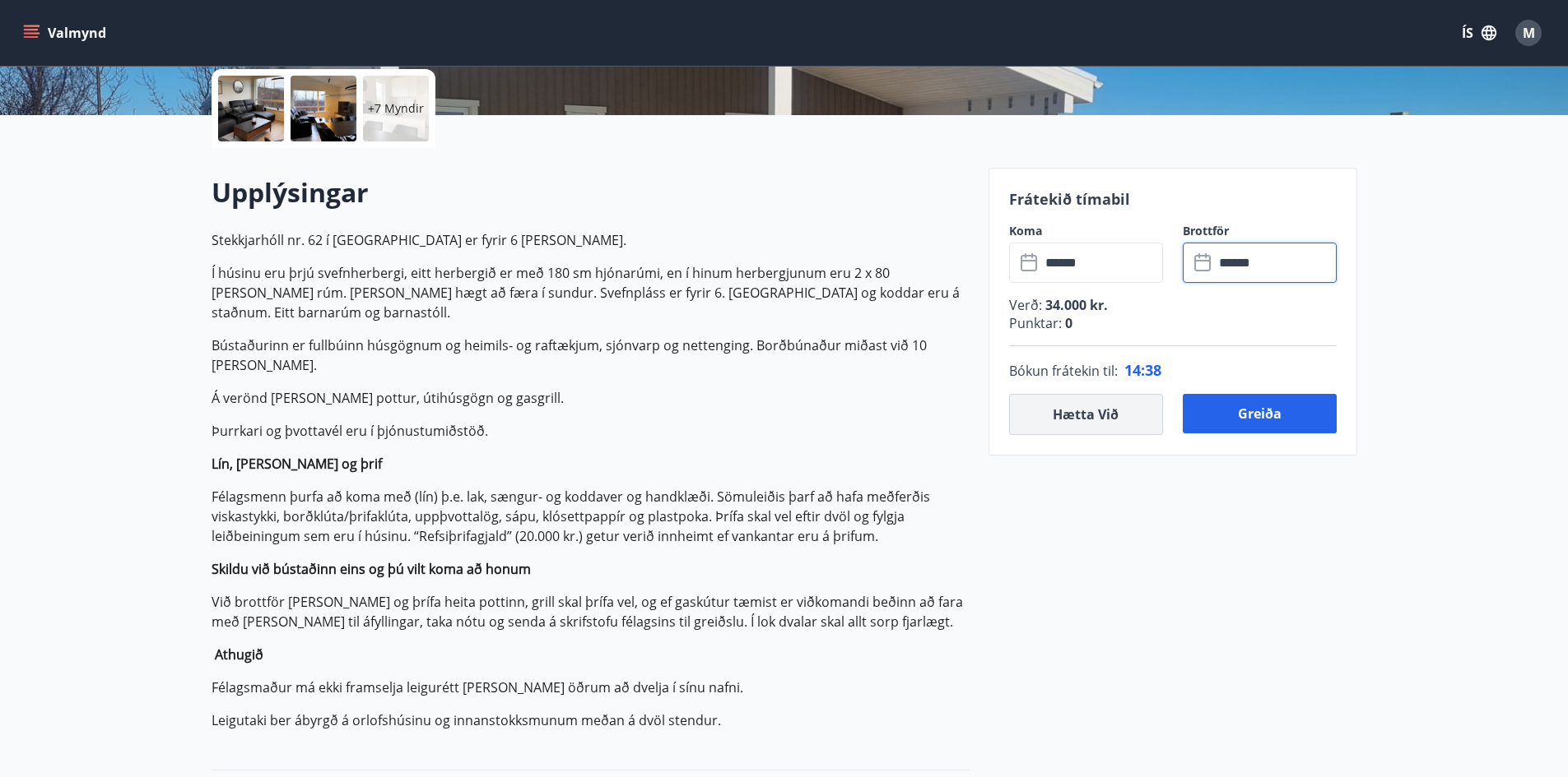
click at [1080, 418] on button "Hætta við" at bounding box center [1085, 414] width 154 height 41
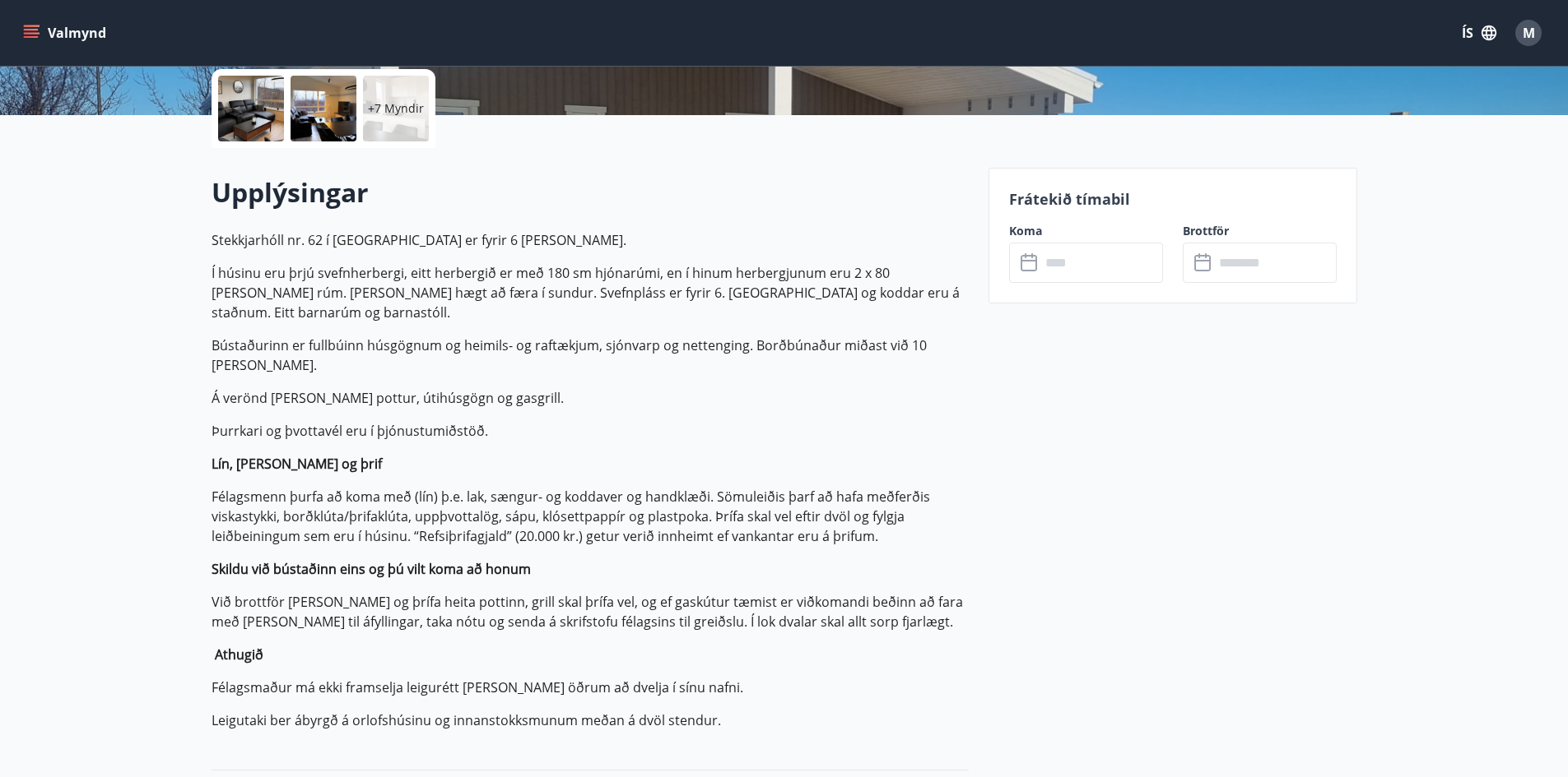
click at [1031, 268] on icon at bounding box center [1030, 262] width 20 height 20
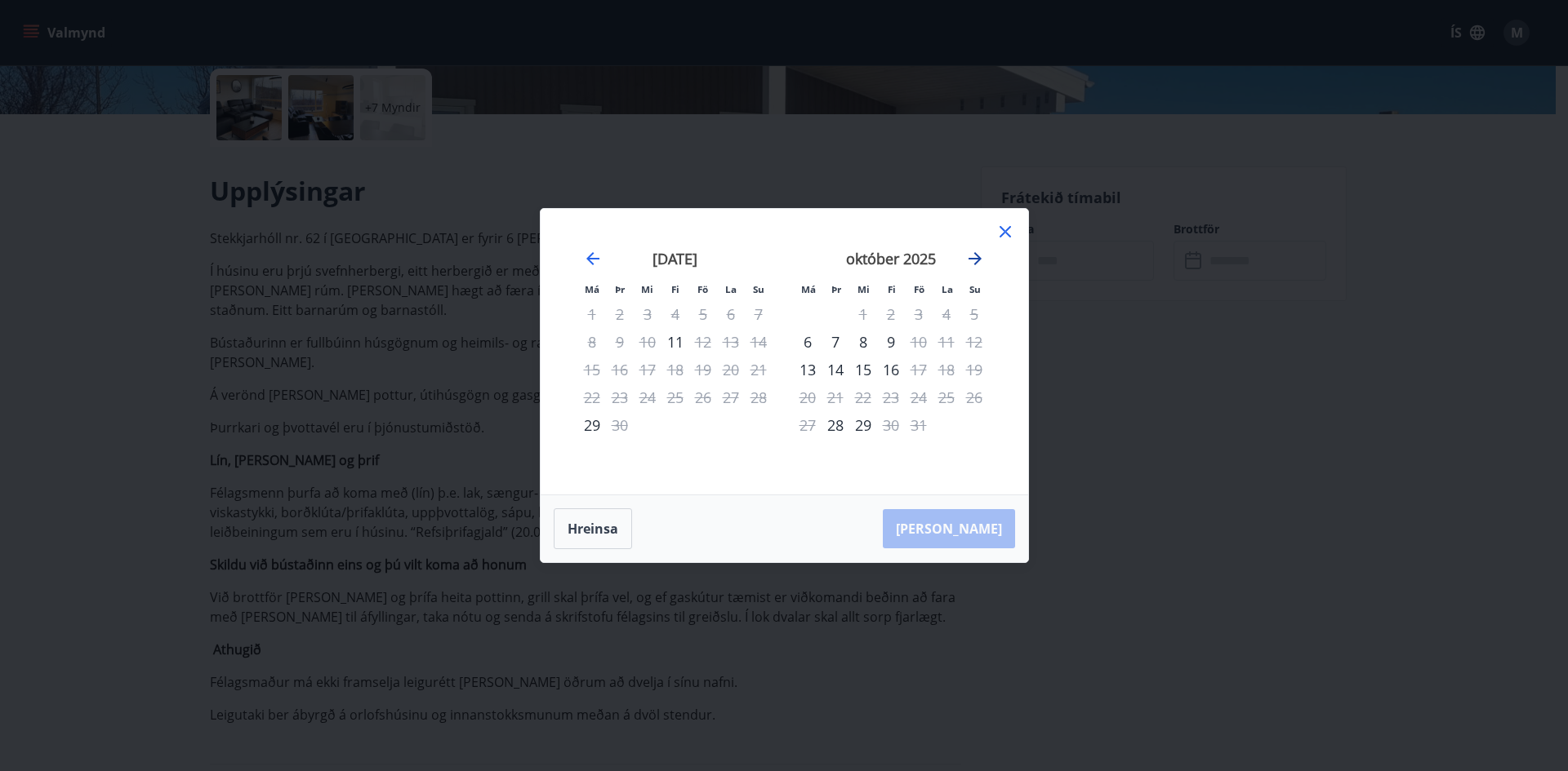
click at [971, 257] on icon "Move forward to switch to the next month." at bounding box center [975, 259] width 20 height 20
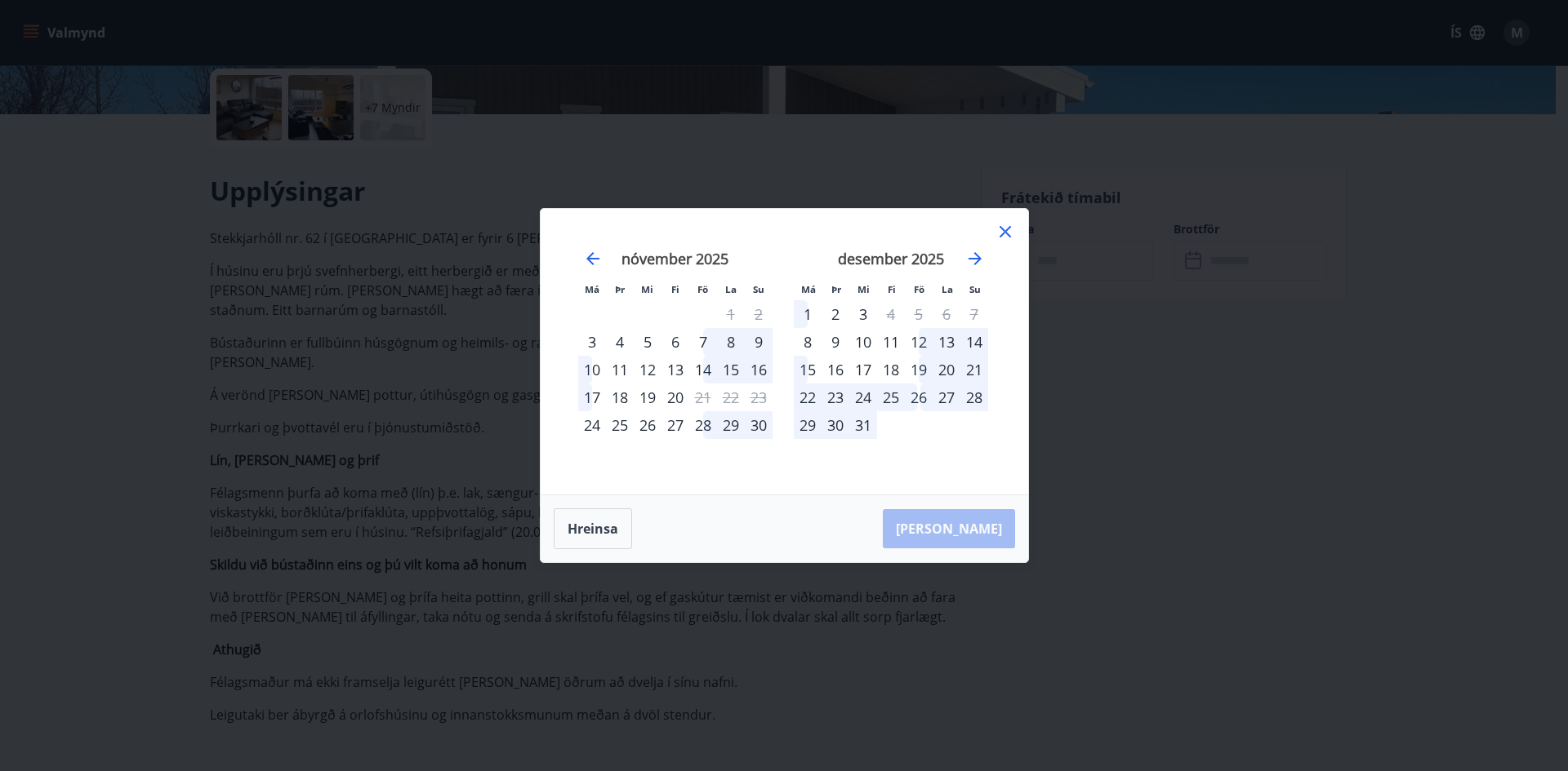
click at [798, 372] on div "15" at bounding box center [807, 369] width 27 height 27
click at [809, 370] on div "15" at bounding box center [807, 369] width 27 height 27
click at [808, 366] on div "15" at bounding box center [807, 369] width 27 height 27
click at [610, 529] on button "Hreinsa" at bounding box center [592, 529] width 79 height 41
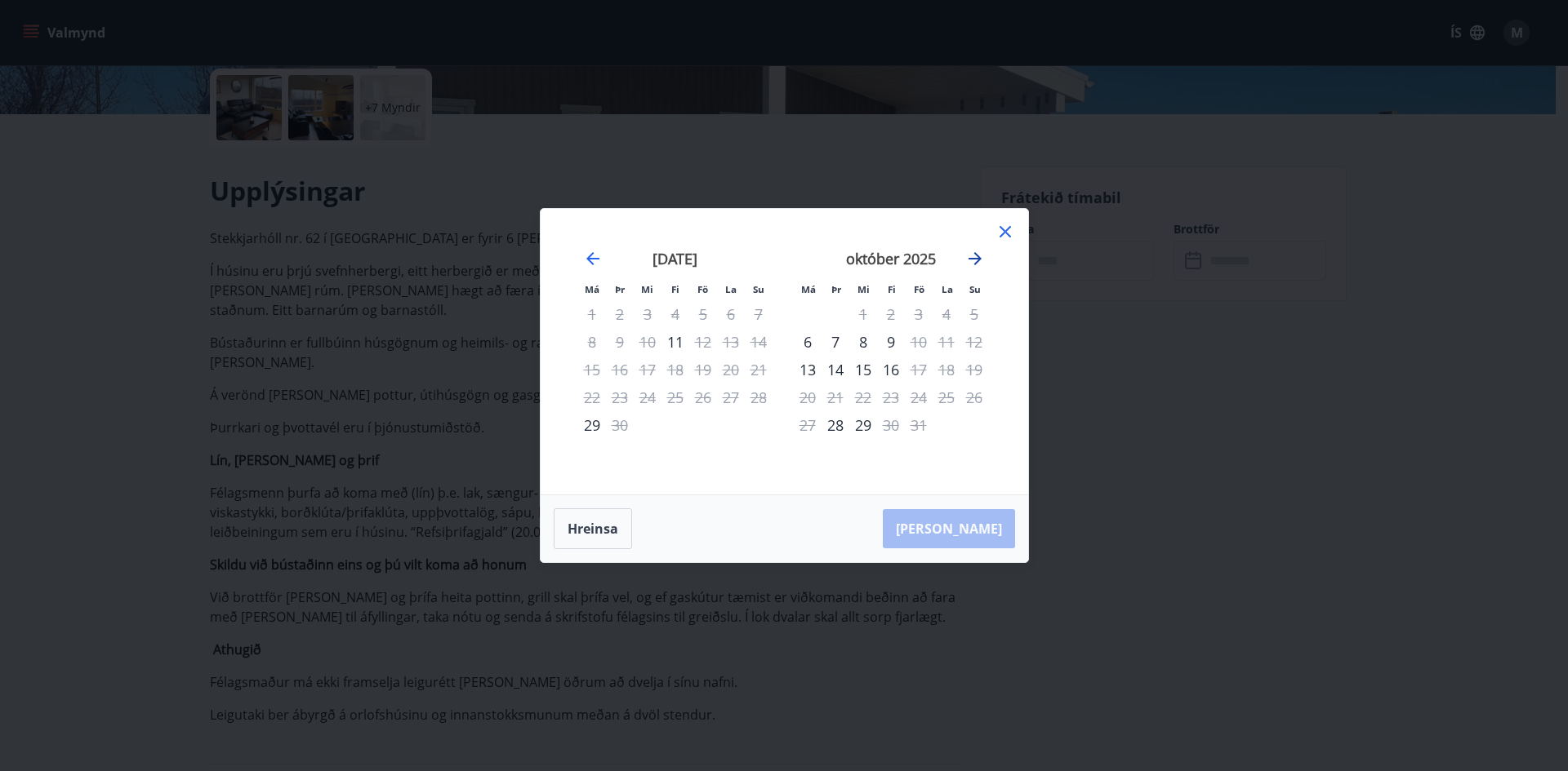
click at [972, 255] on icon "Move forward to switch to the next month." at bounding box center [975, 259] width 20 height 20
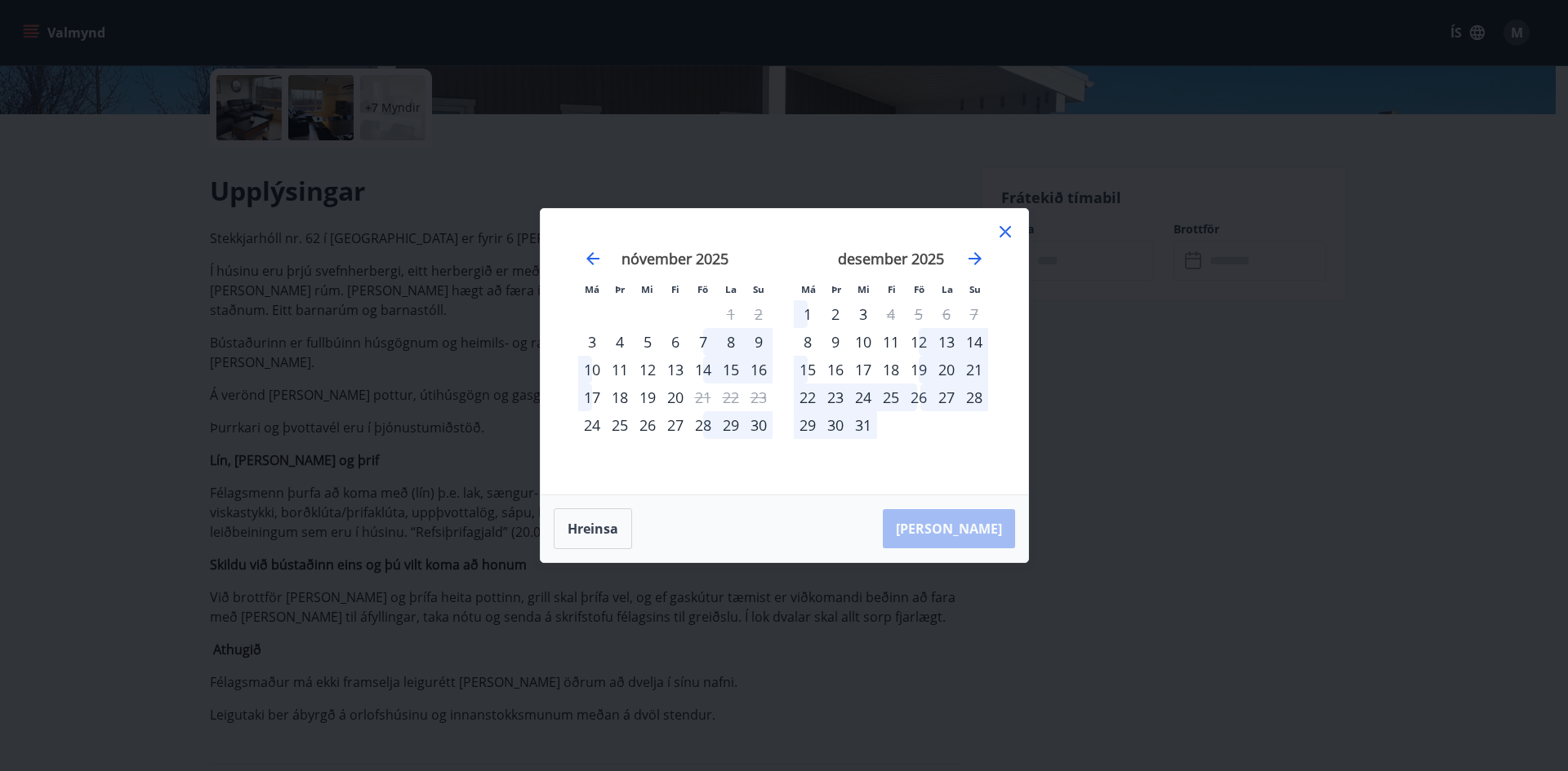
click at [809, 368] on div "15" at bounding box center [807, 369] width 27 height 27
click at [809, 392] on div "22" at bounding box center [807, 397] width 27 height 27
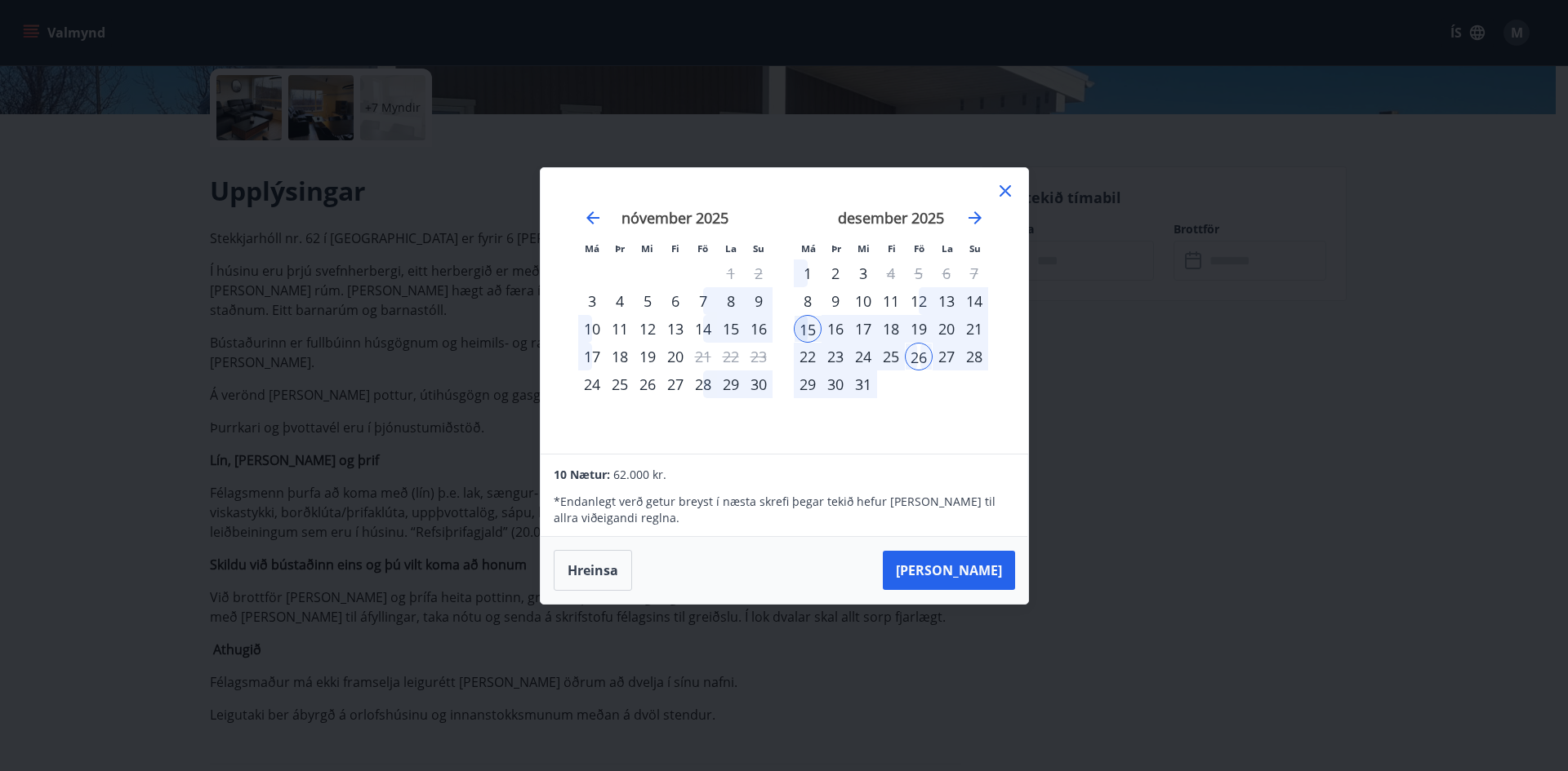
click at [811, 349] on div "22" at bounding box center [807, 356] width 27 height 27
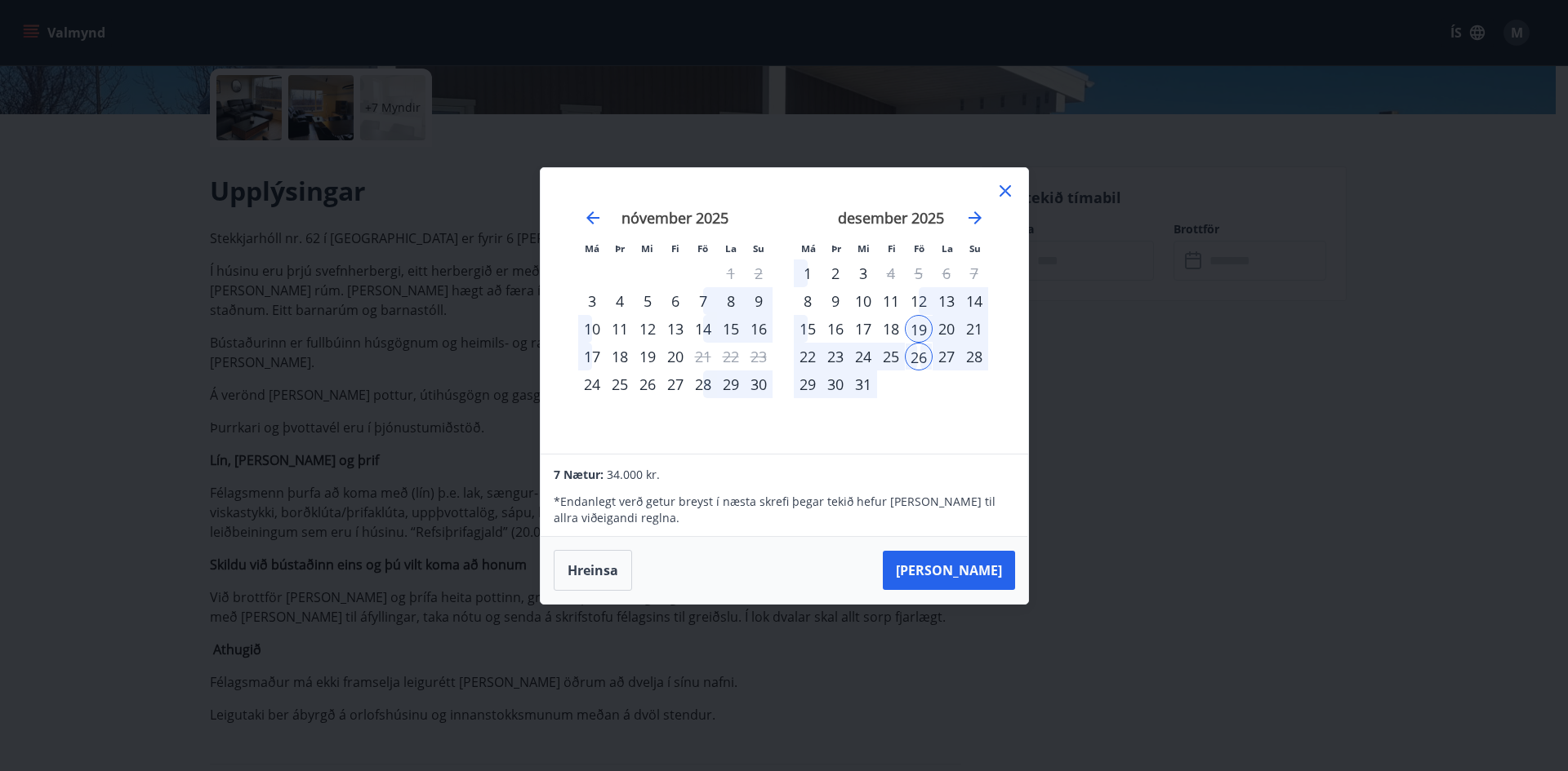
click at [811, 349] on div "22" at bounding box center [807, 356] width 27 height 27
drag, startPoint x: 652, startPoint y: 508, endPoint x: 968, endPoint y: 511, distance: 316.0
click at [968, 511] on p "* Endanlegt verð getur breyst í næsta skrefi þegar tekið hefur verið tillit til…" at bounding box center [784, 510] width 460 height 32
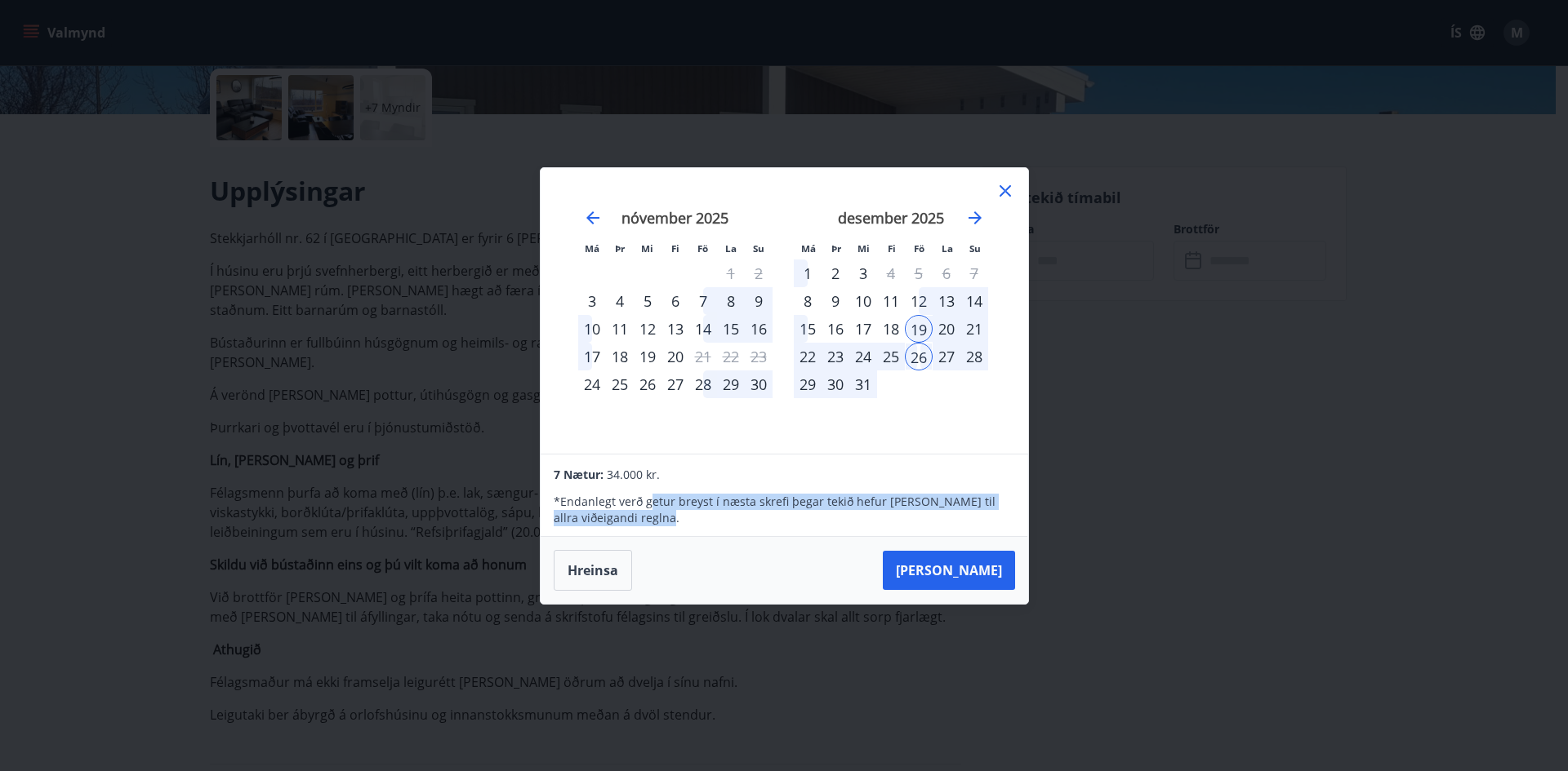
click at [656, 521] on p "* Endanlegt verð getur breyst í næsta skrefi þegar tekið hefur verið tillit til…" at bounding box center [784, 510] width 460 height 32
drag, startPoint x: 647, startPoint y: 517, endPoint x: 559, endPoint y: 499, distance: 89.8
click at [559, 499] on p "* Endanlegt verð getur breyst í næsta skrefi þegar tekið hefur verið tillit til…" at bounding box center [784, 510] width 460 height 32
copy p "Endanlegt verð getur breyst í næsta skrefi þegar tekið hefur verið tillit til a…"
